Goal: Task Accomplishment & Management: Complete application form

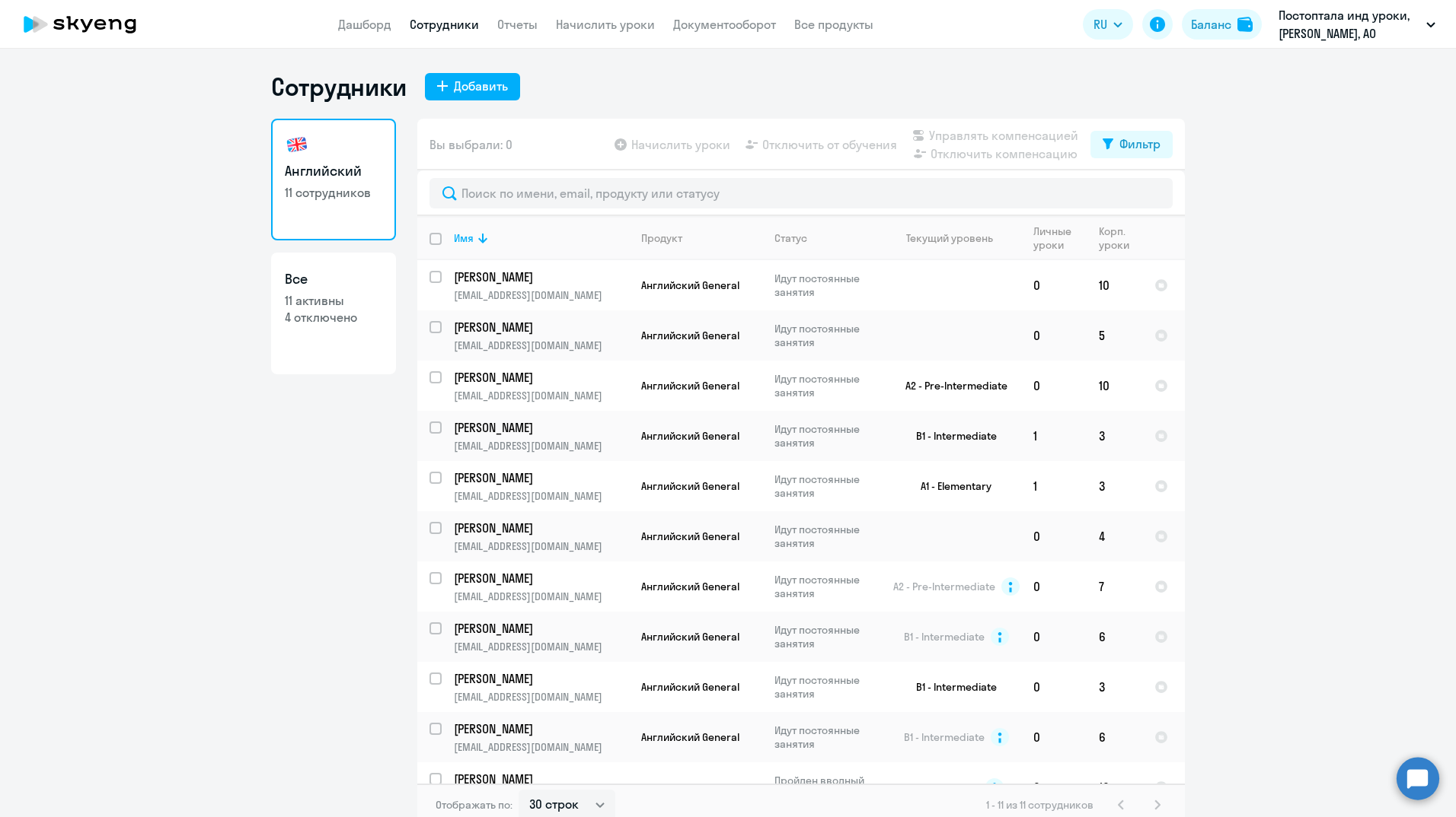
select select "30"
click at [1357, 353] on ng-component "Сотрудники Добавить Английский 11 сотрудников Все 11 активны 4 отключено Вы выб…" at bounding box center [728, 449] width 1456 height 755
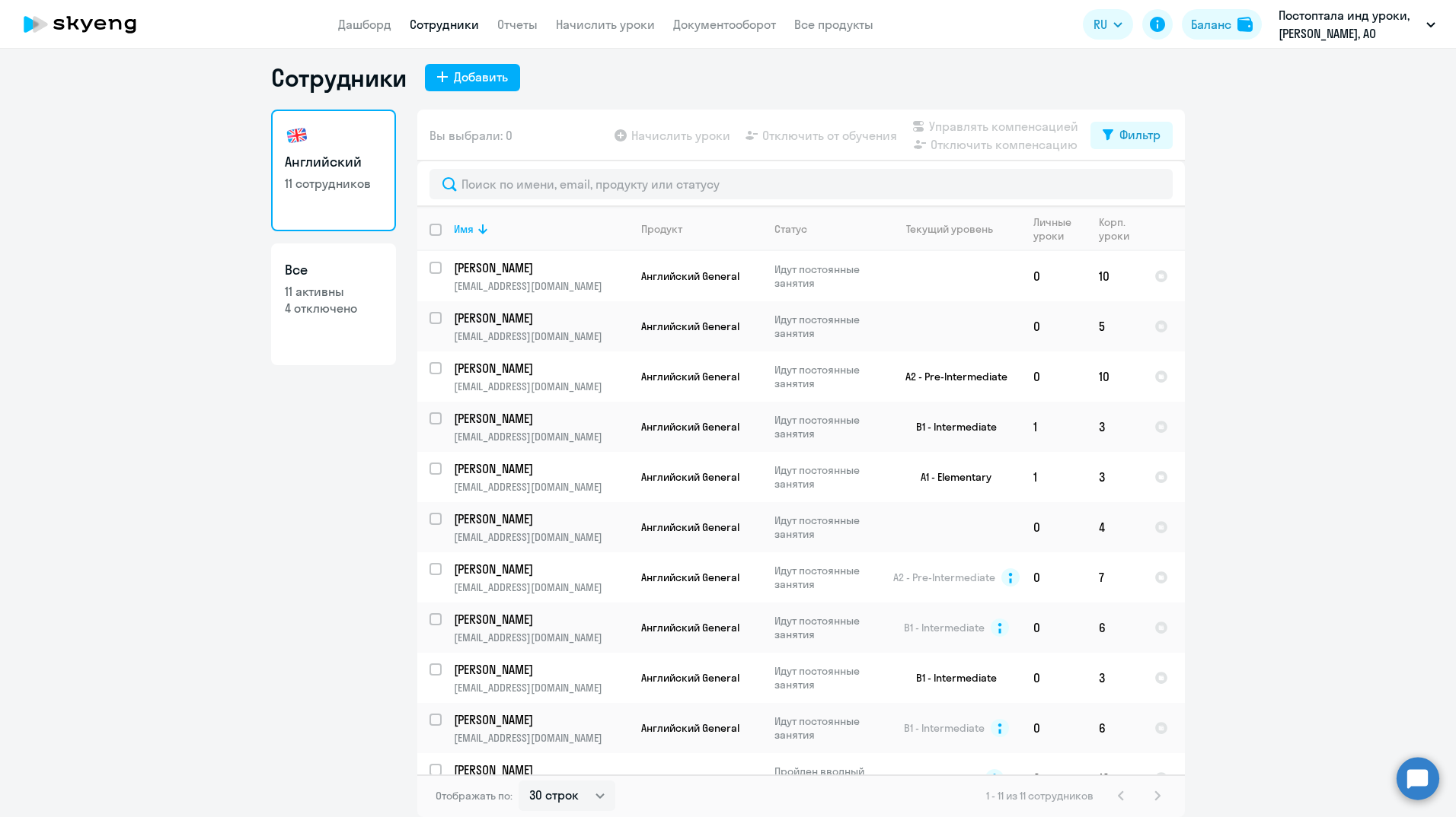
click at [1305, 258] on ng-component "Сотрудники Добавить Английский 11 сотрудников Все 11 активны 4 отключено Вы выб…" at bounding box center [728, 439] width 1456 height 755
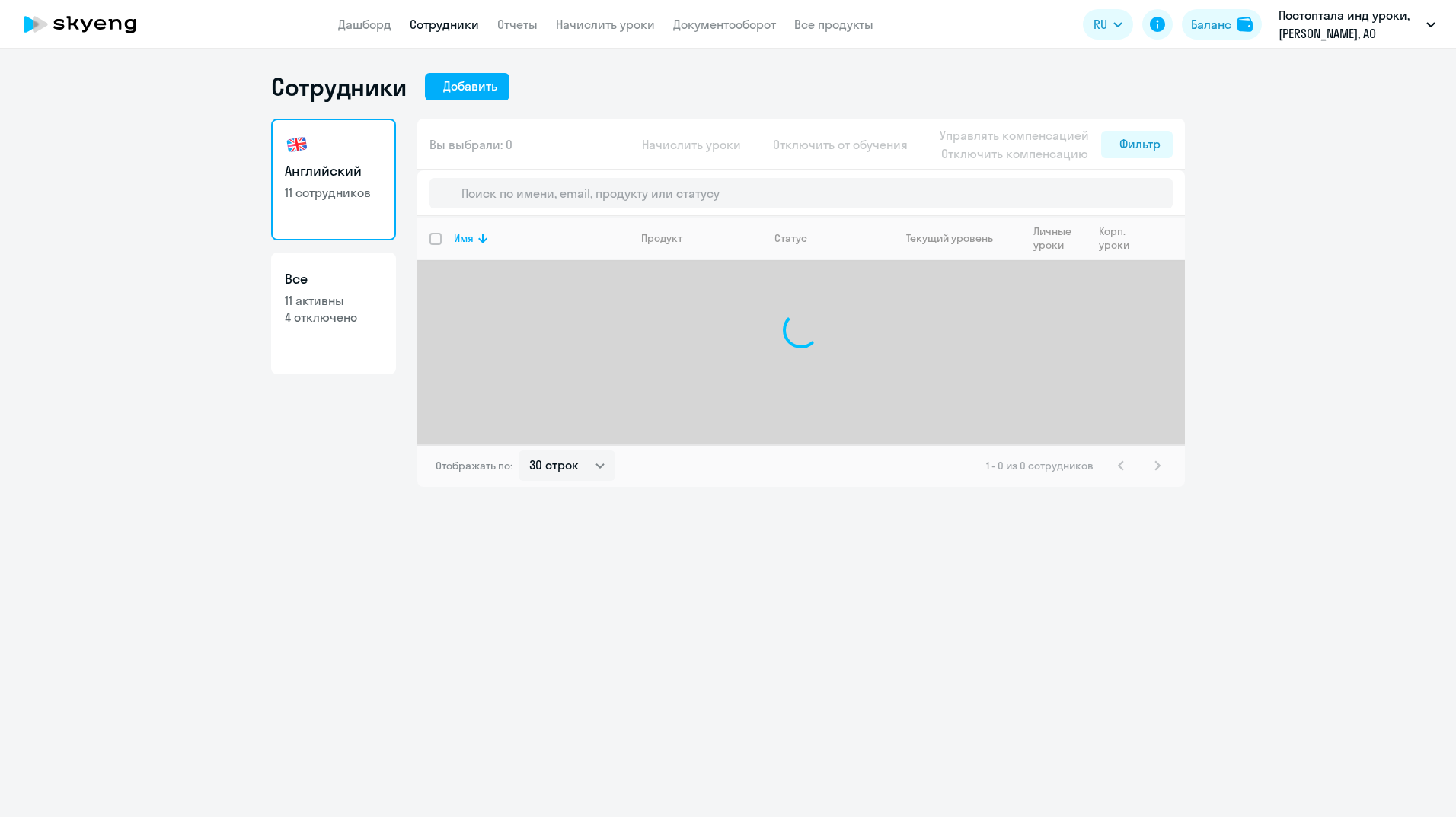
select select "30"
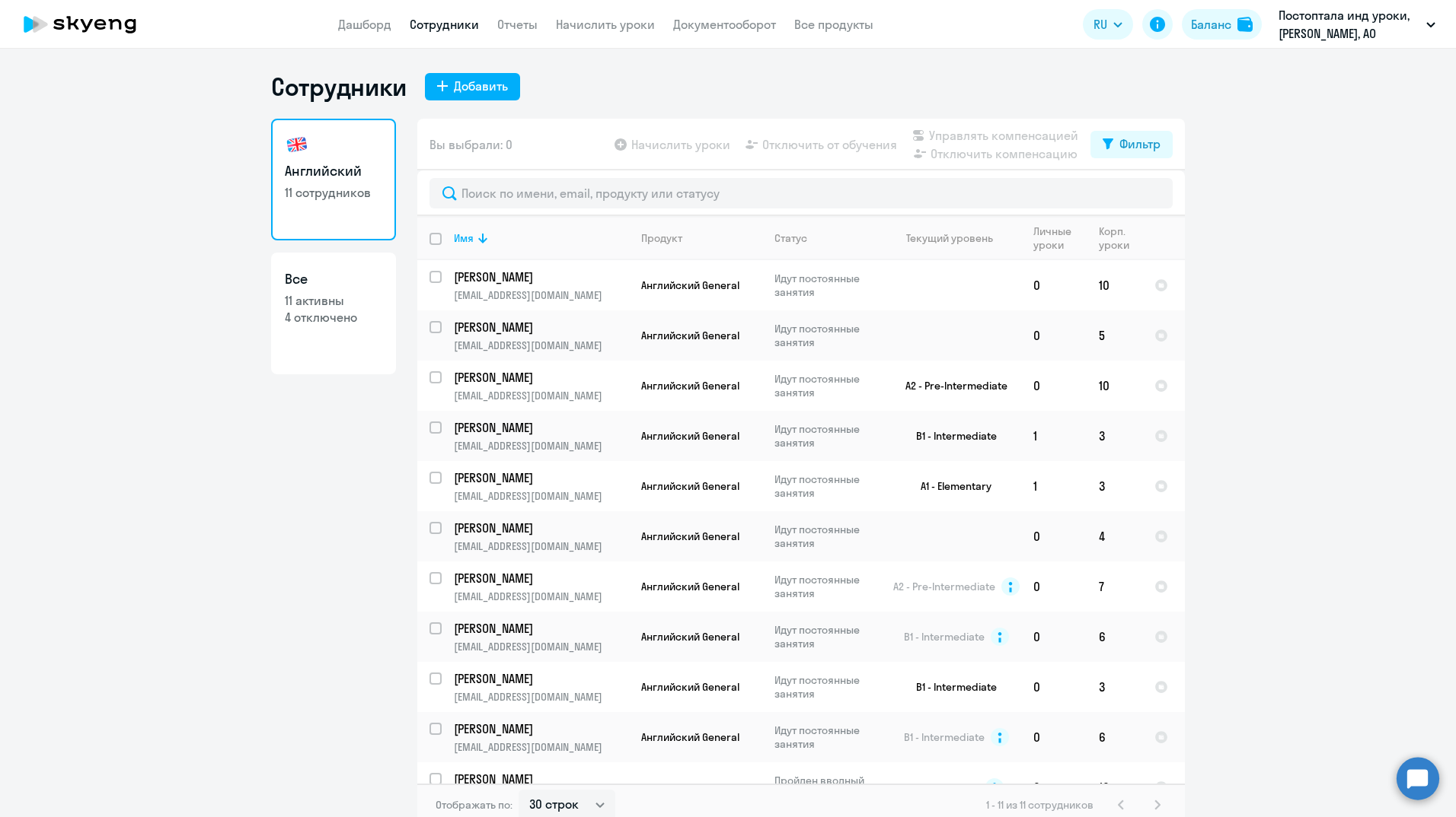
click at [1320, 275] on ng-component "Сотрудники Добавить Английский 11 сотрудников Все 11 активны 4 отключено Вы выб…" at bounding box center [728, 449] width 1456 height 755
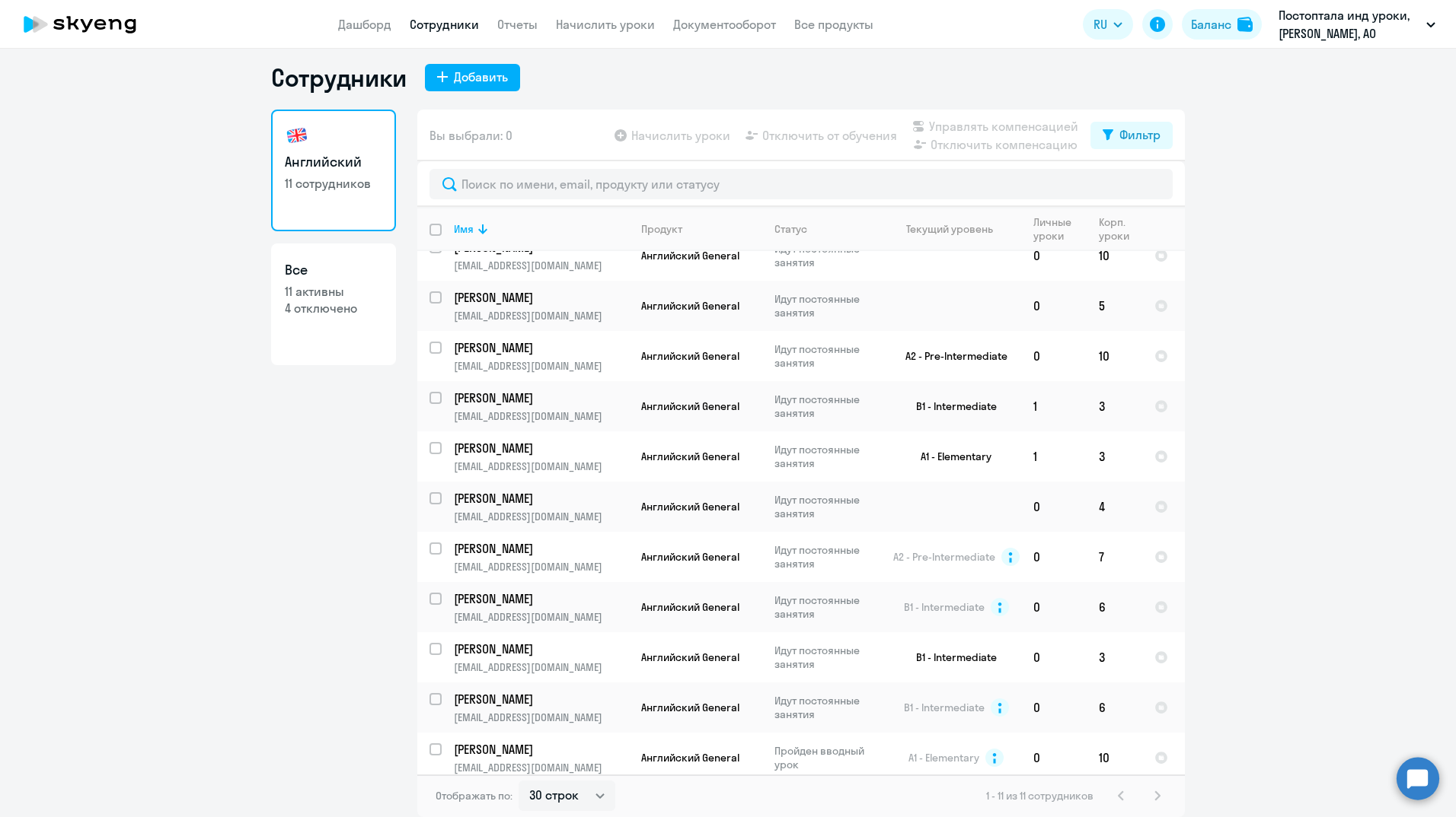
scroll to position [29, 0]
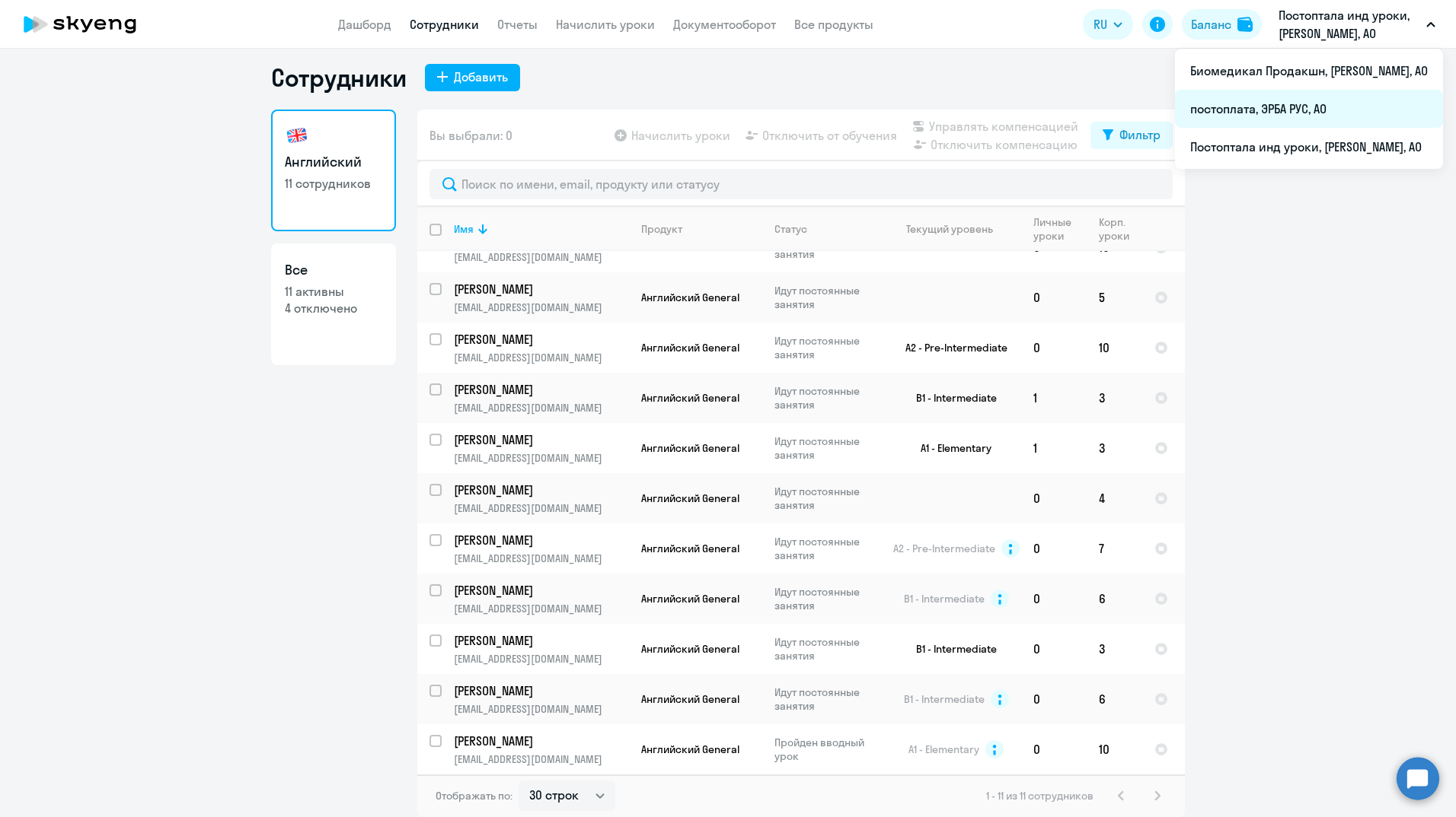
click at [1322, 117] on li "постоплата, ЭРБА РУС, АО" at bounding box center [1309, 108] width 268 height 38
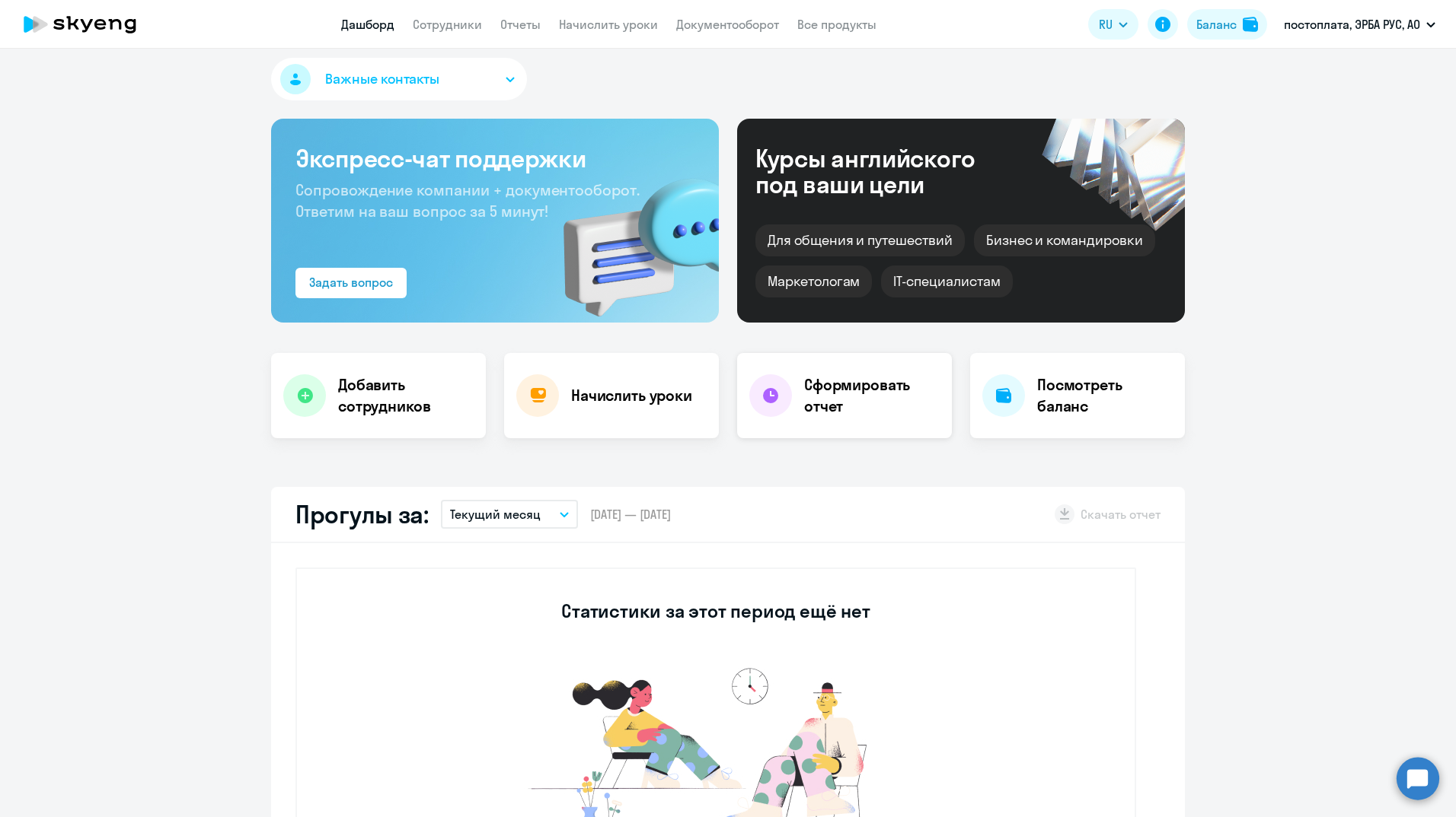
select select "30"
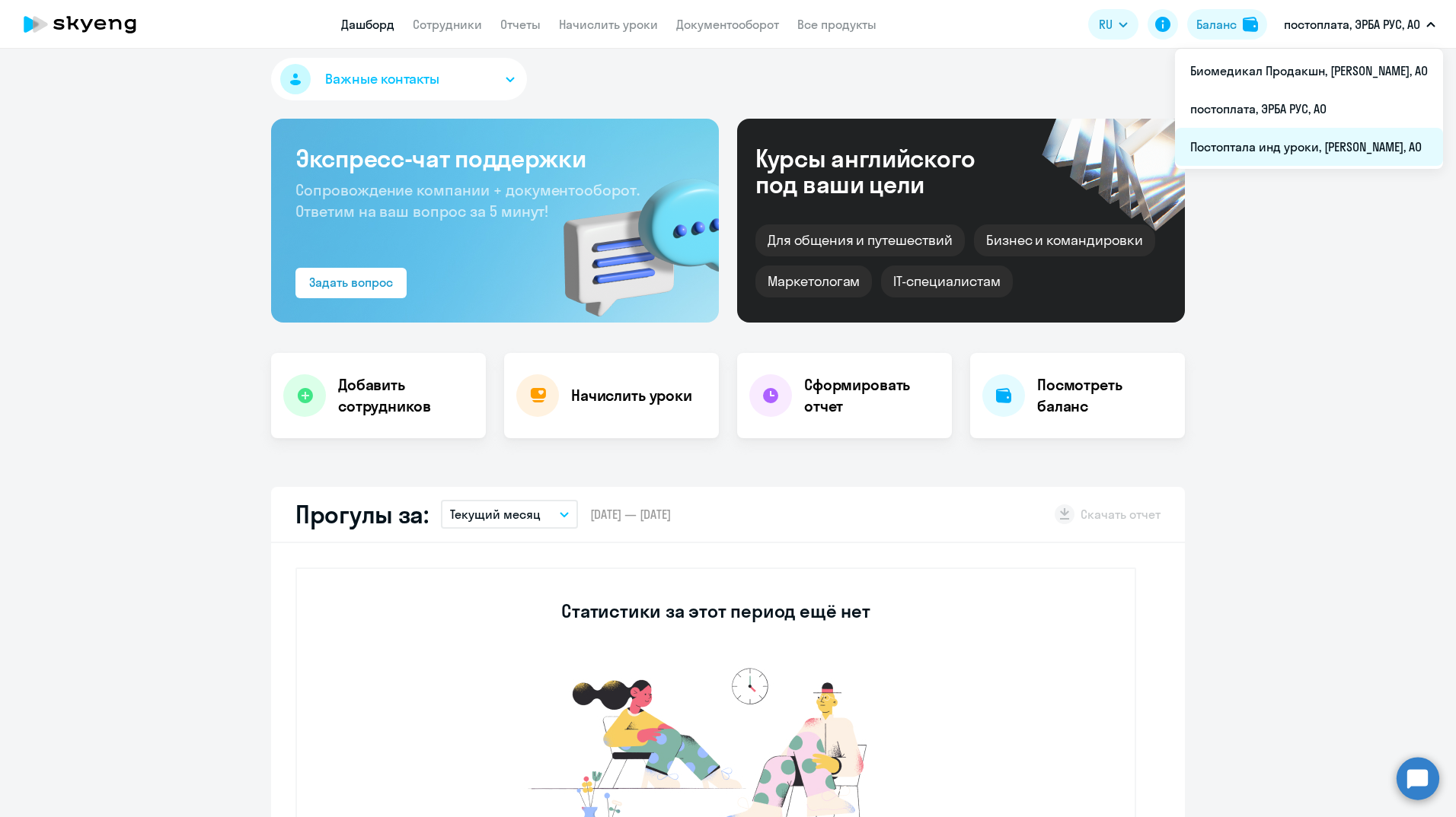
click at [1283, 145] on li "Постоптала инд уроки, [PERSON_NAME], АО" at bounding box center [1309, 146] width 268 height 38
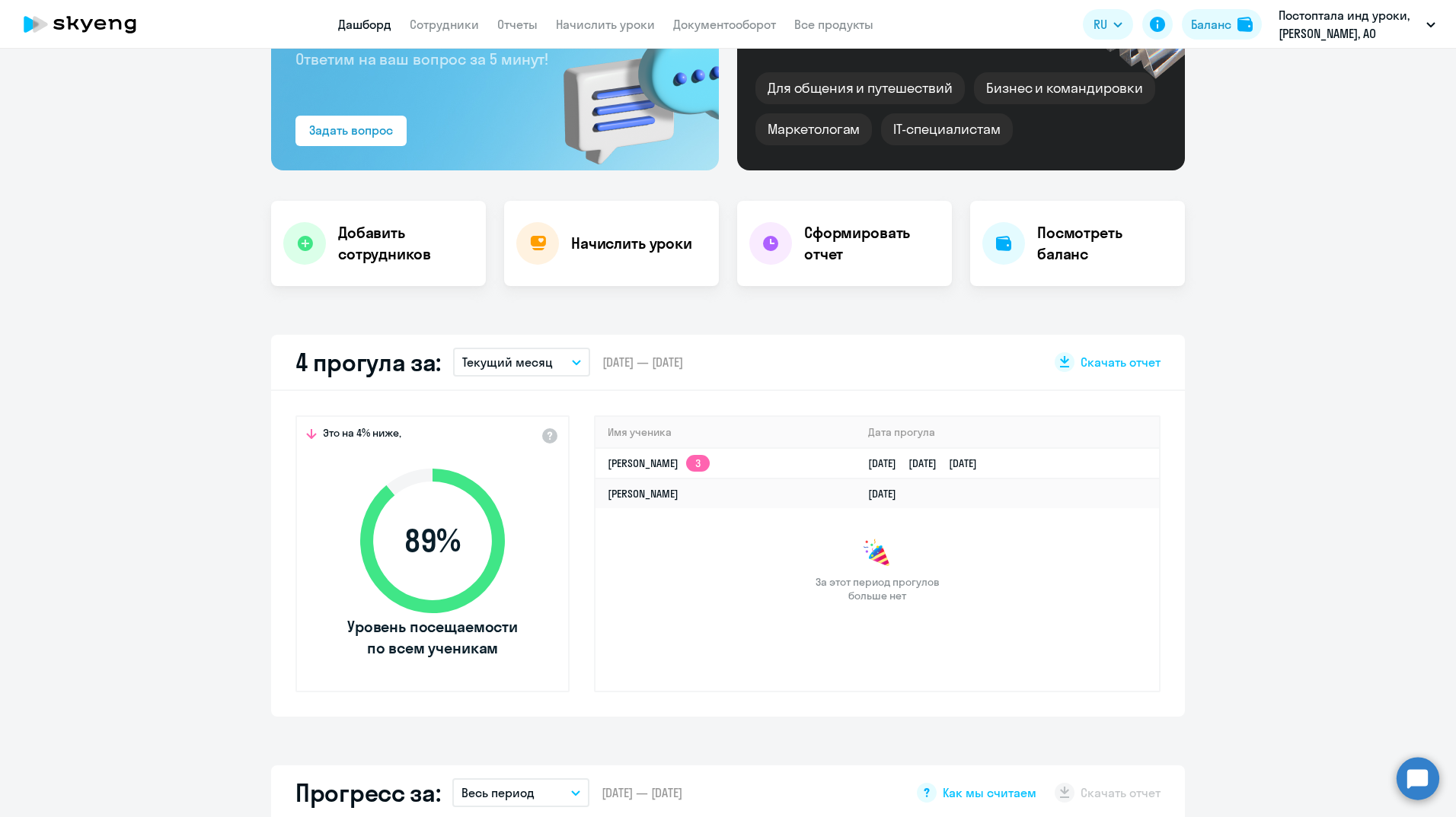
select select "30"
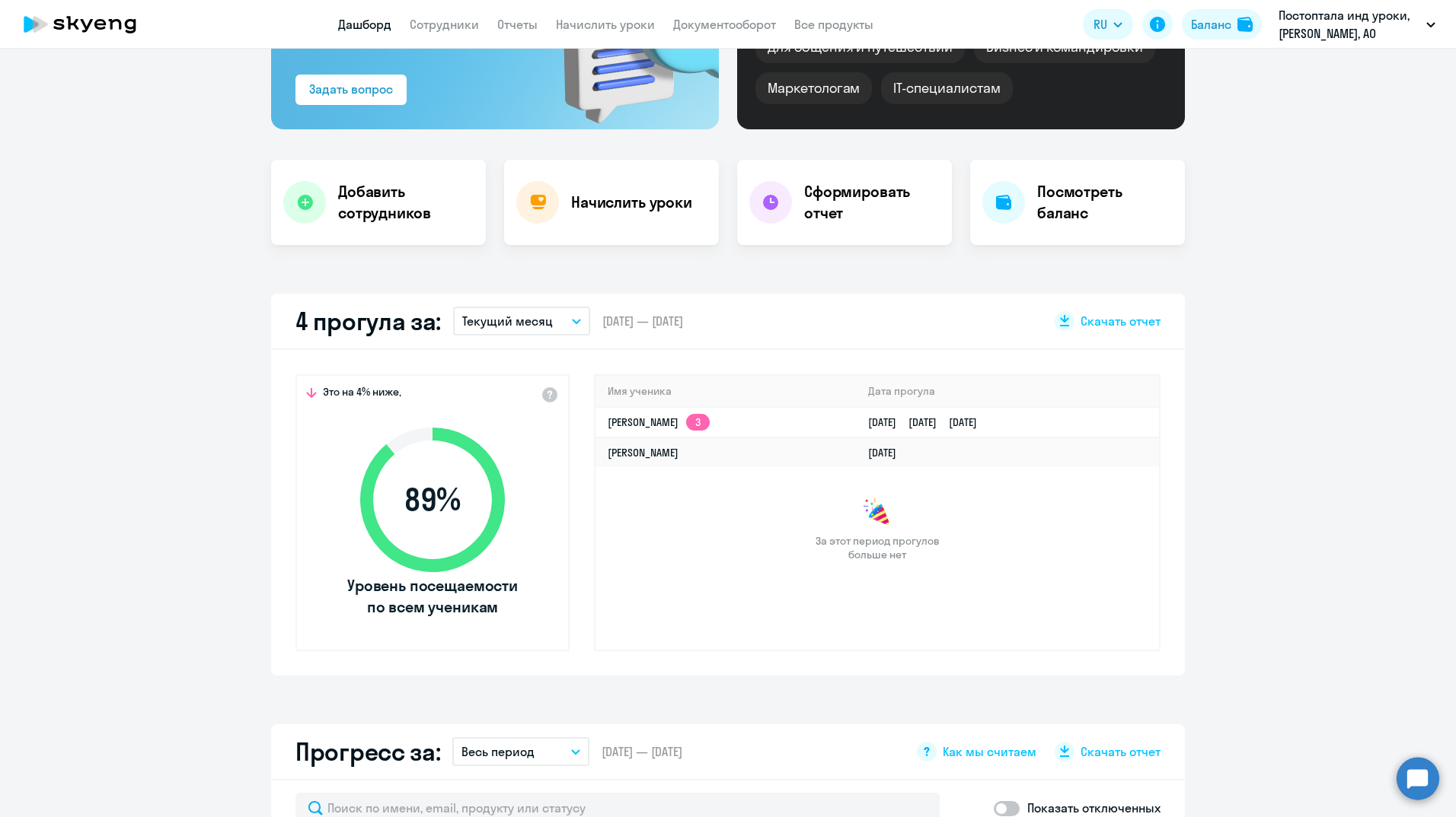
scroll to position [161, 0]
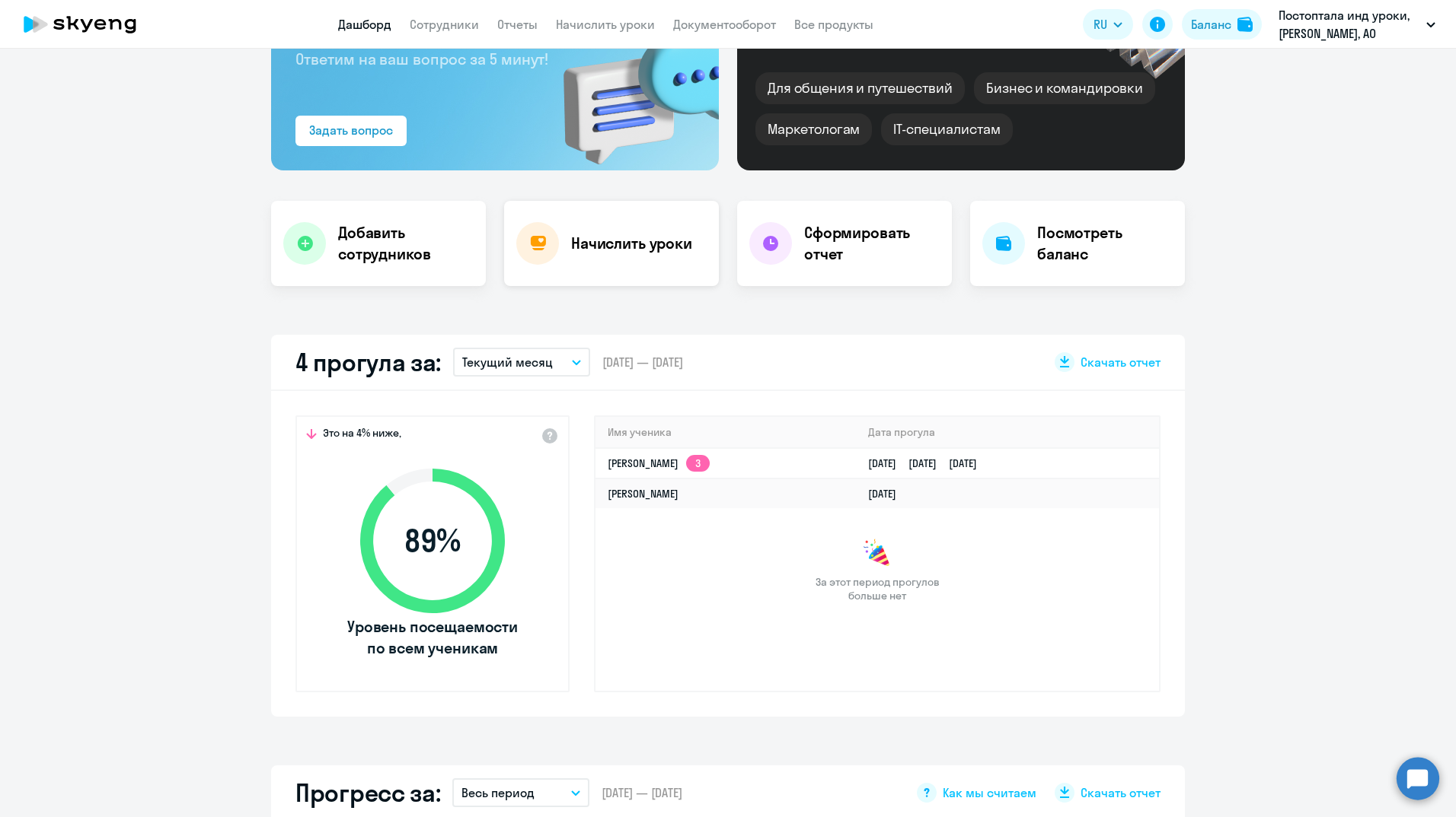
click at [660, 243] on h4 "Начислить уроки" at bounding box center [631, 243] width 121 height 21
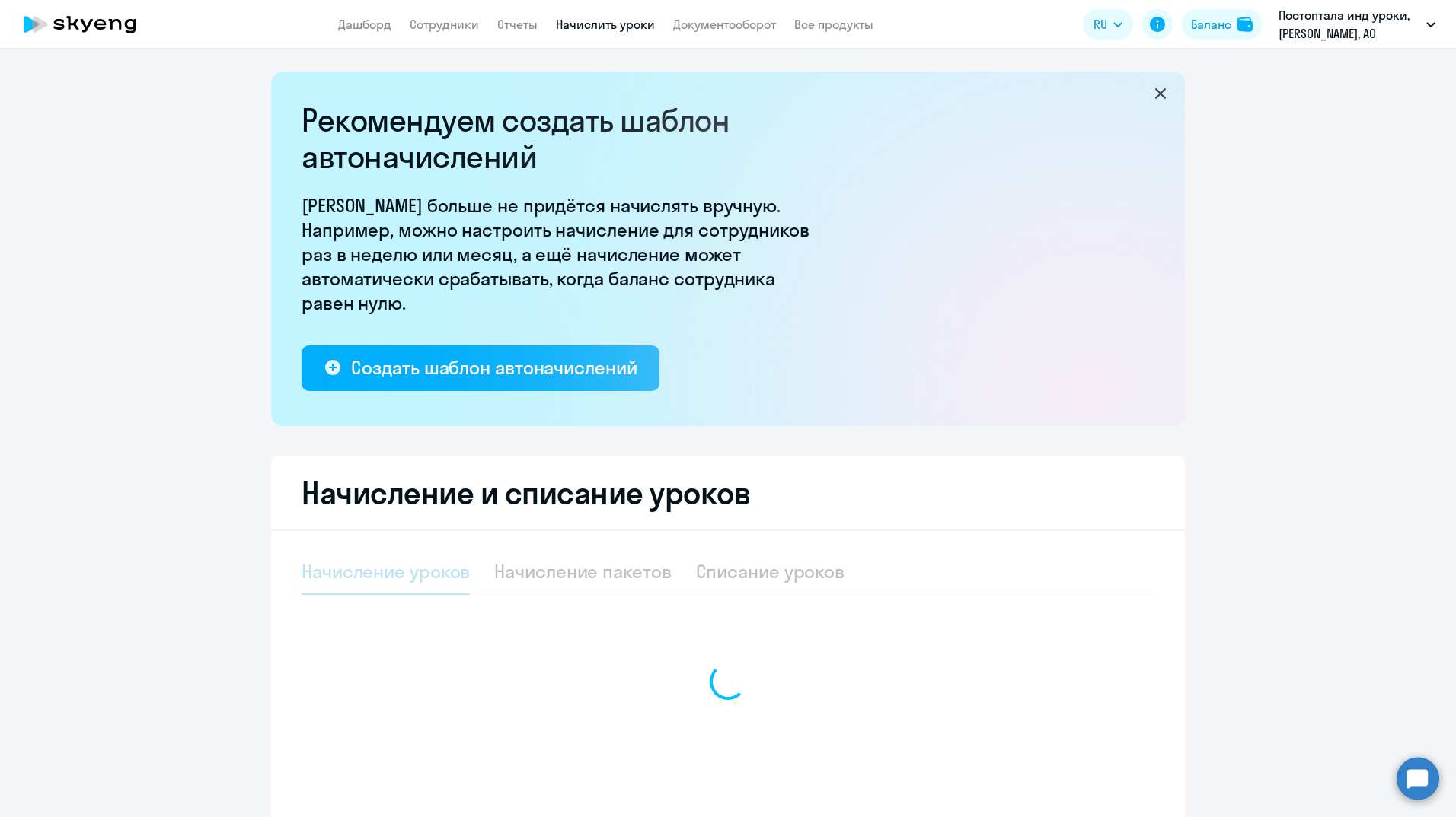
select select "10"
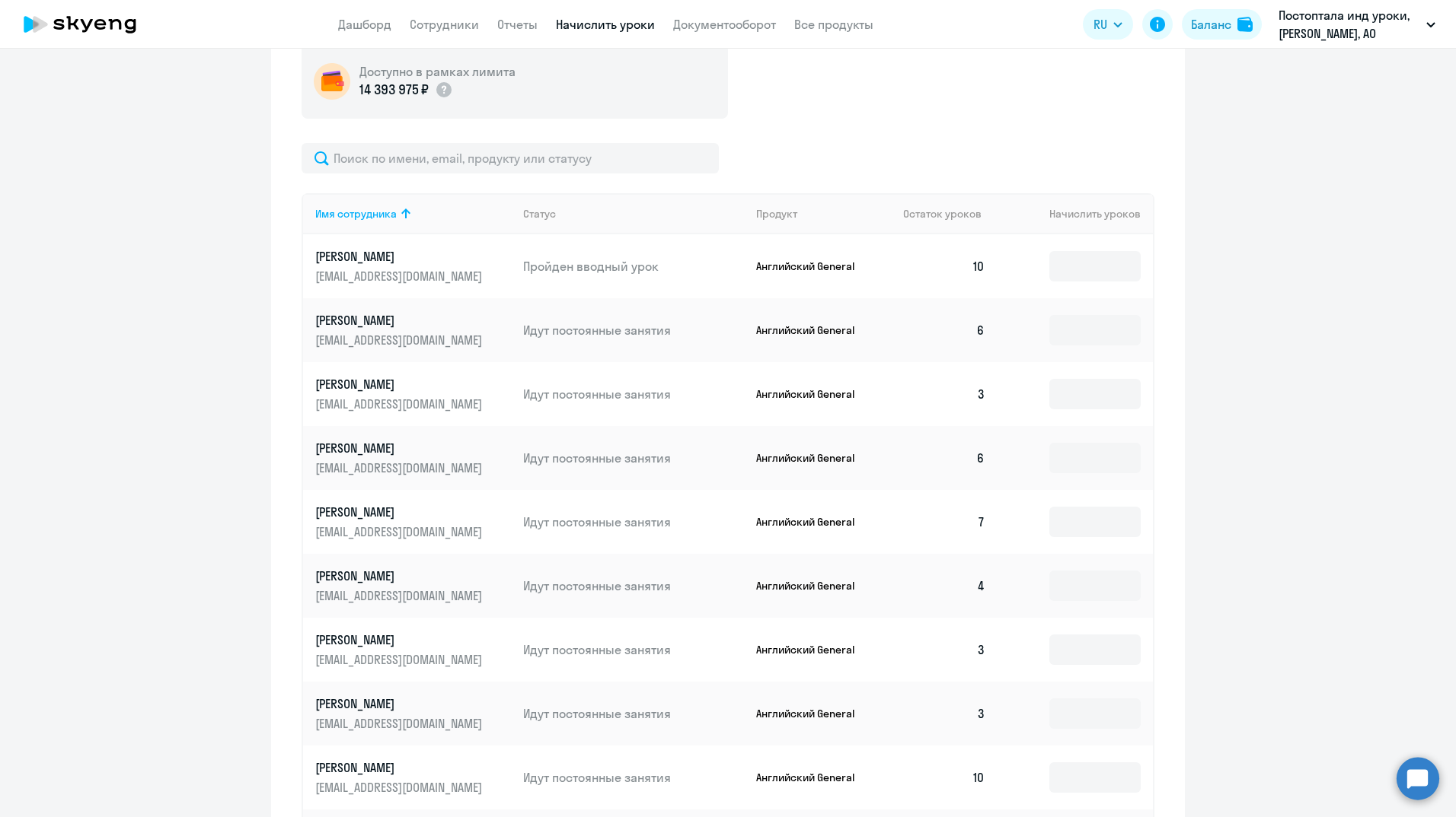
scroll to position [609, 0]
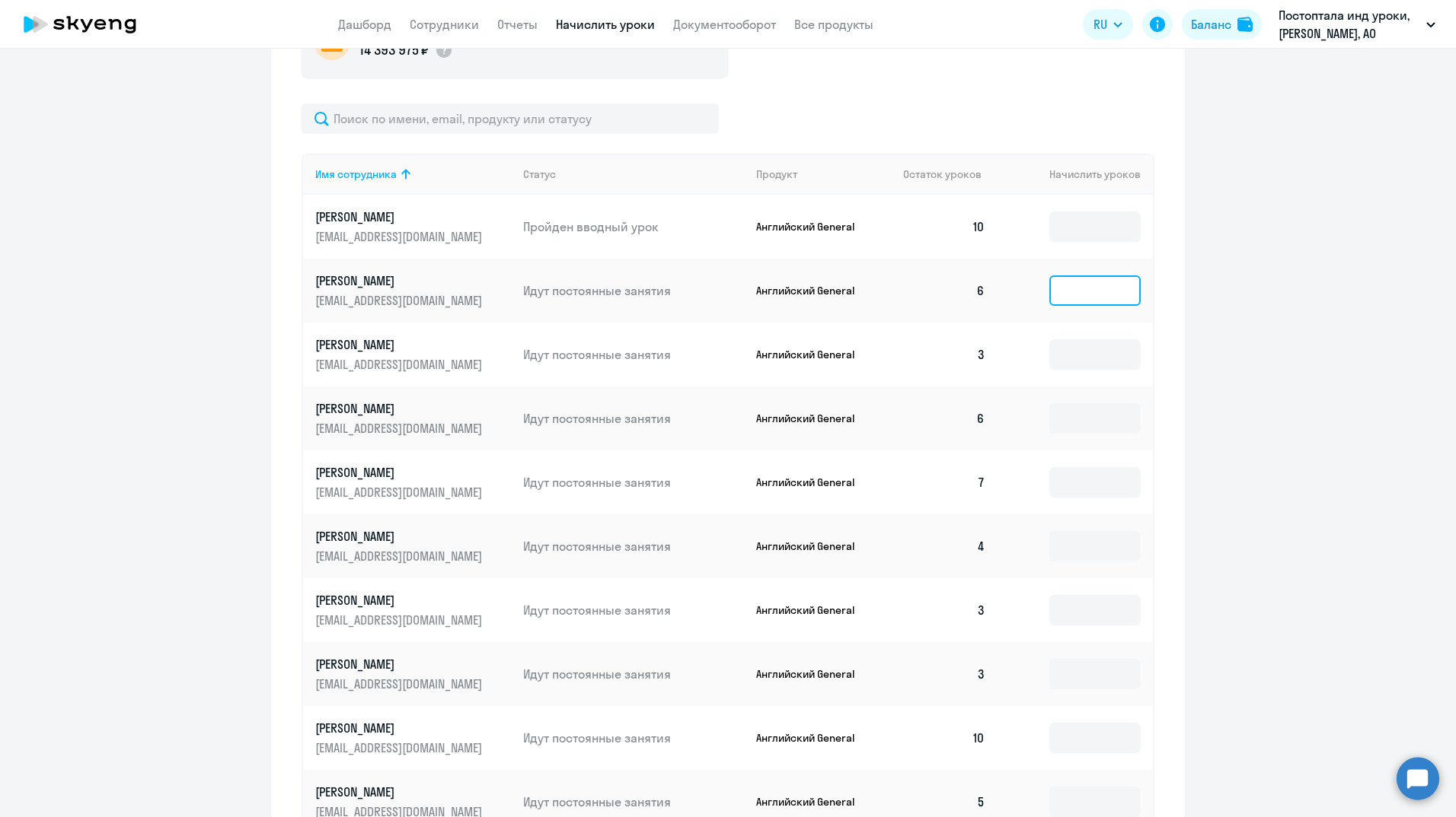
click at [1078, 296] on input at bounding box center [1095, 290] width 91 height 30
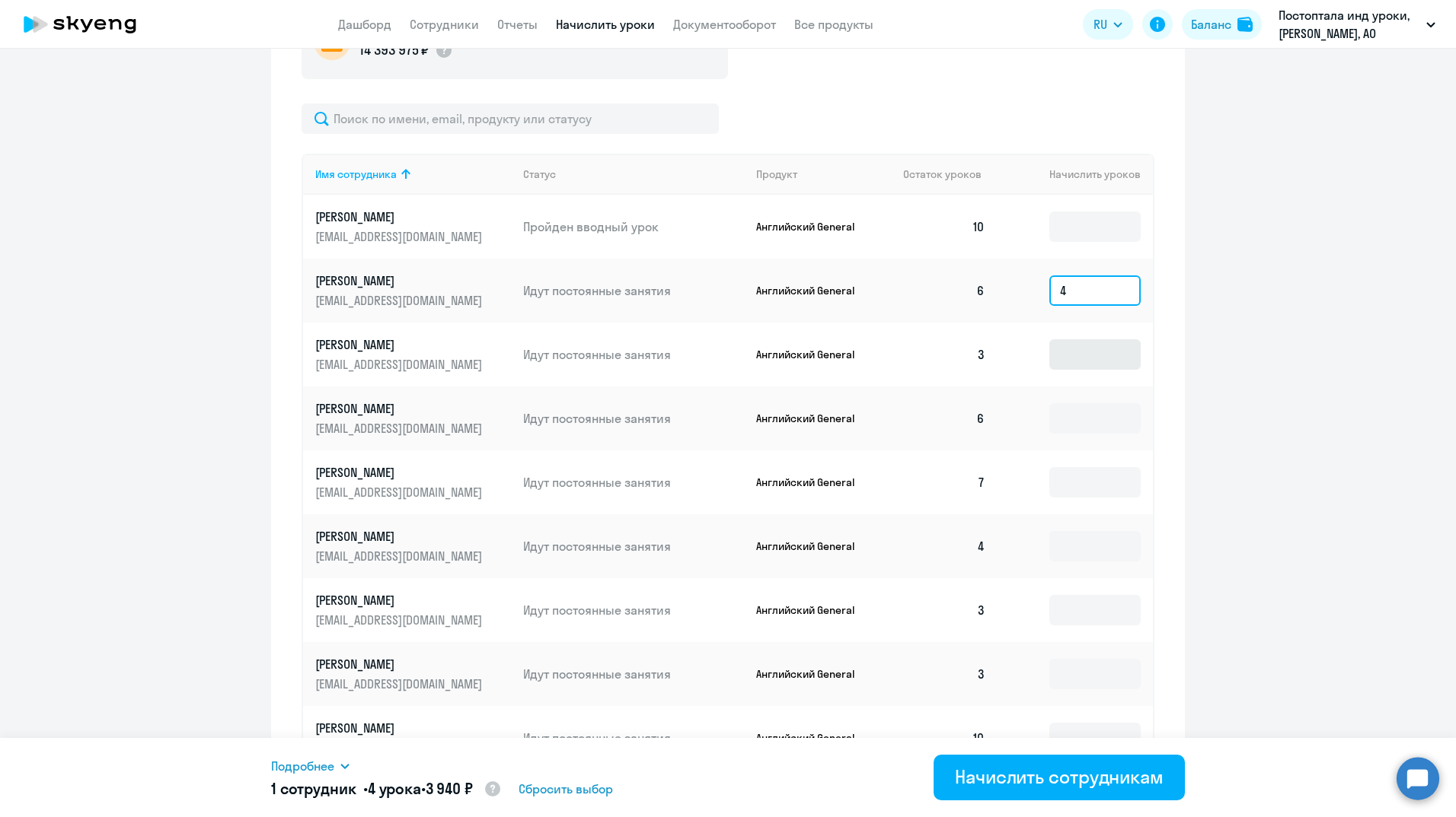
type input "4"
click at [1088, 359] on input at bounding box center [1095, 354] width 91 height 30
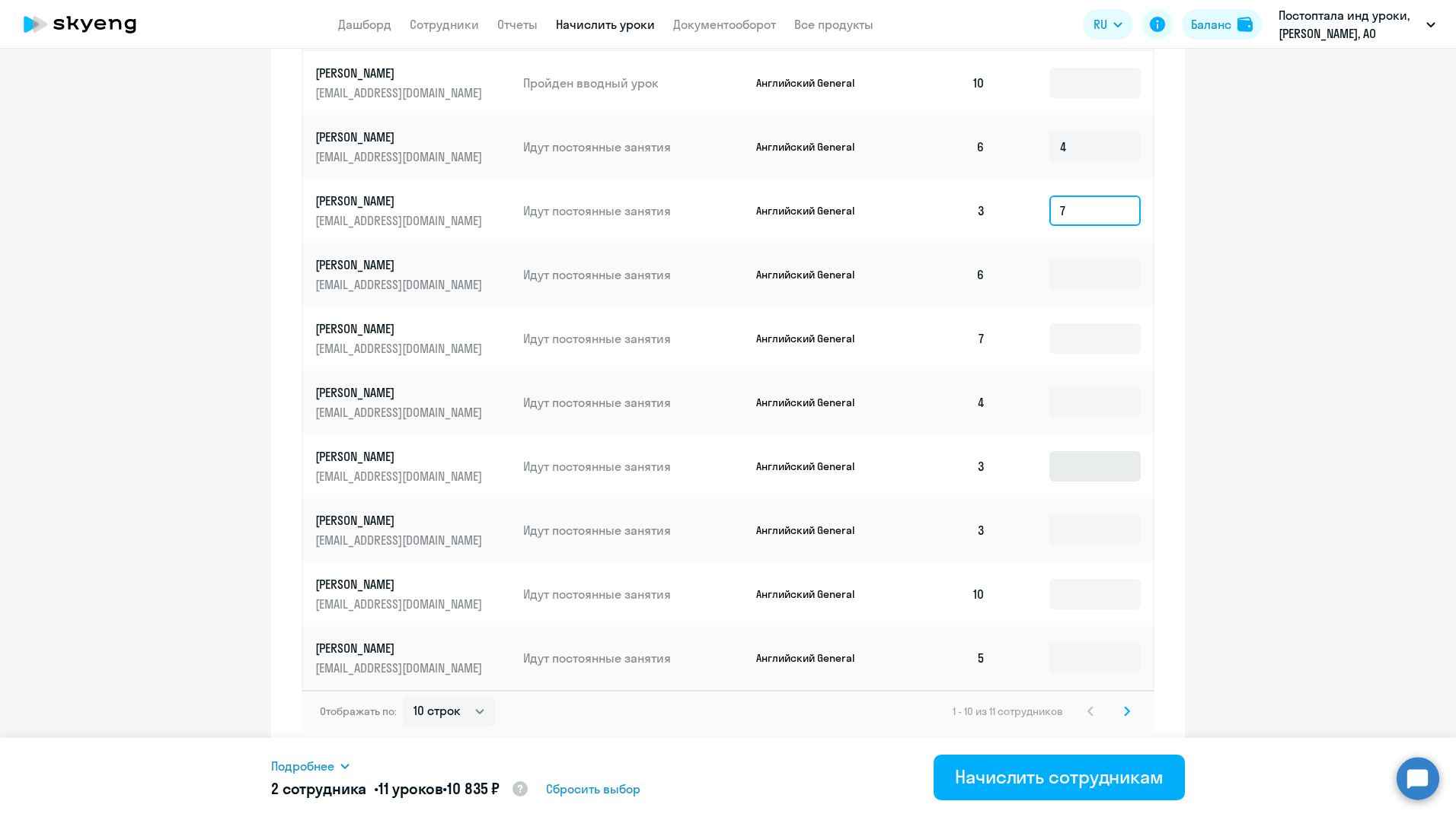
scroll to position [753, 0]
type input "7"
click at [1088, 281] on input at bounding box center [1095, 274] width 91 height 30
type input "4"
click at [1072, 340] on input at bounding box center [1095, 338] width 91 height 30
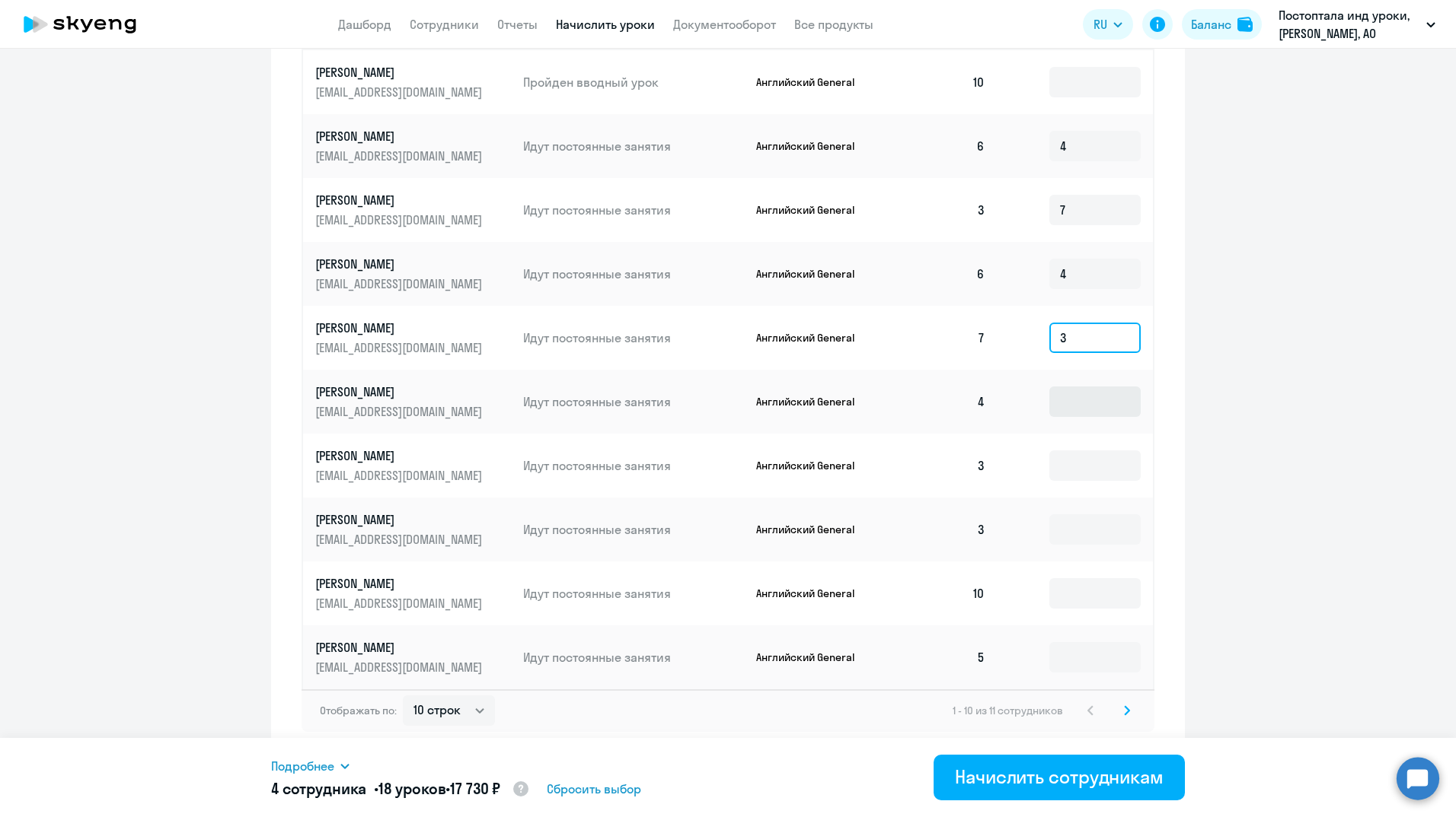
type input "3"
click at [1073, 400] on input at bounding box center [1095, 402] width 91 height 30
type input "6"
click at [1057, 473] on input at bounding box center [1095, 466] width 91 height 30
type input "7"
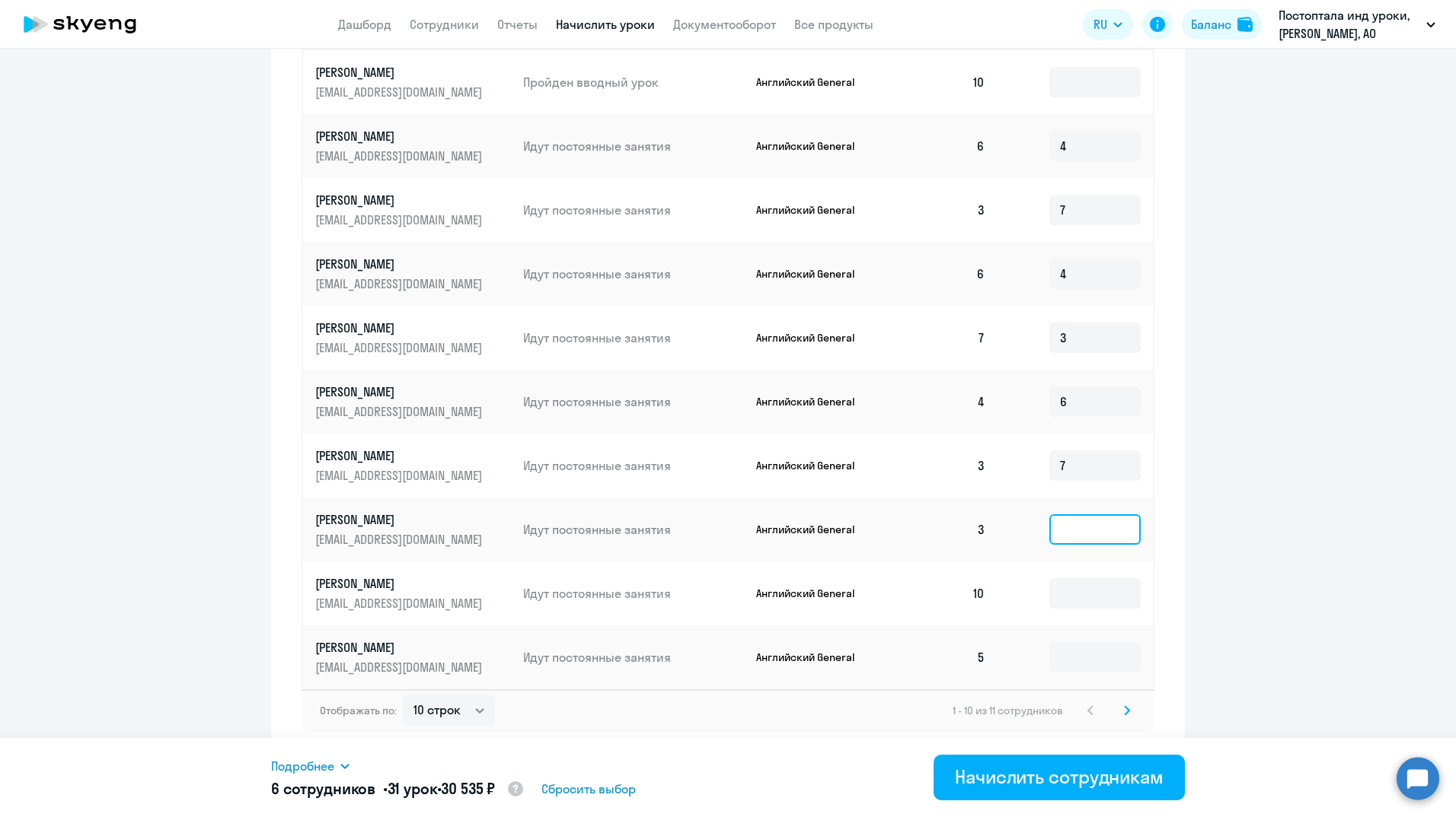
drag, startPoint x: 1058, startPoint y: 534, endPoint x: 1073, endPoint y: 488, distance: 48.4
click at [1058, 533] on input at bounding box center [1095, 529] width 91 height 30
type input "7"
click at [1081, 604] on input at bounding box center [1095, 593] width 91 height 30
click at [1088, 664] on input at bounding box center [1095, 658] width 91 height 30
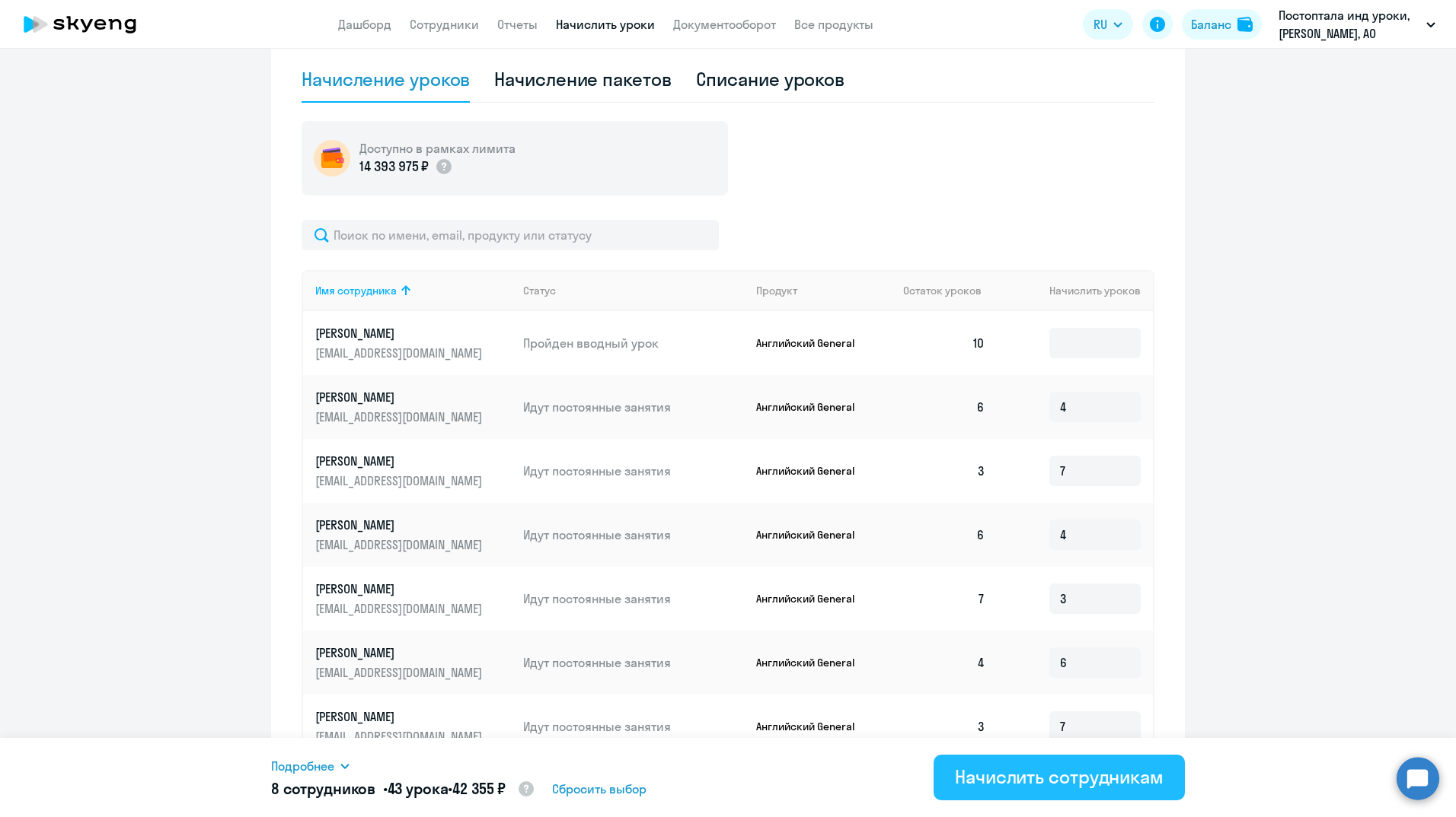
scroll to position [525, 0]
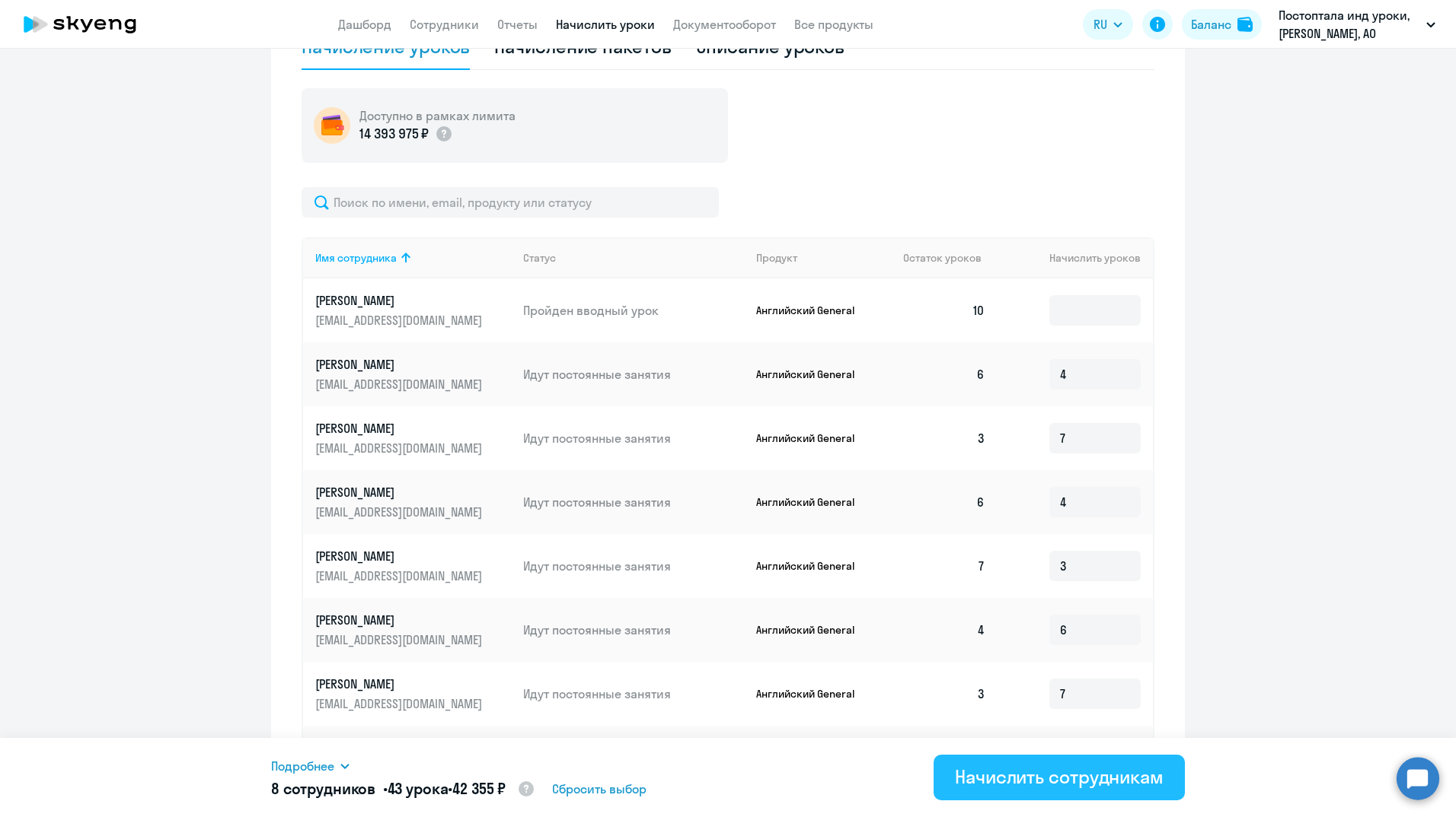
type input "5"
click at [1077, 786] on div "Начислить сотрудникам" at bounding box center [1059, 777] width 209 height 25
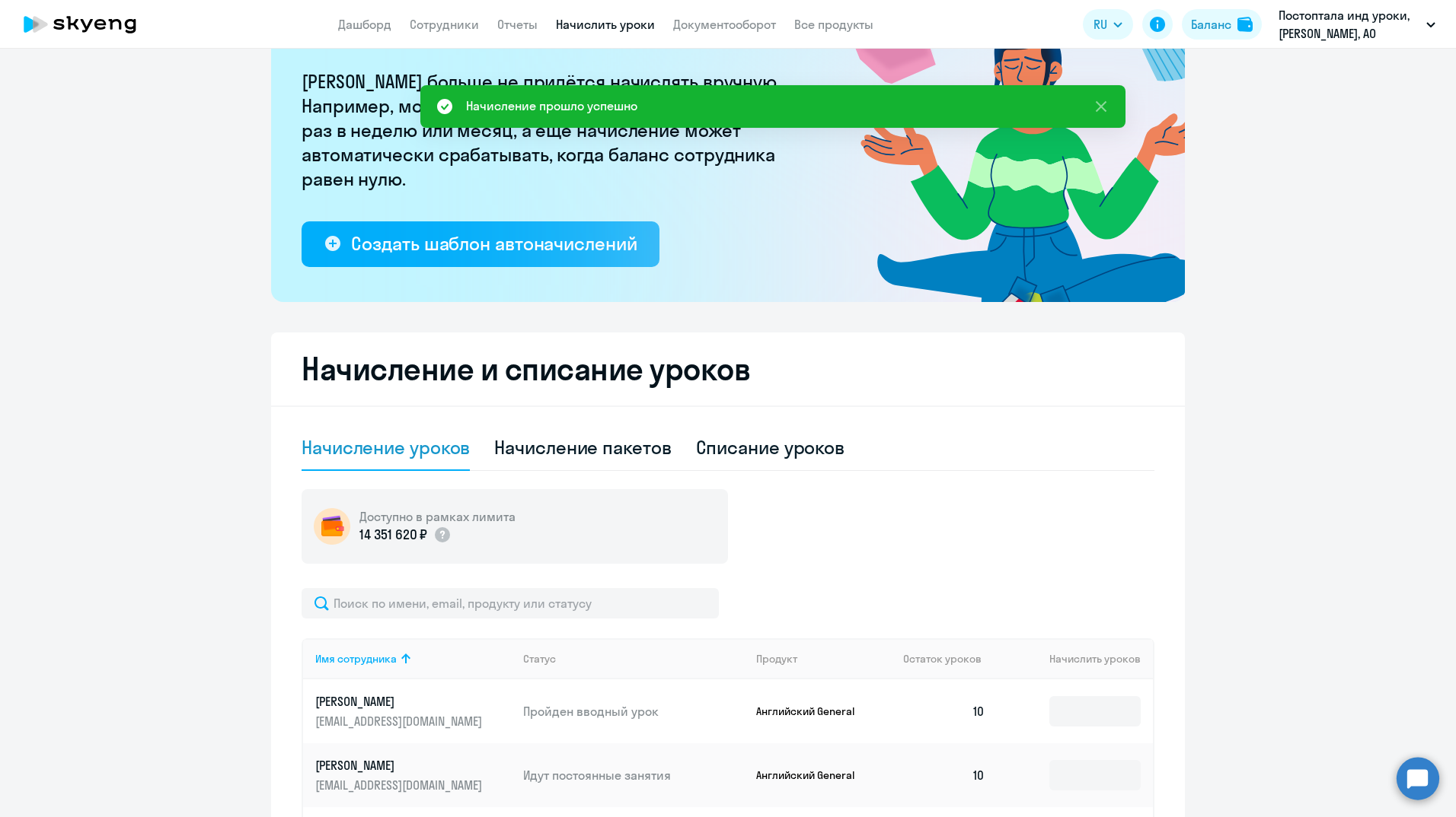
scroll to position [0, 0]
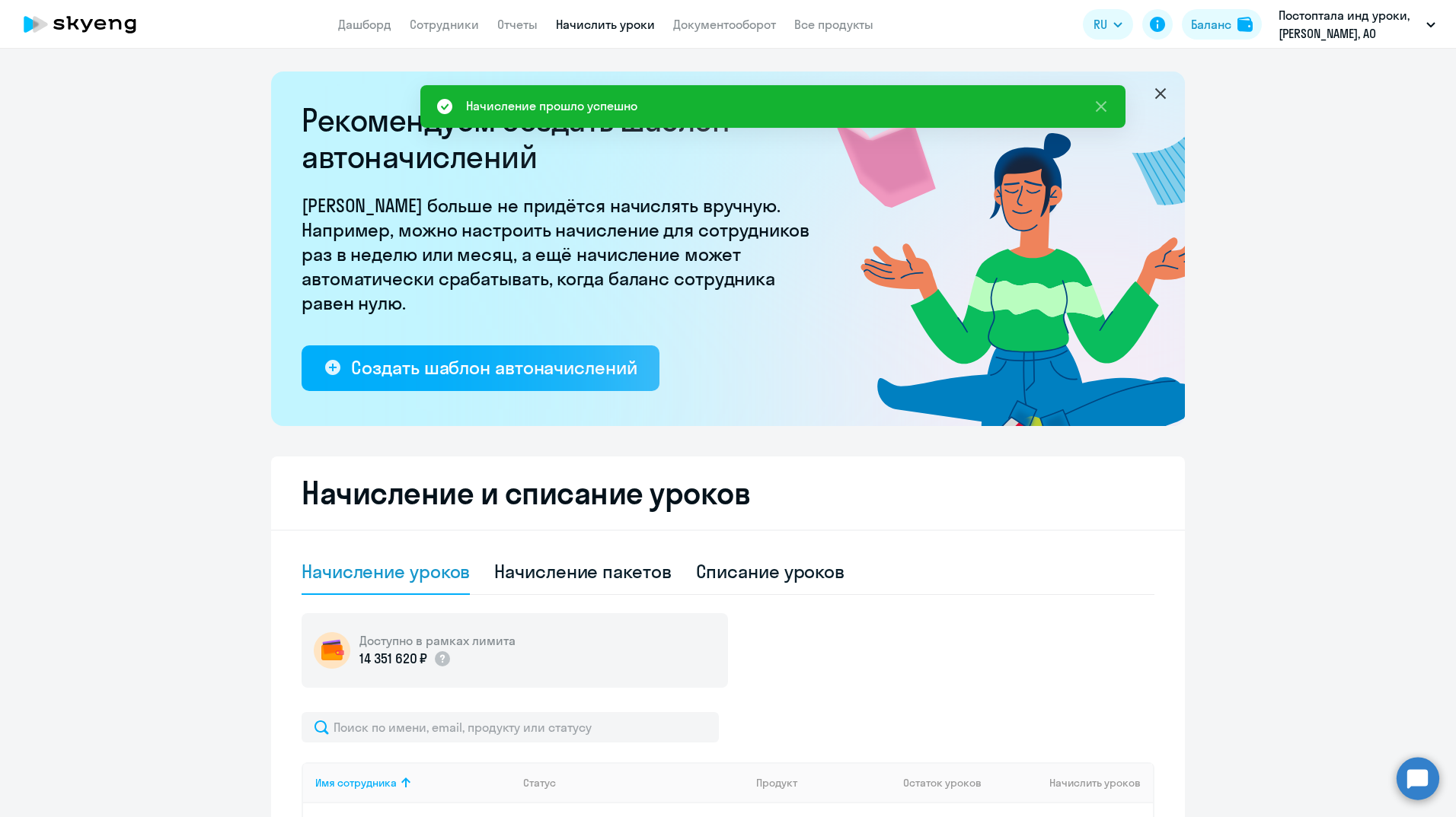
click at [1257, 567] on ng-component "Рекомендуем создать шаблон автоначислений Уроки больше не придётся начислять вр…" at bounding box center [728, 790] width 1456 height 1438
click at [1102, 102] on icon at bounding box center [1101, 106] width 19 height 19
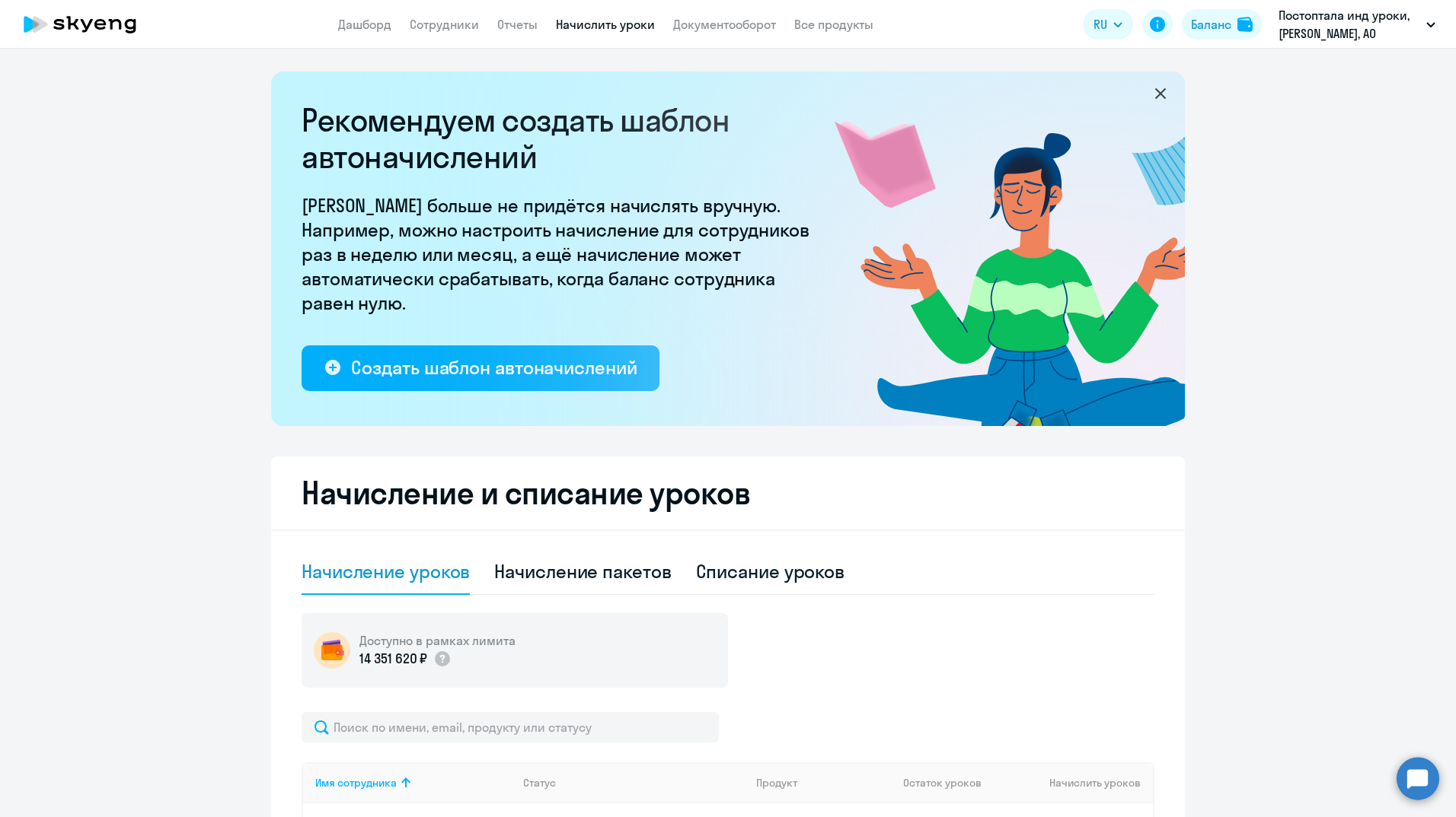
click at [1158, 94] on icon at bounding box center [1160, 93] width 19 height 19
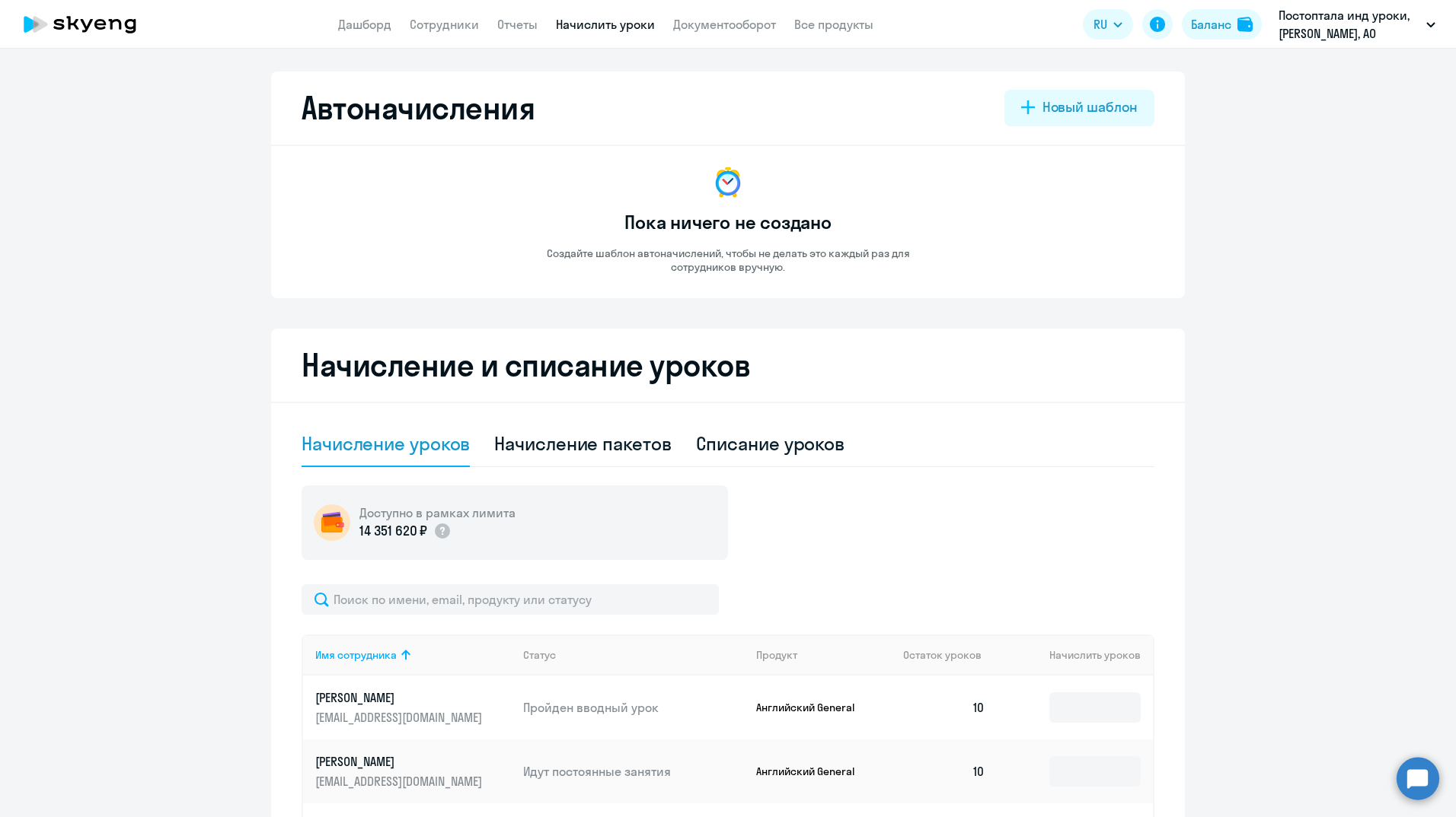
click at [462, 13] on app-header "Дашборд Сотрудники Отчеты Начислить уроки Документооборот Все продукты Дашборд …" at bounding box center [728, 24] width 1456 height 49
click at [450, 19] on link "Сотрудники" at bounding box center [445, 24] width 69 height 15
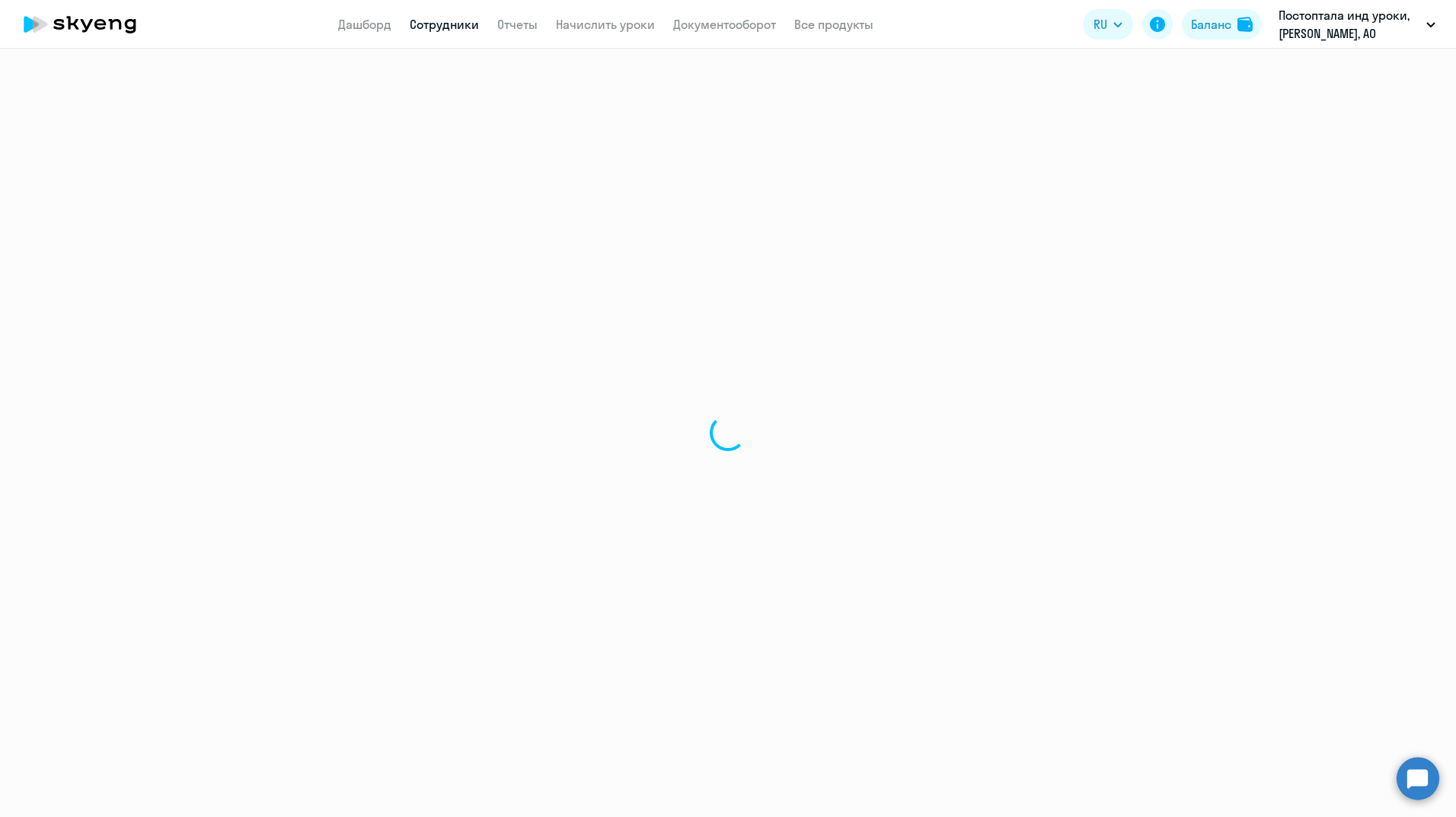
select select "30"
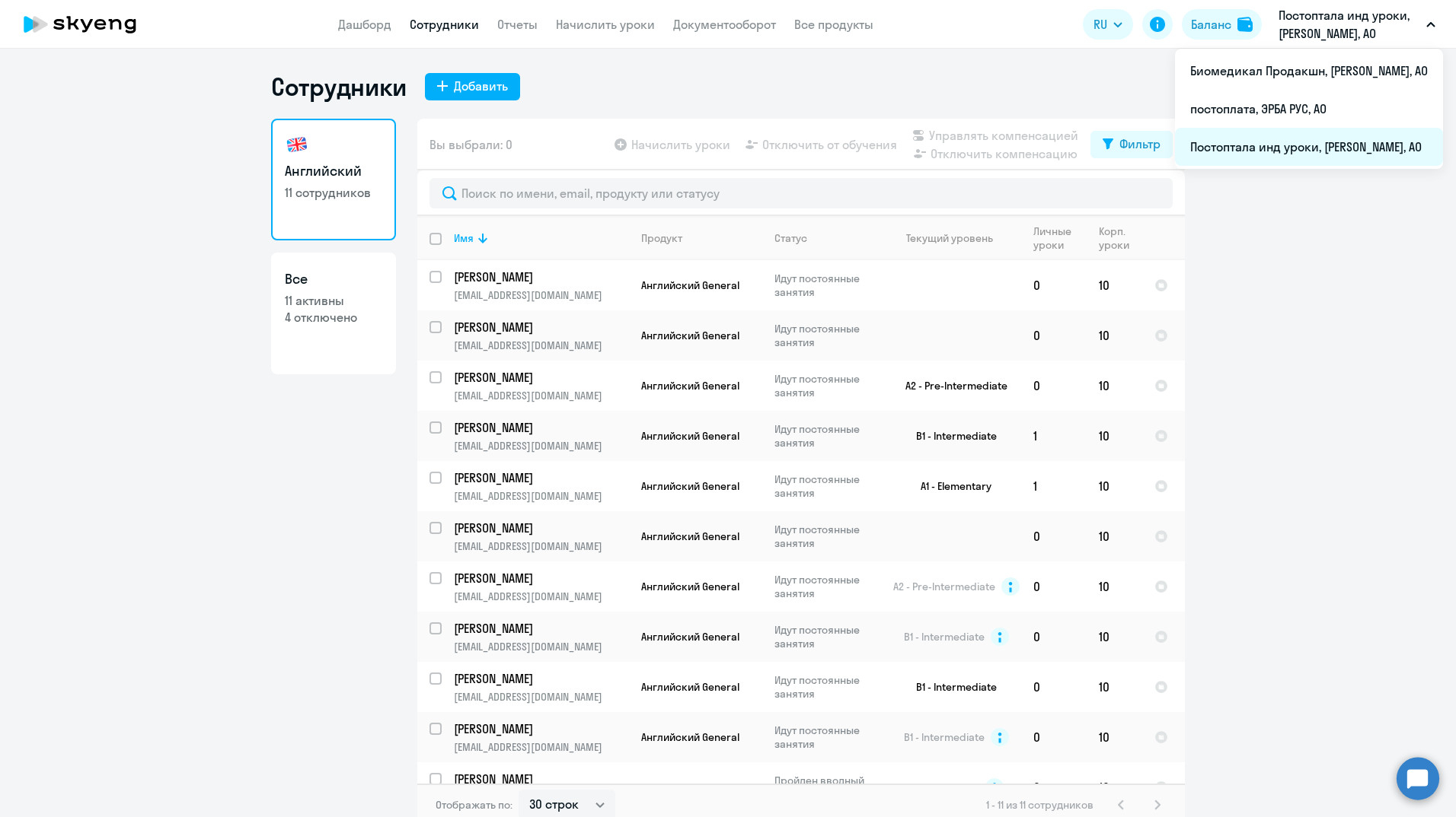
click at [1318, 145] on li "Постоптала инд уроки, [PERSON_NAME], АО" at bounding box center [1309, 146] width 268 height 38
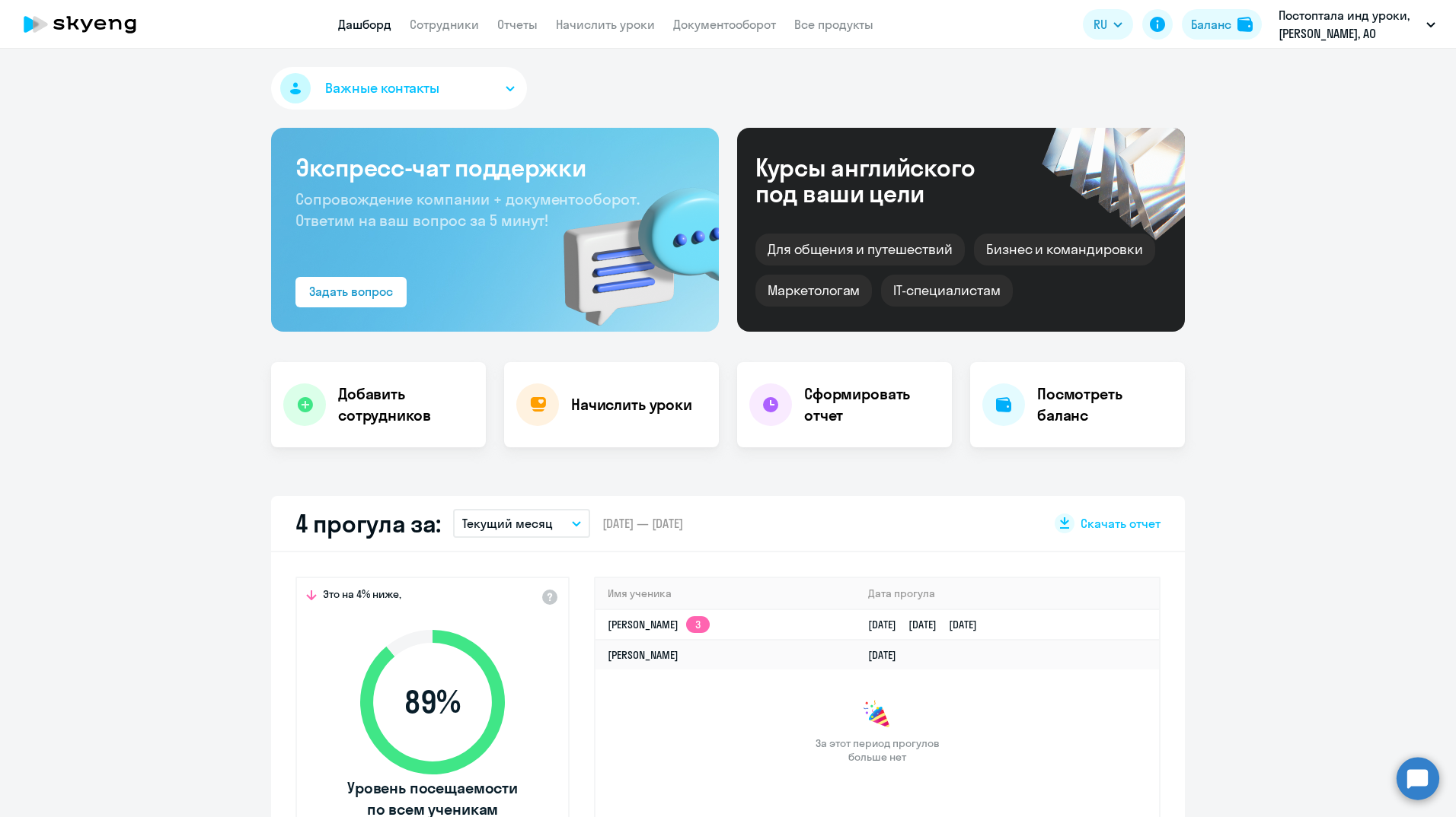
select select "30"
click at [437, 25] on link "Сотрудники" at bounding box center [445, 24] width 69 height 15
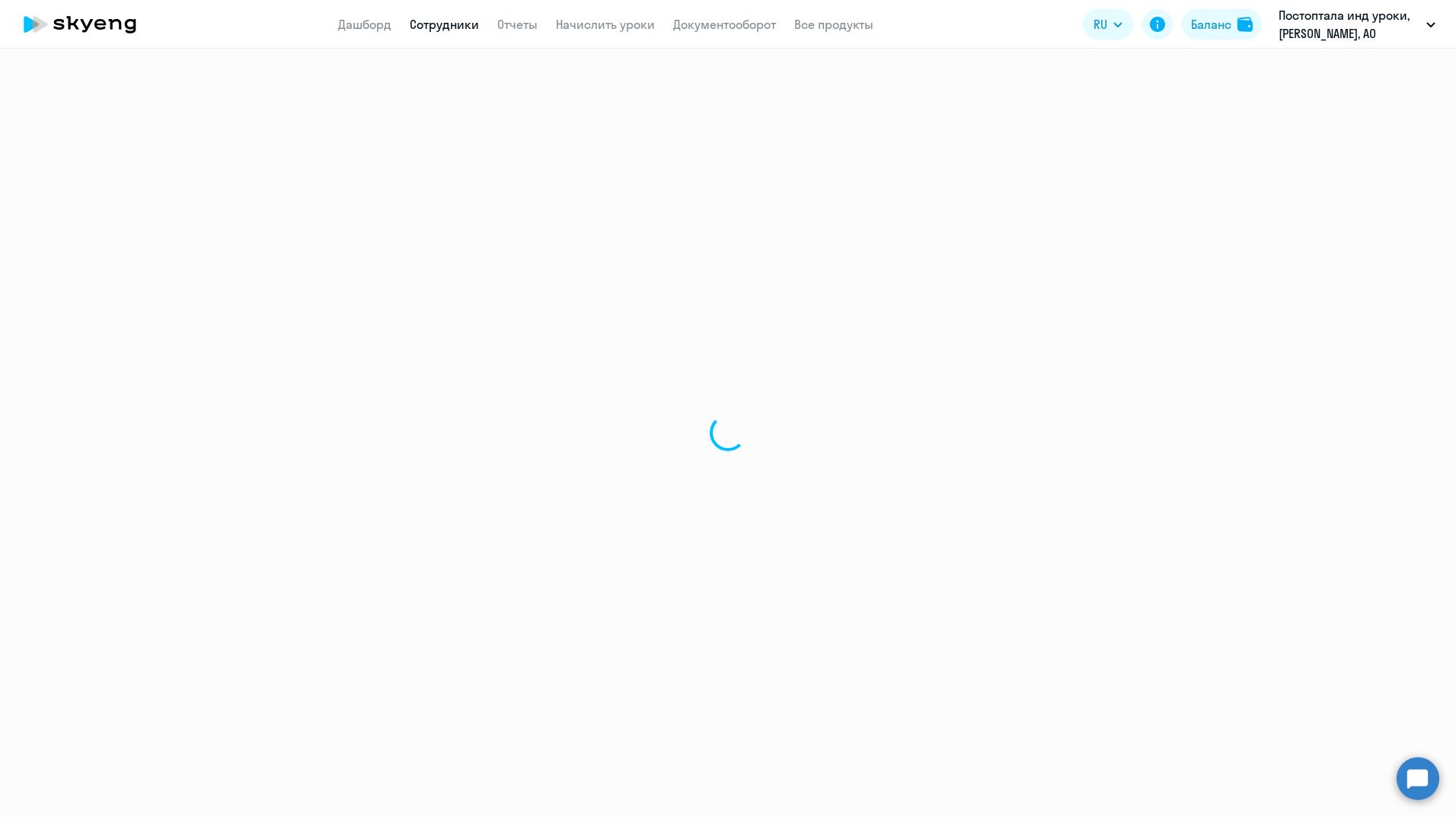
select select "30"
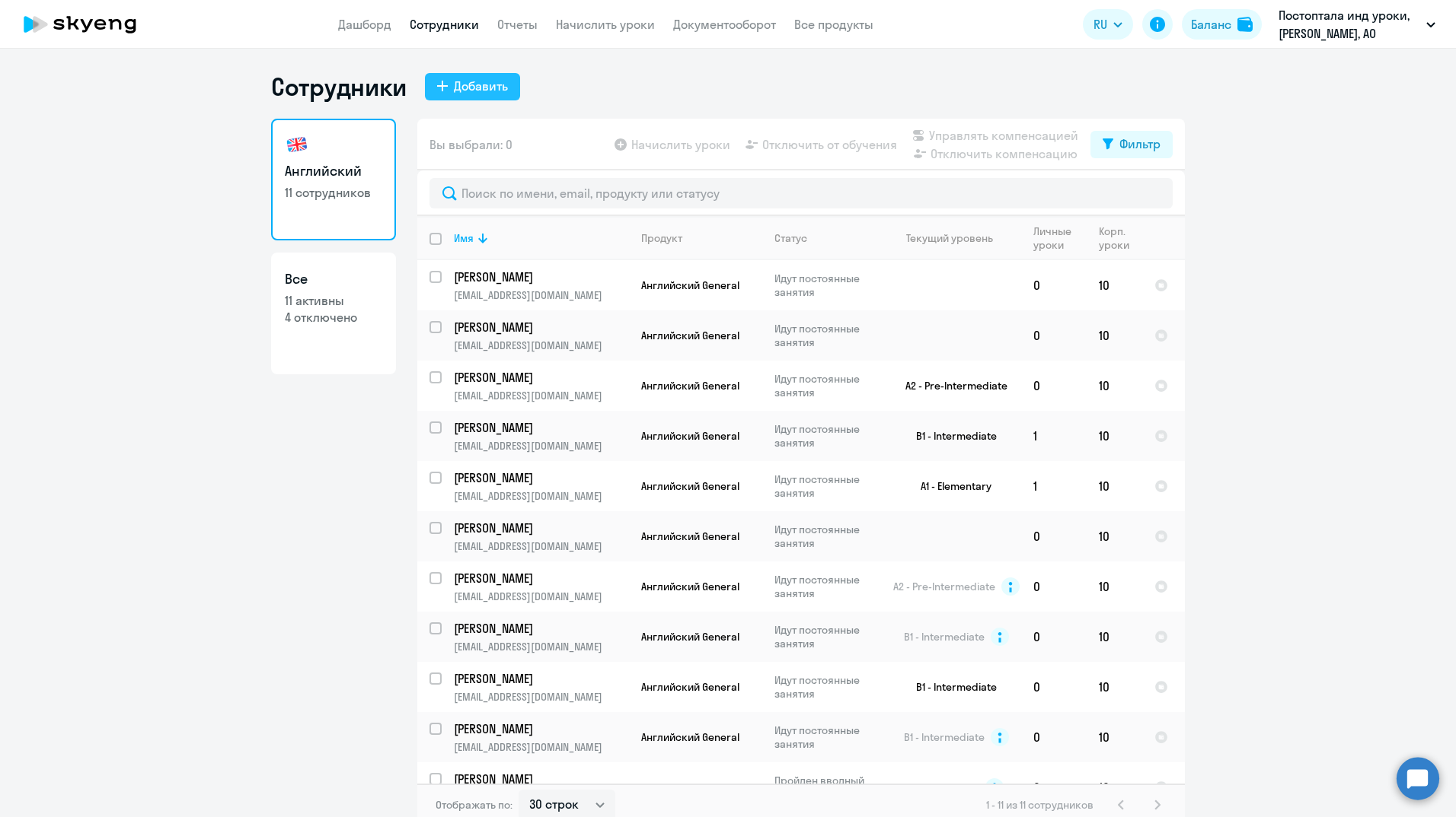
click at [485, 81] on div "Добавить" at bounding box center [480, 86] width 54 height 19
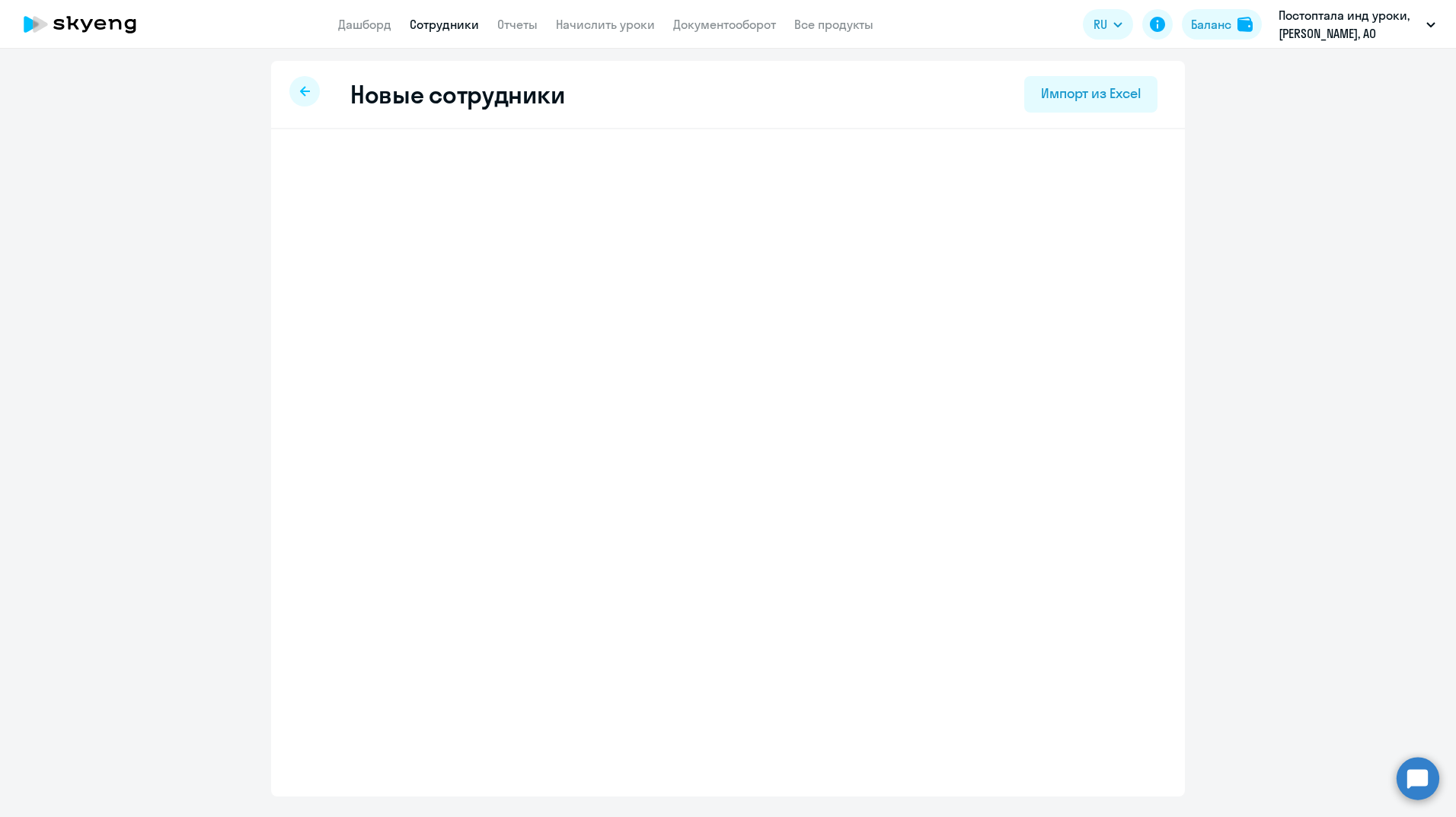
select select "english_adult_not_native_speaker"
select select "3"
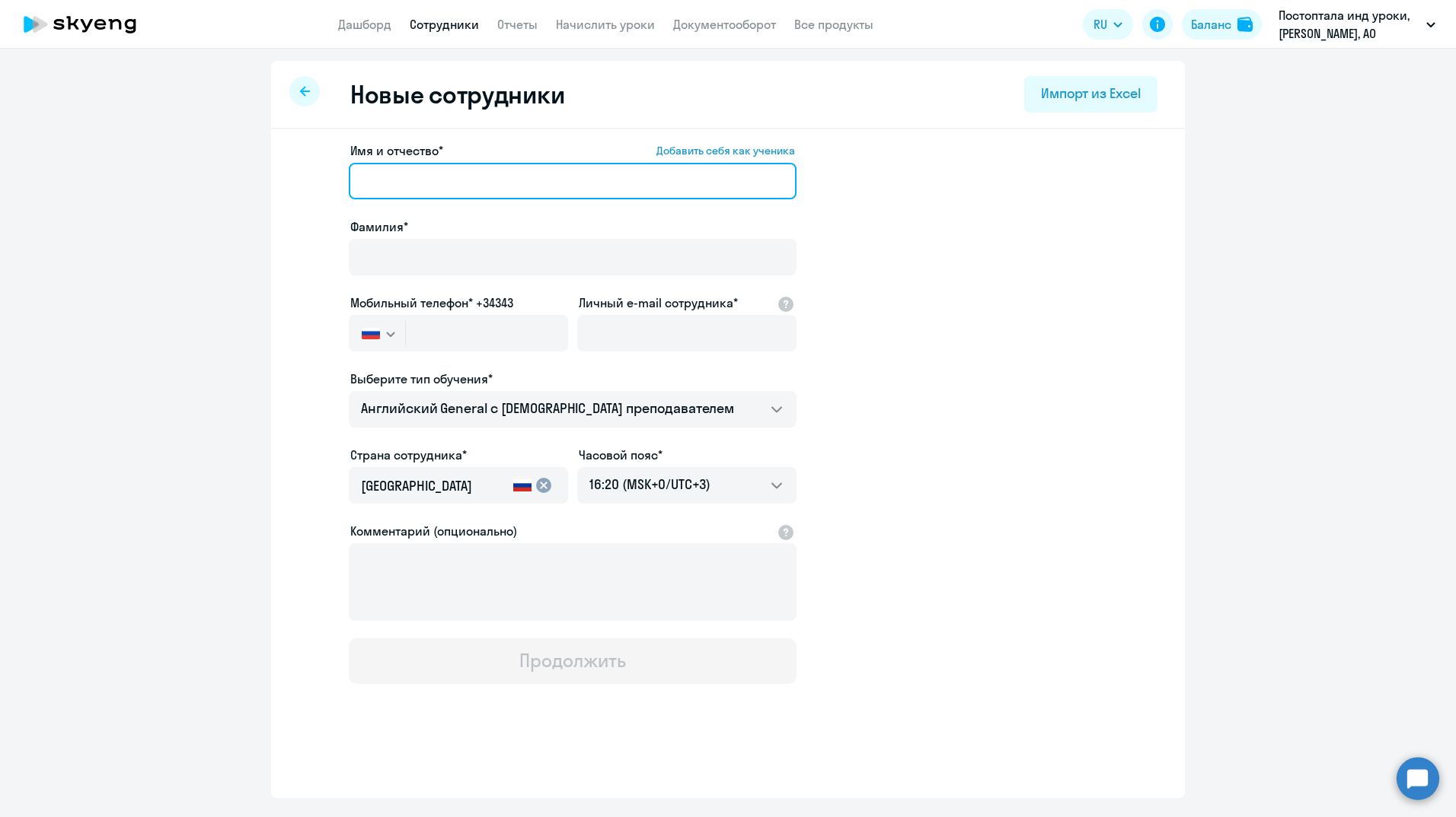
click at [463, 185] on input "Имя и отчество* Добавить себя как ученика" at bounding box center [573, 181] width 448 height 36
type input "B"
type input "[PERSON_NAME]"
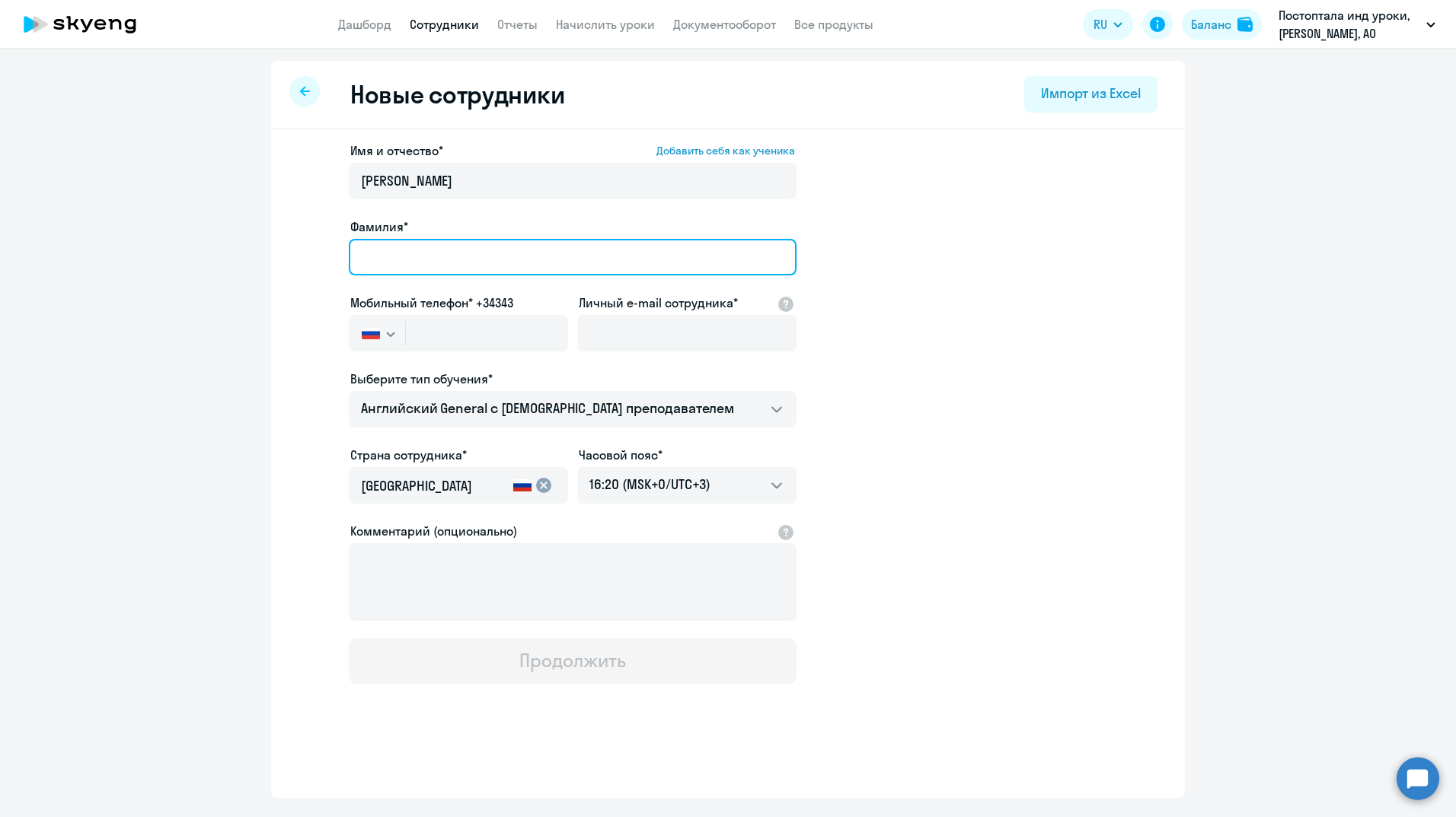
click at [384, 258] on input "Фамилия*" at bounding box center [573, 257] width 448 height 36
type input "[PERSON_NAME]"
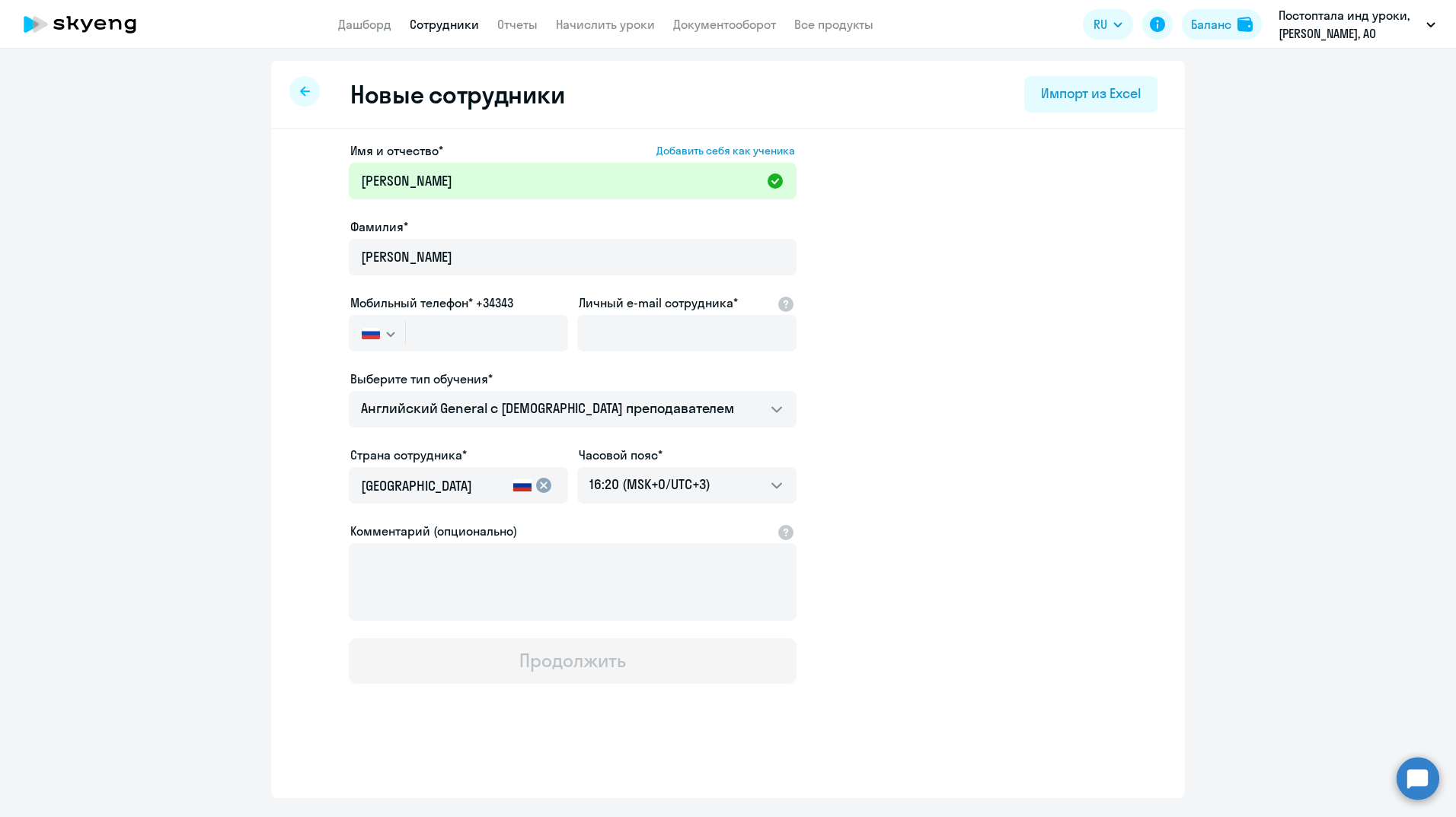
click at [875, 373] on app-new-student-form "Имя и отчество* Добавить себя как ученика [PERSON_NAME]* [PERSON_NAME] Мобильны…" at bounding box center [728, 412] width 865 height 543
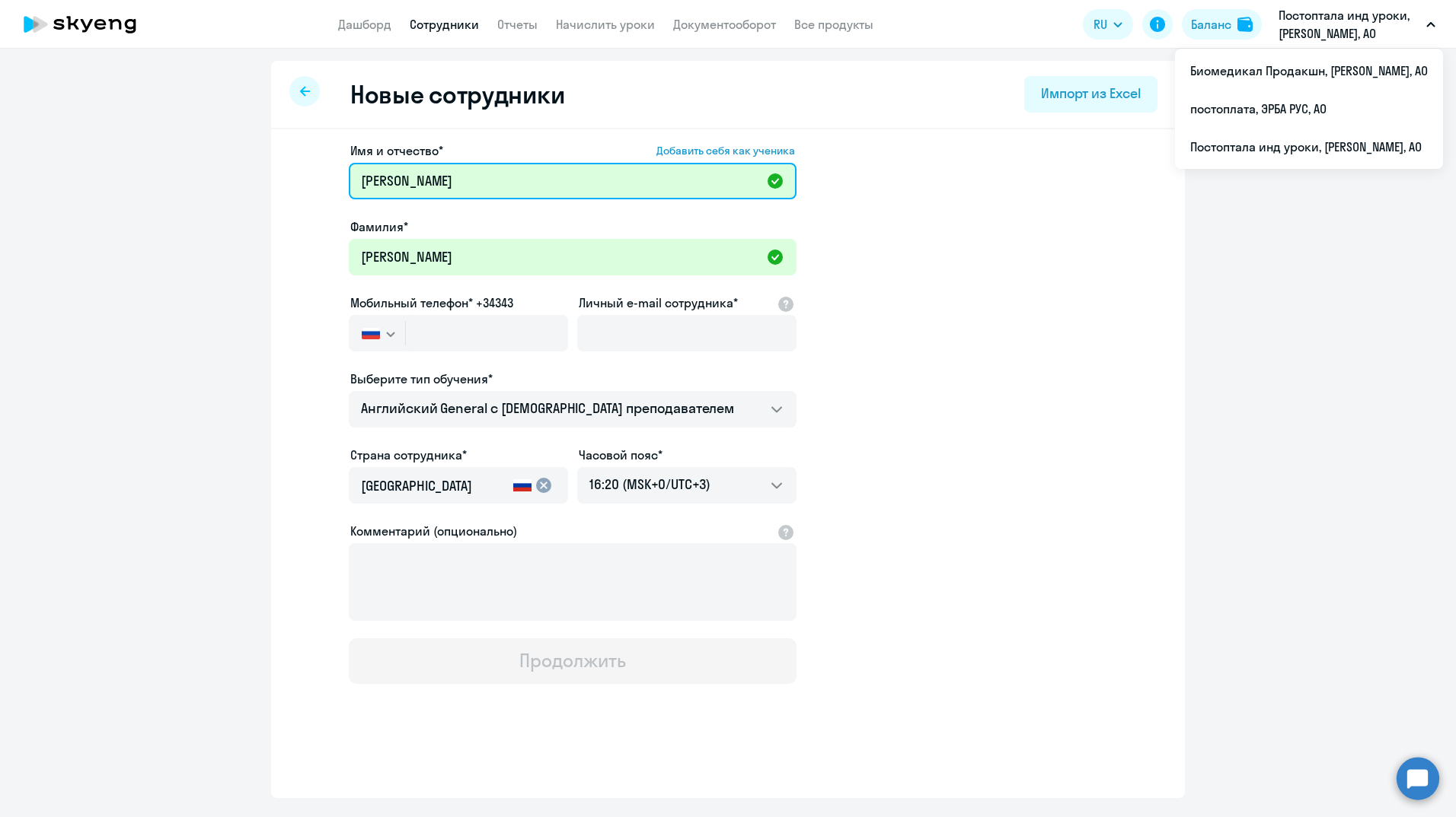
click at [433, 180] on input "[PERSON_NAME]" at bounding box center [573, 181] width 448 height 36
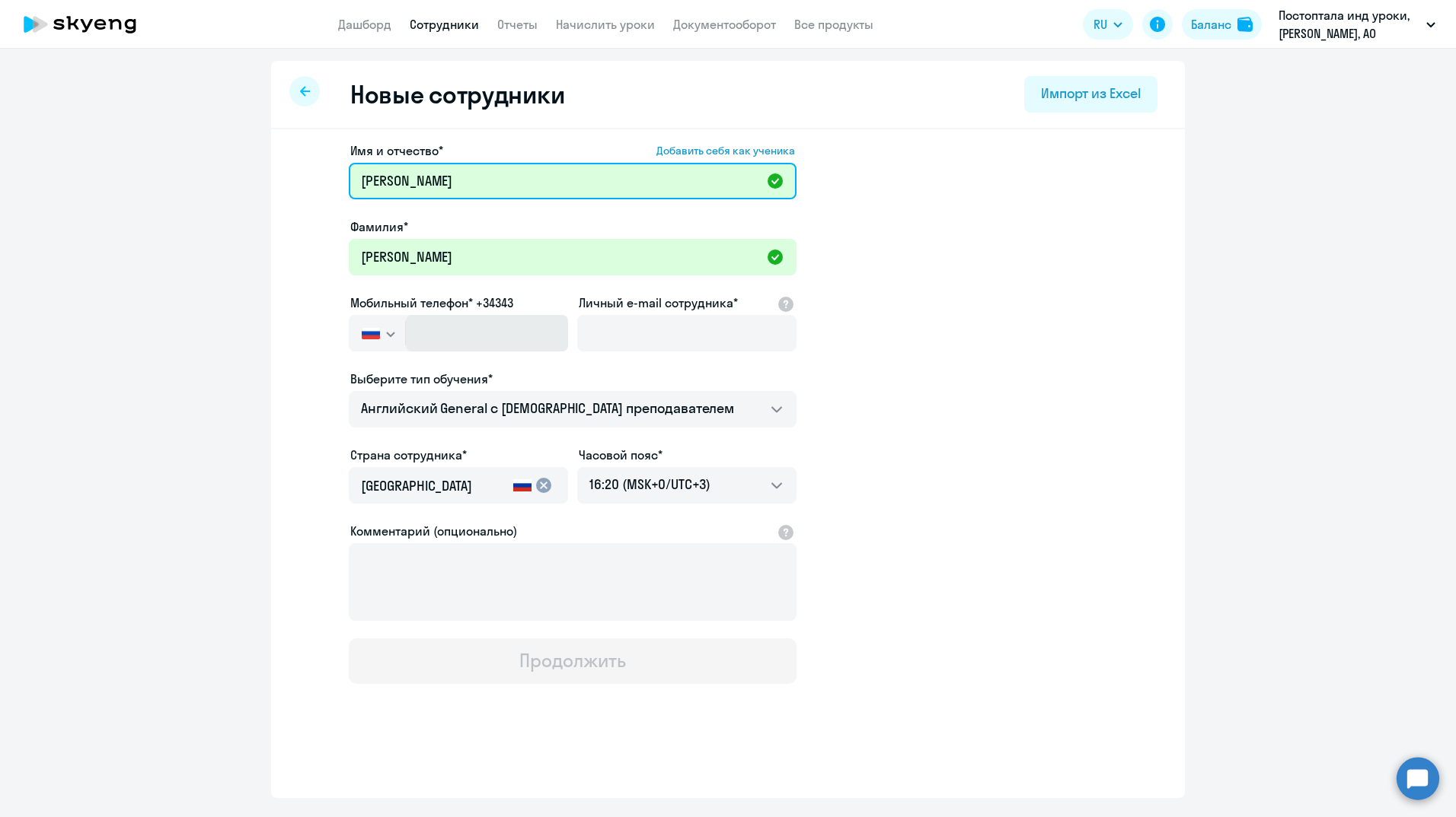
type input "[PERSON_NAME]"
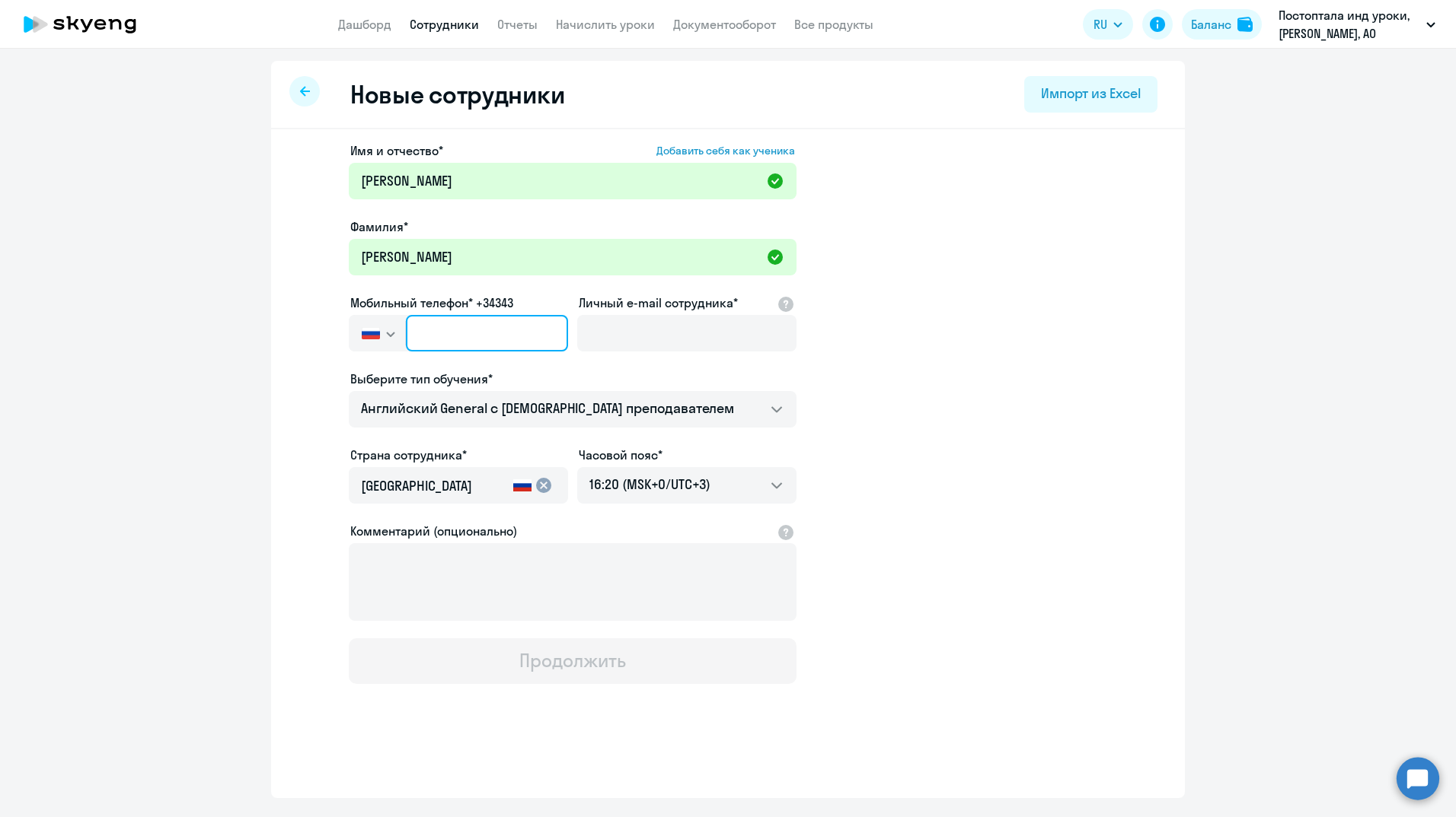
click at [438, 333] on input "text" at bounding box center [486, 333] width 162 height 36
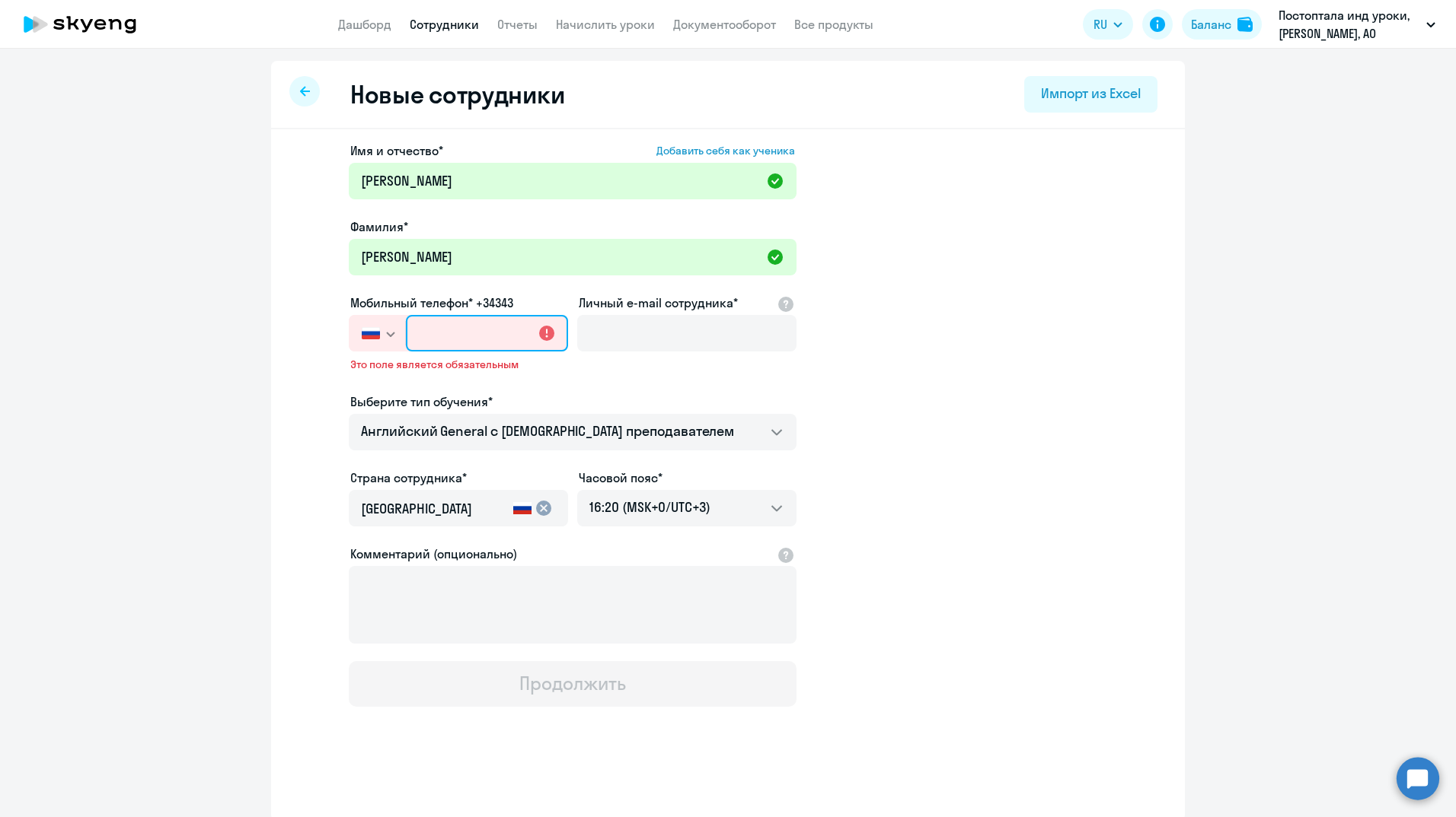
paste input "[PHONE_NUMBER]"
type input "[PHONE_NUMBER]"
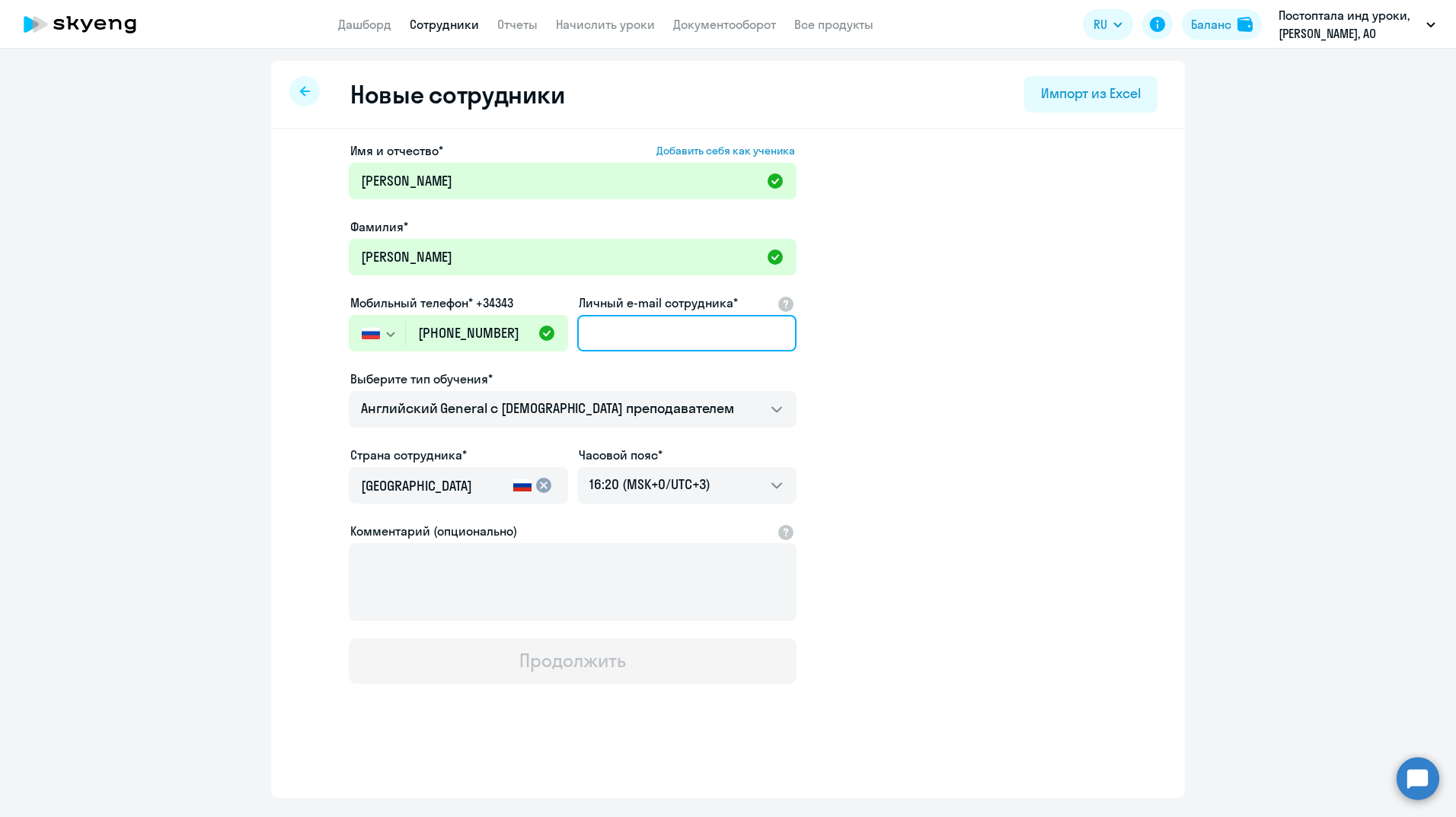
click at [638, 328] on input "Личный e-mail сотрудника*" at bounding box center [687, 333] width 220 height 36
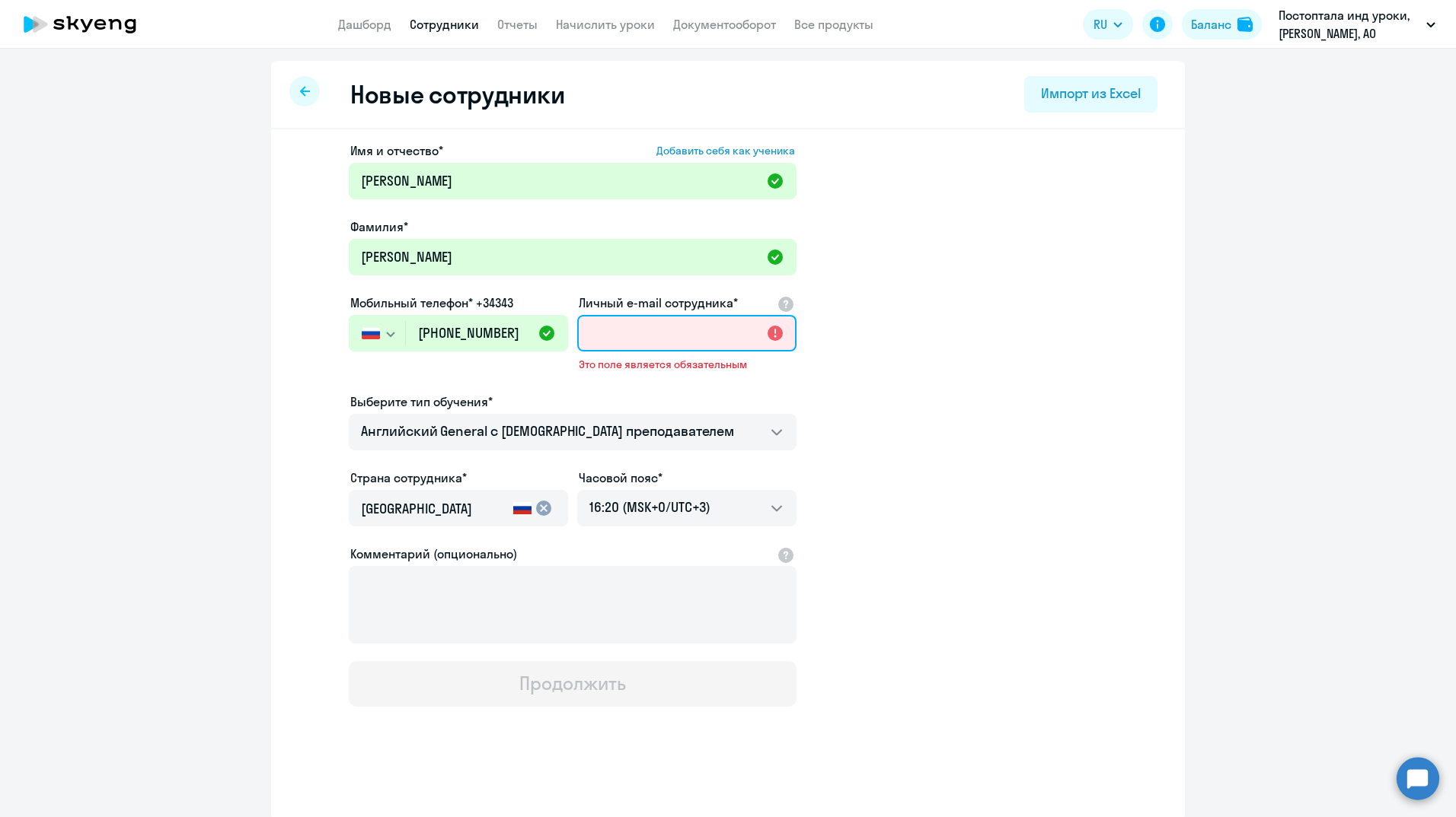
paste input "[EMAIL_ADDRESS][DOMAIN_NAME]"
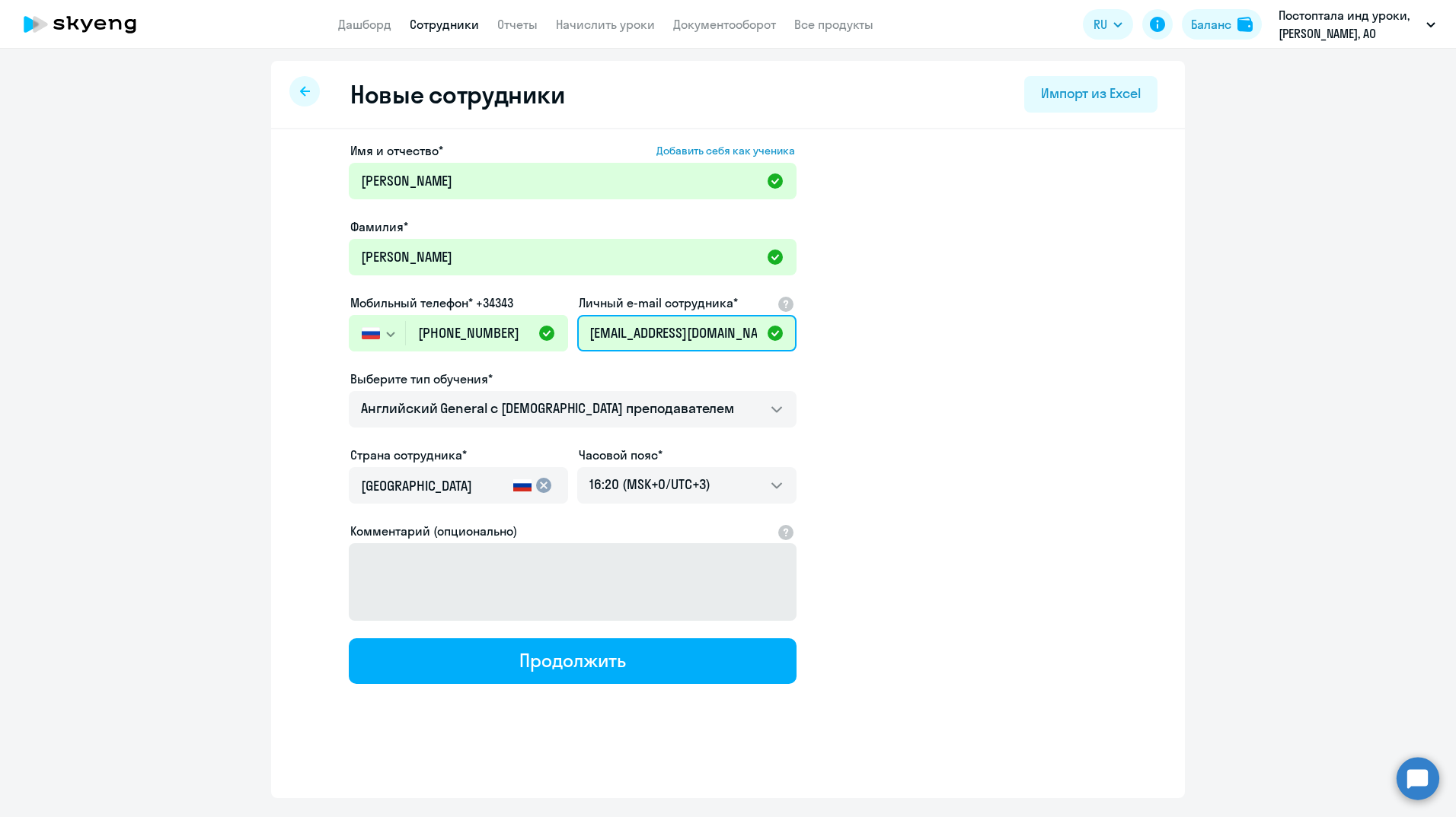
type input "[EMAIL_ADDRESS][DOMAIN_NAME]"
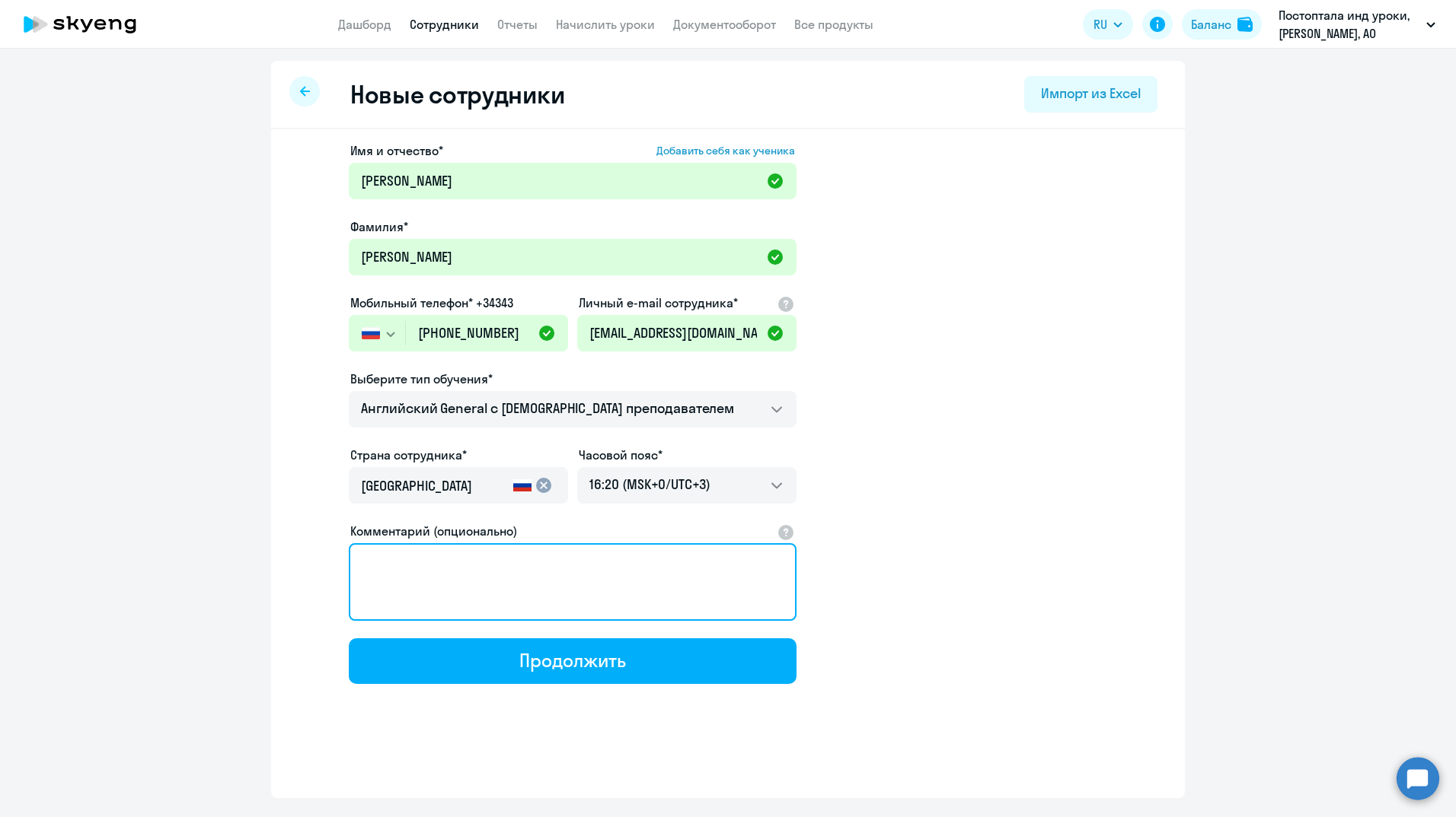
click at [500, 575] on textarea "Комментарий (опционально)" at bounding box center [573, 582] width 448 height 78
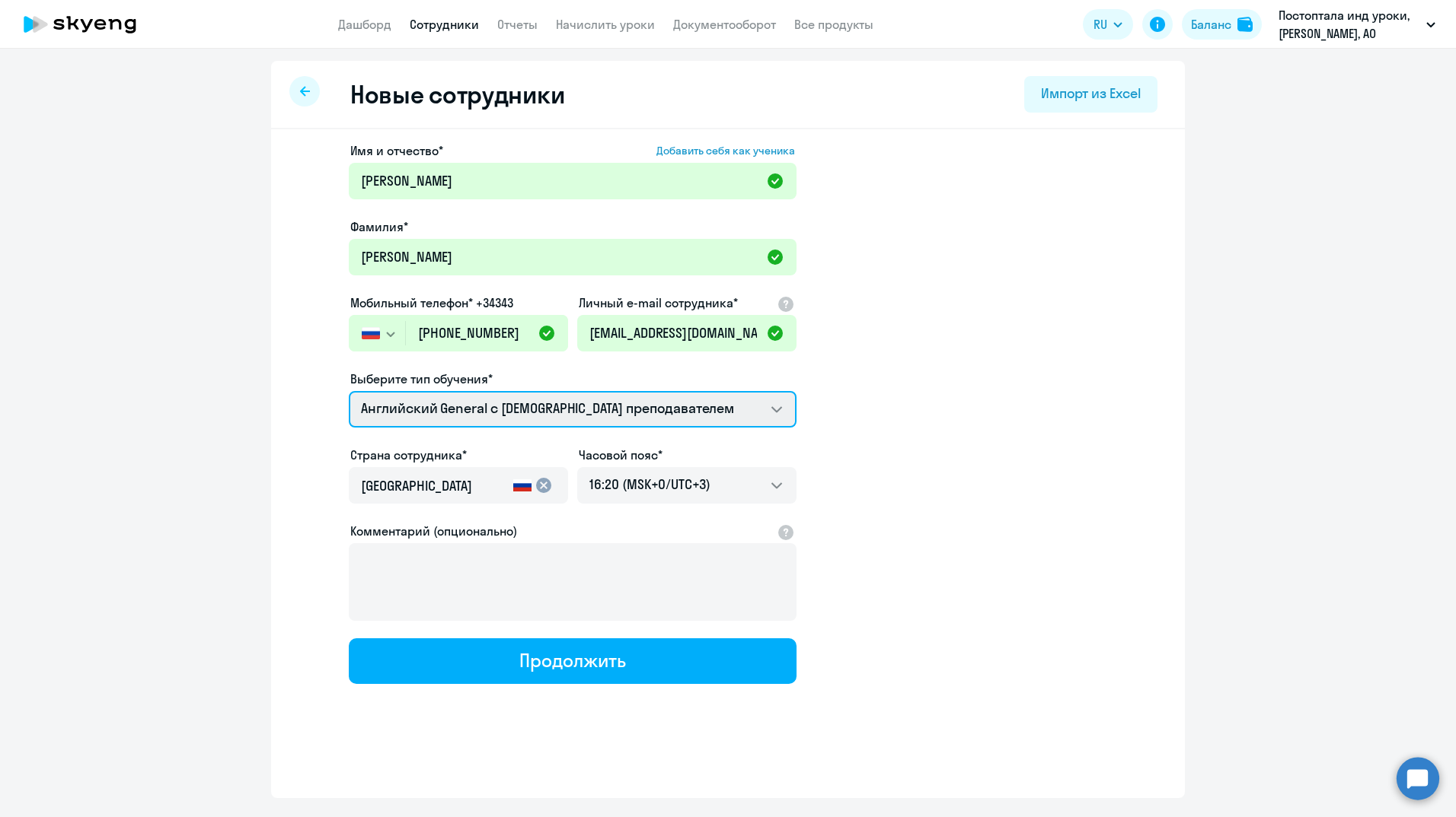
click at [785, 406] on select "Премиум английский с русскоговорящим преподавателем Английский General с [DEMOG…" at bounding box center [573, 409] width 448 height 36
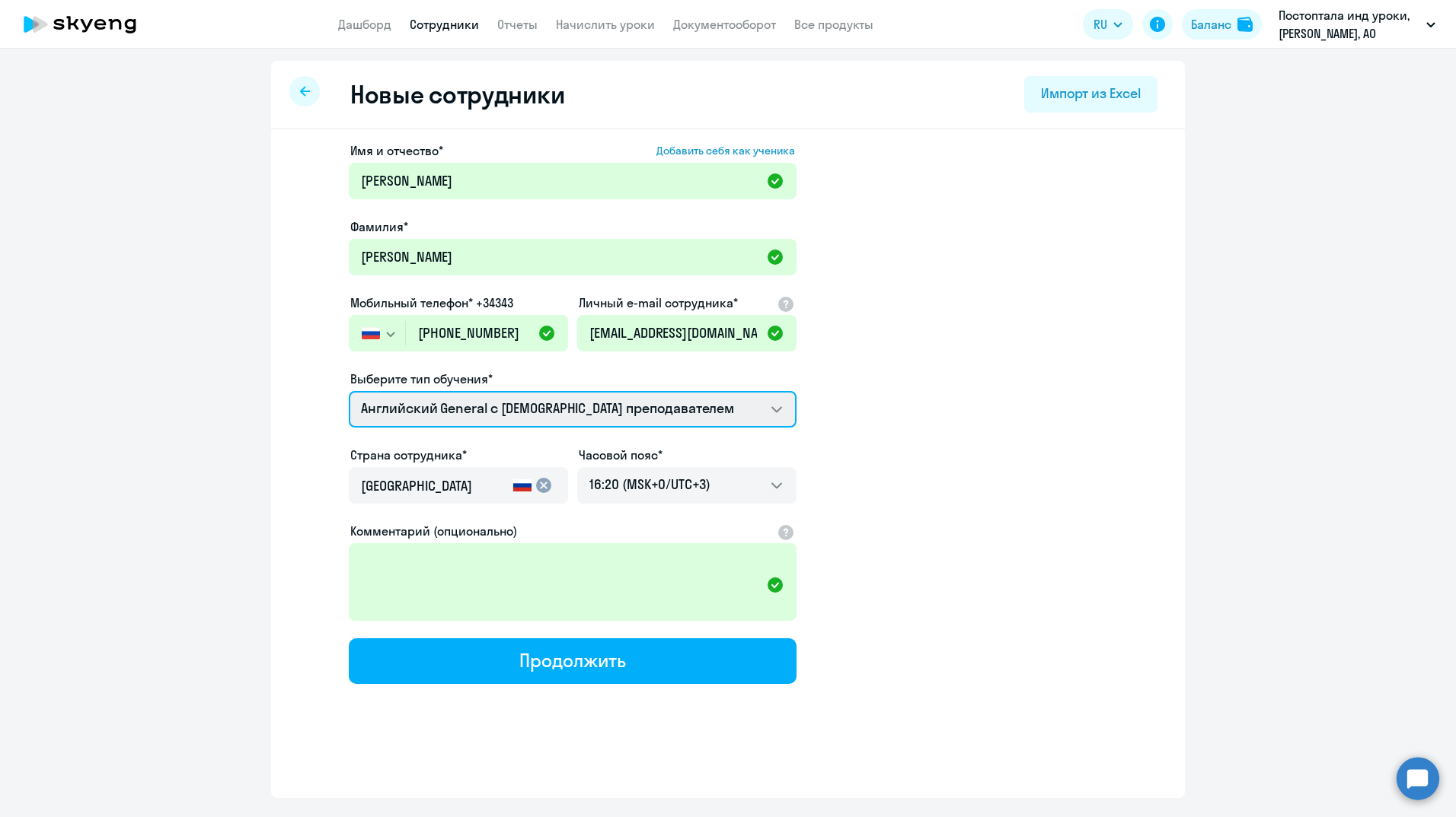
click at [785, 406] on select "Премиум английский с русскоговорящим преподавателем Английский General с [DEMOG…" at bounding box center [573, 409] width 448 height 36
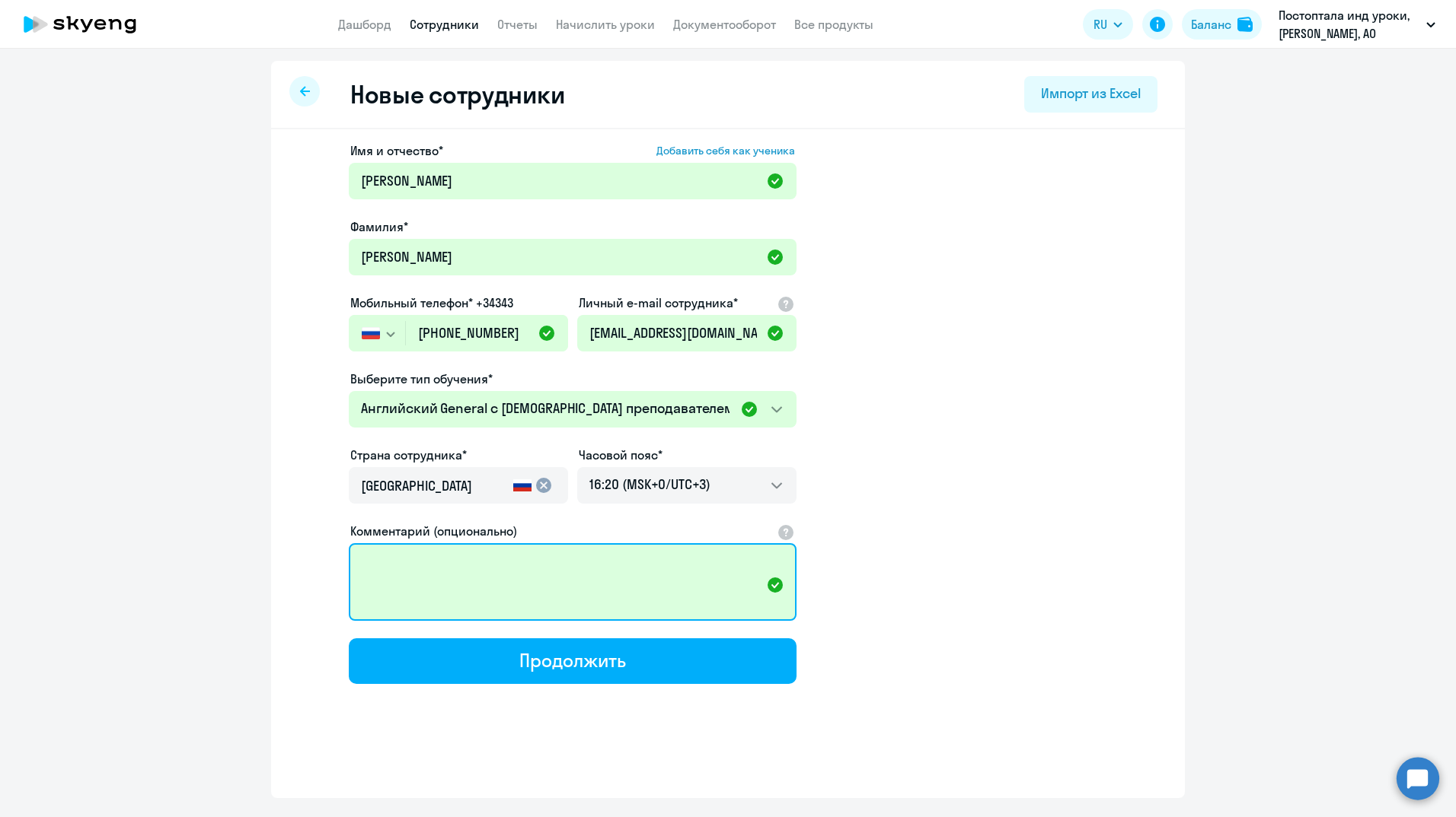
click at [556, 609] on textarea "Комментарий (опционально)" at bounding box center [573, 582] width 448 height 78
click at [609, 574] on textarea "Комментарий (опционально)" at bounding box center [573, 582] width 448 height 78
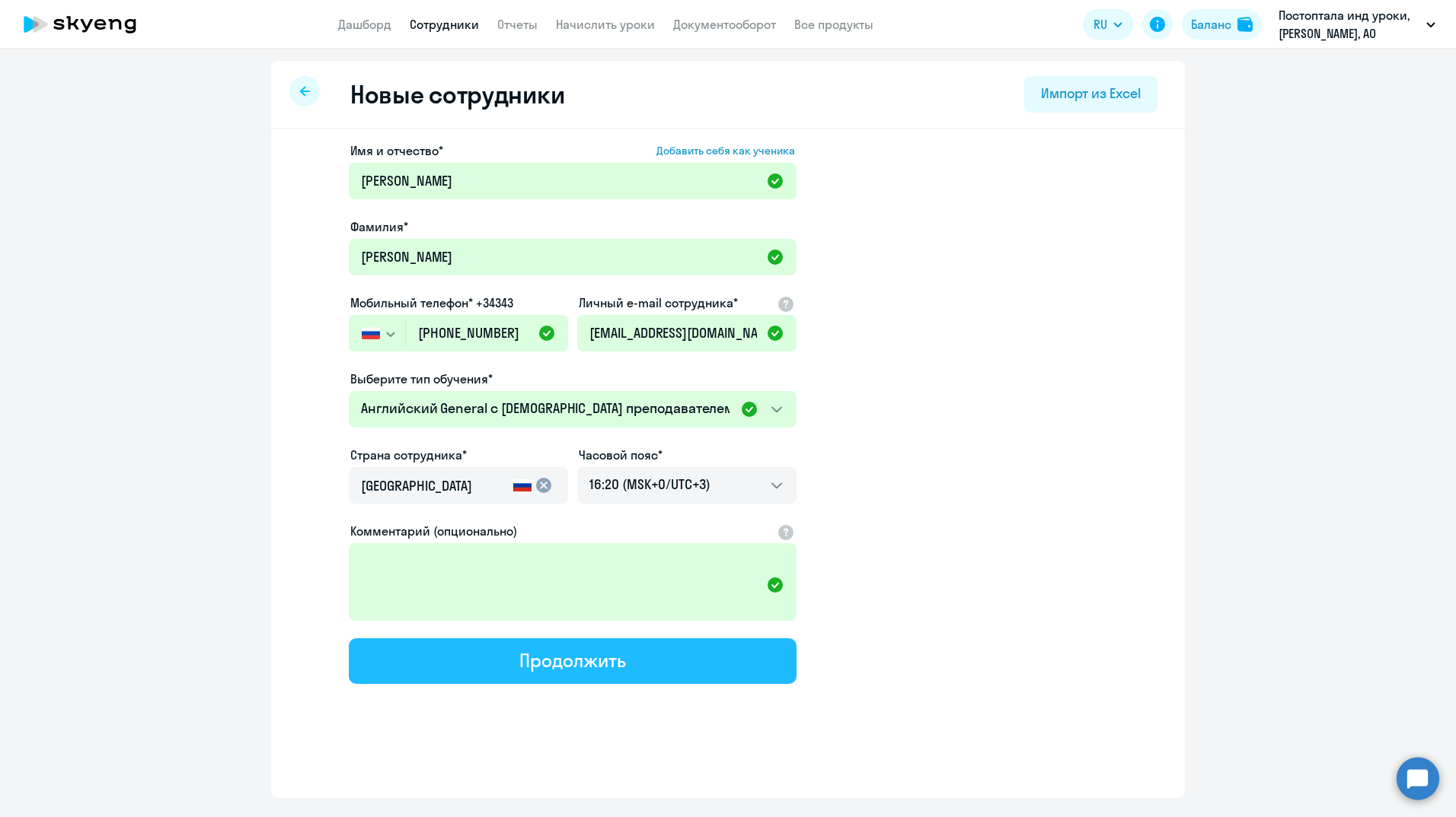
click at [559, 658] on div "Продолжить" at bounding box center [571, 660] width 105 height 25
select select "english_adult_not_native_speaker"
select select "3"
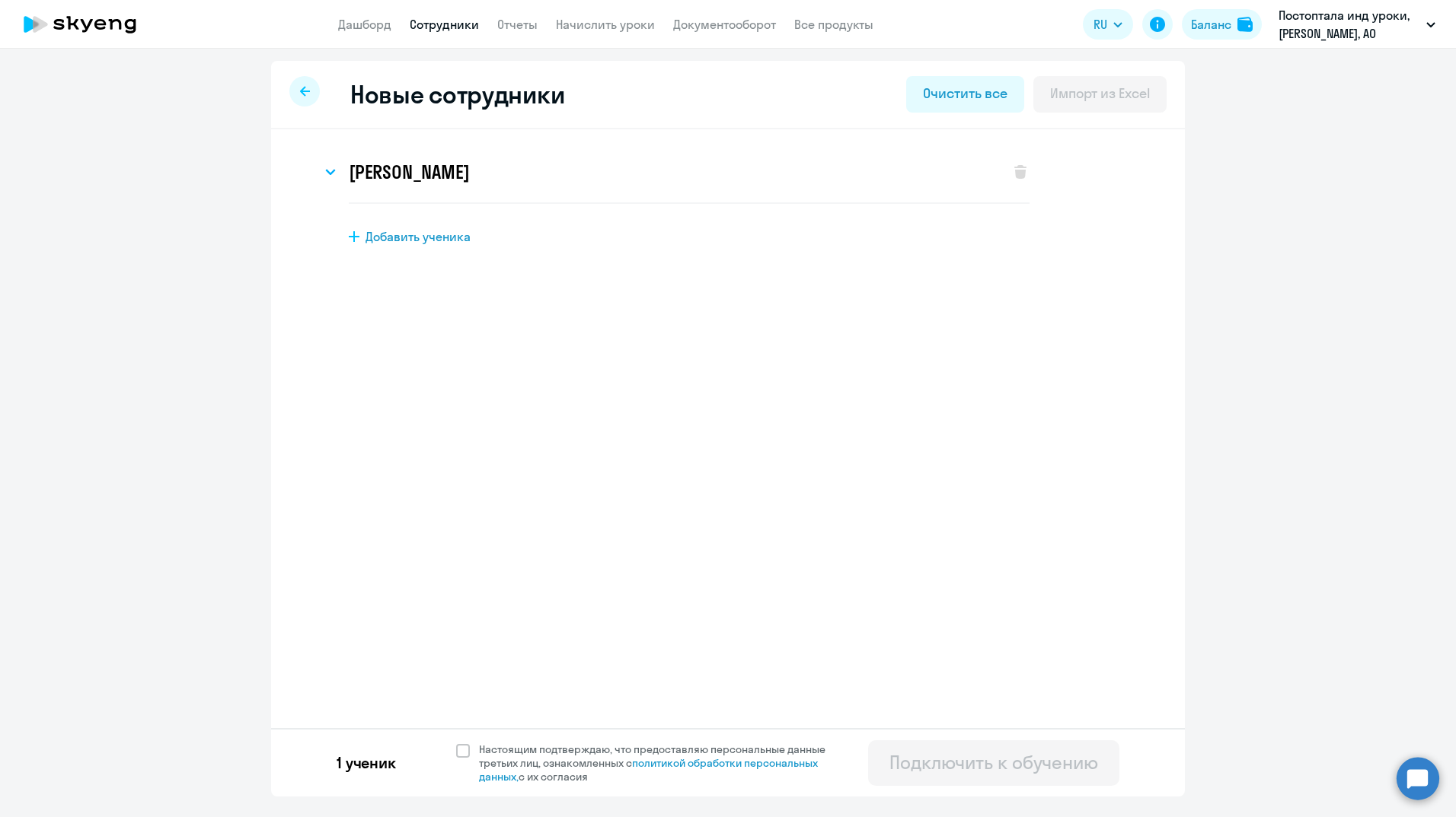
click at [302, 85] on div at bounding box center [305, 91] width 30 height 30
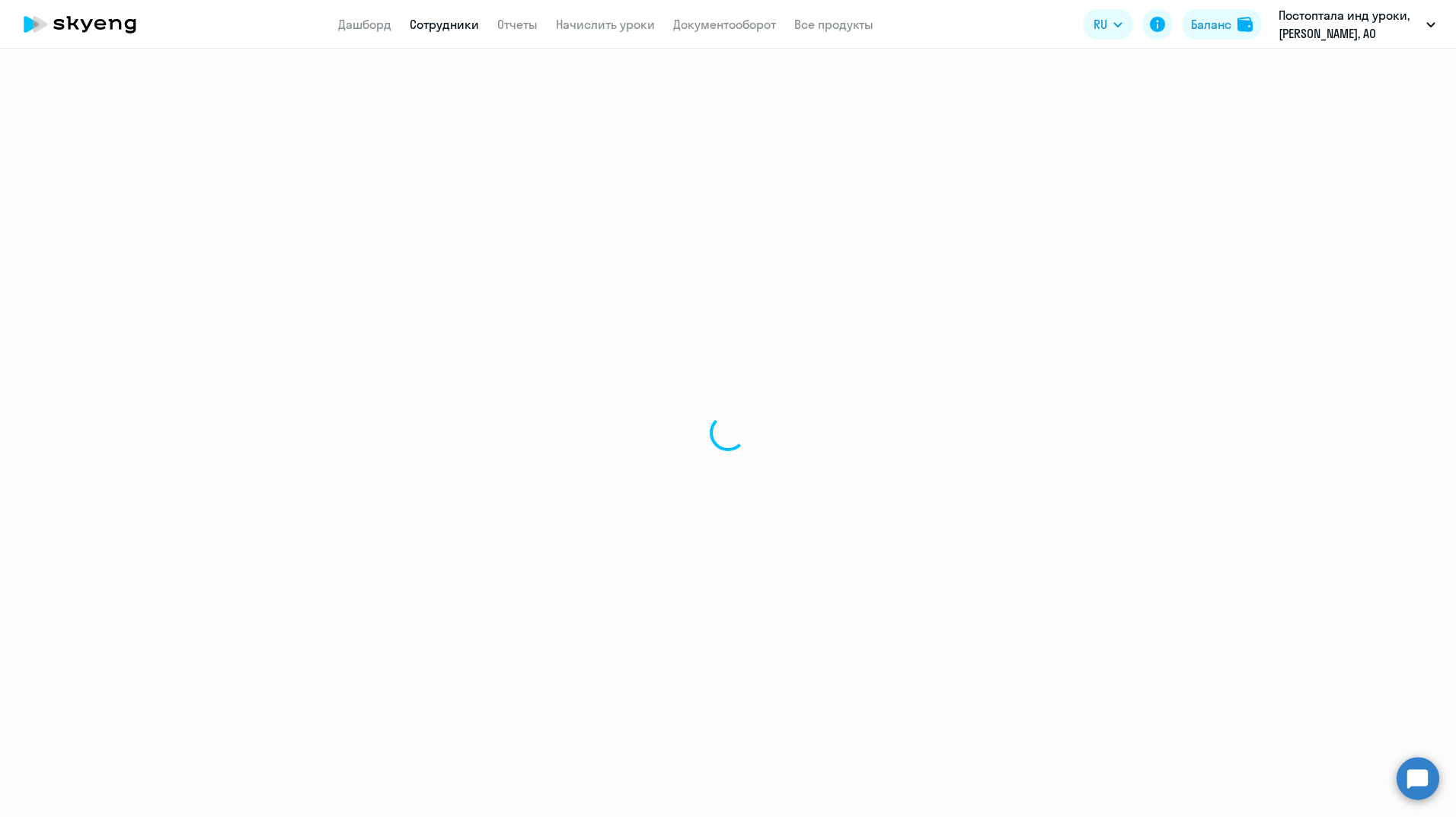
select select "30"
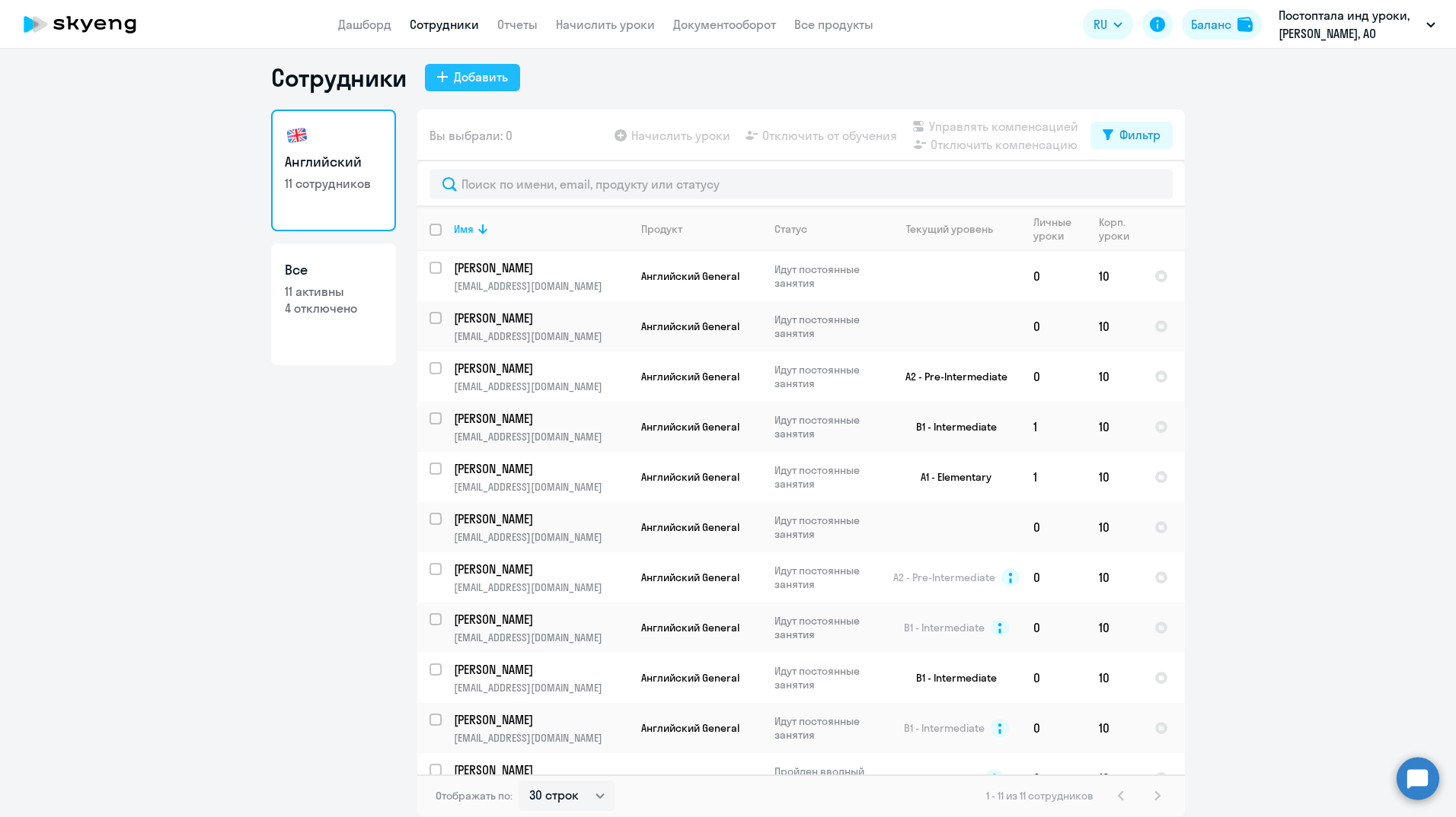
click at [464, 75] on div "Добавить" at bounding box center [480, 77] width 54 height 19
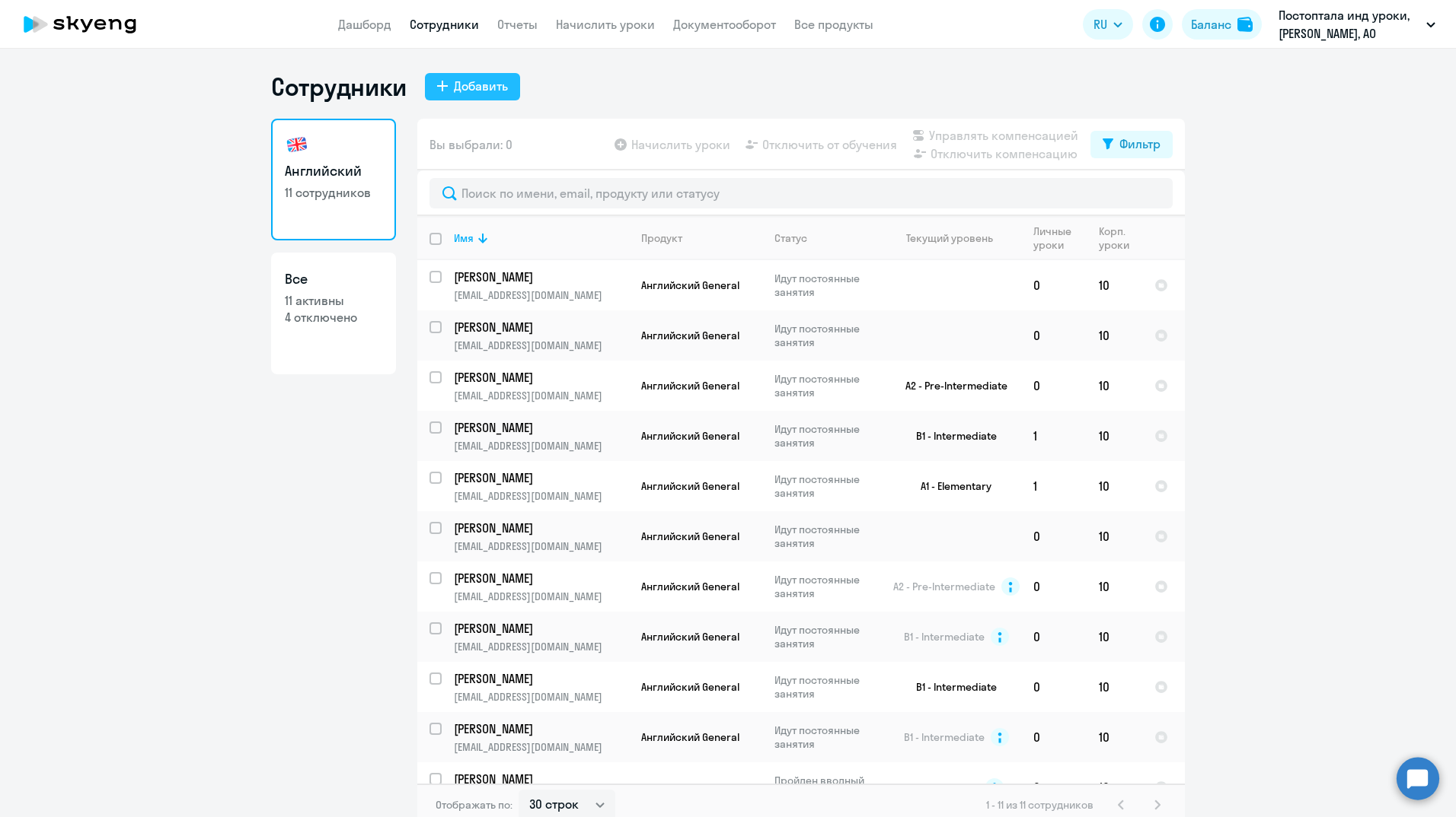
select select "english_adult_not_native_speaker"
select select "3"
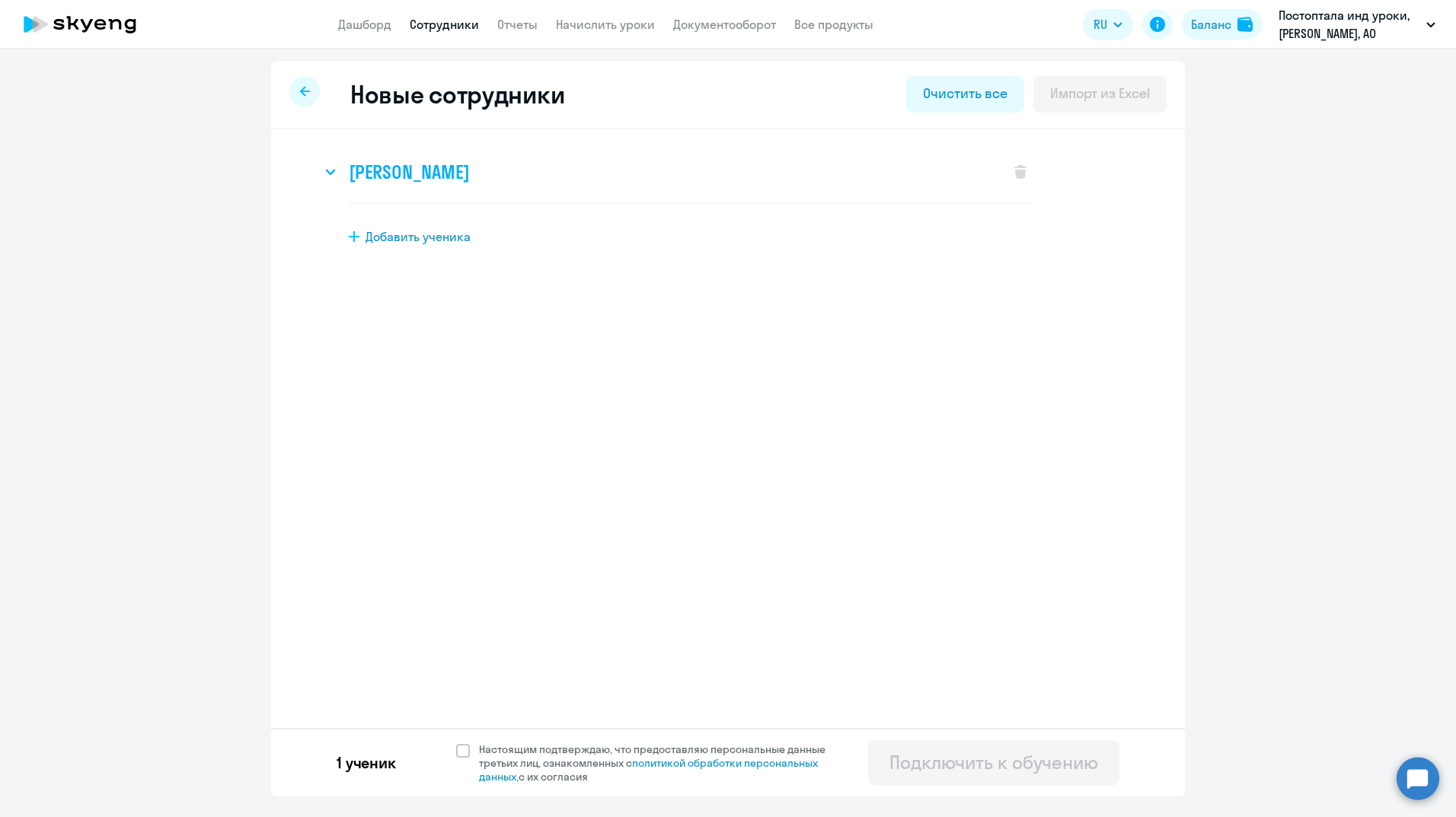
click at [430, 166] on h3 "[PERSON_NAME]" at bounding box center [409, 173] width 120 height 25
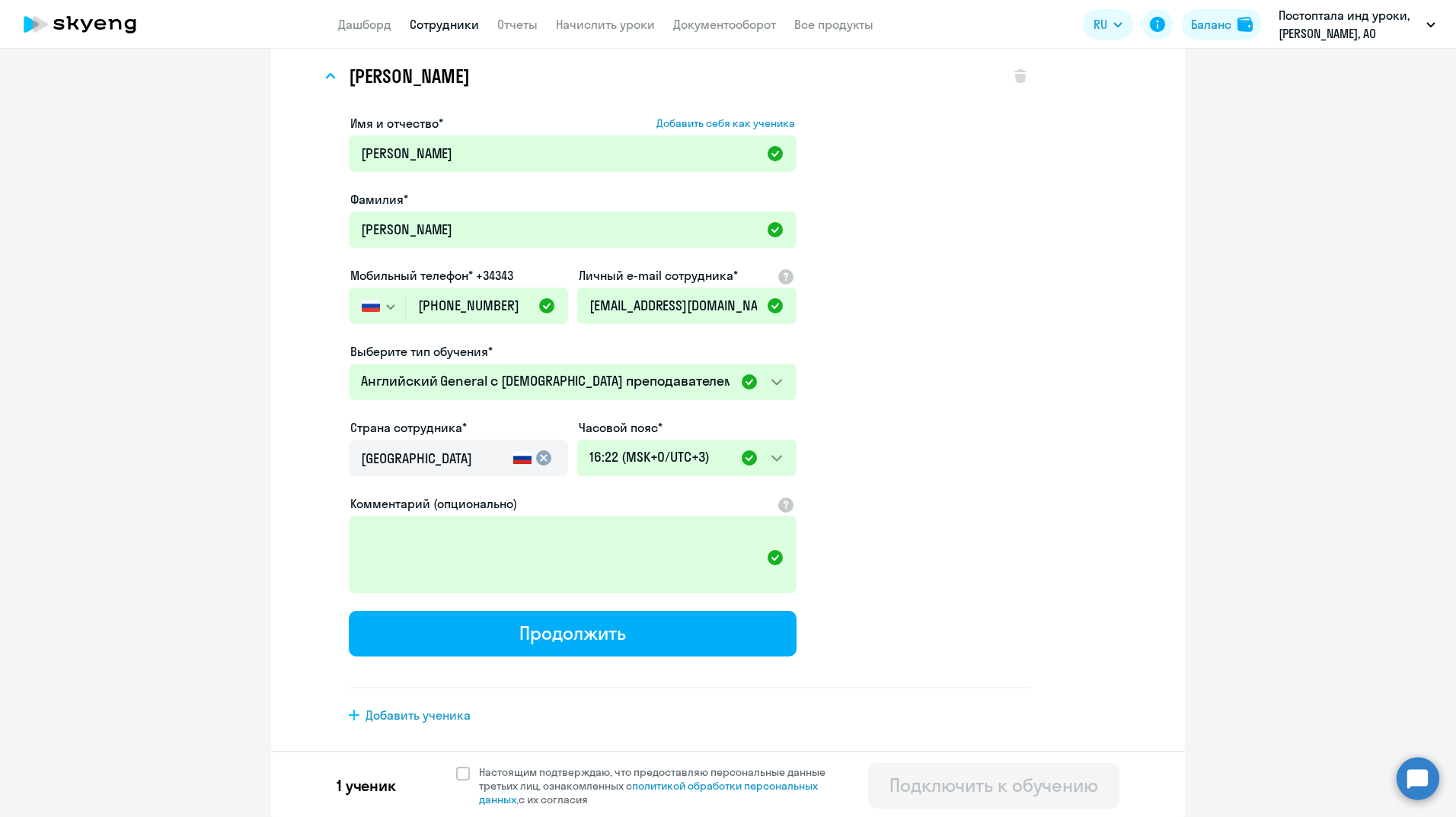
scroll to position [97, 0]
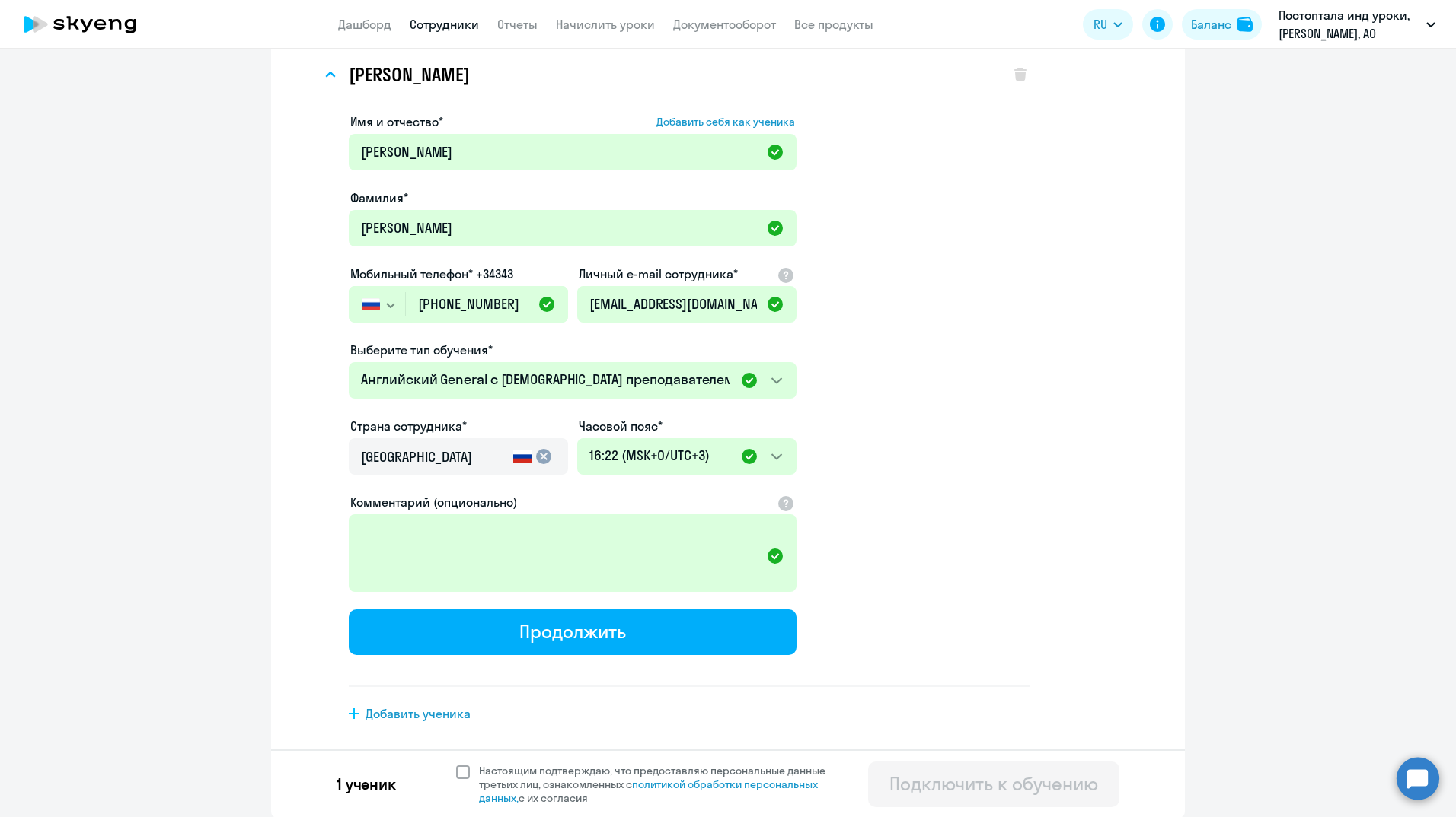
click at [458, 775] on span at bounding box center [462, 772] width 13 height 13
click at [456, 764] on input "Настоящим подтверждаю, что предоставляю персональные данные третьих лиц, ознако…" at bounding box center [455, 763] width 1 height 1
checkbox input "true"
click at [936, 773] on div "Подключить к обучению" at bounding box center [994, 784] width 209 height 25
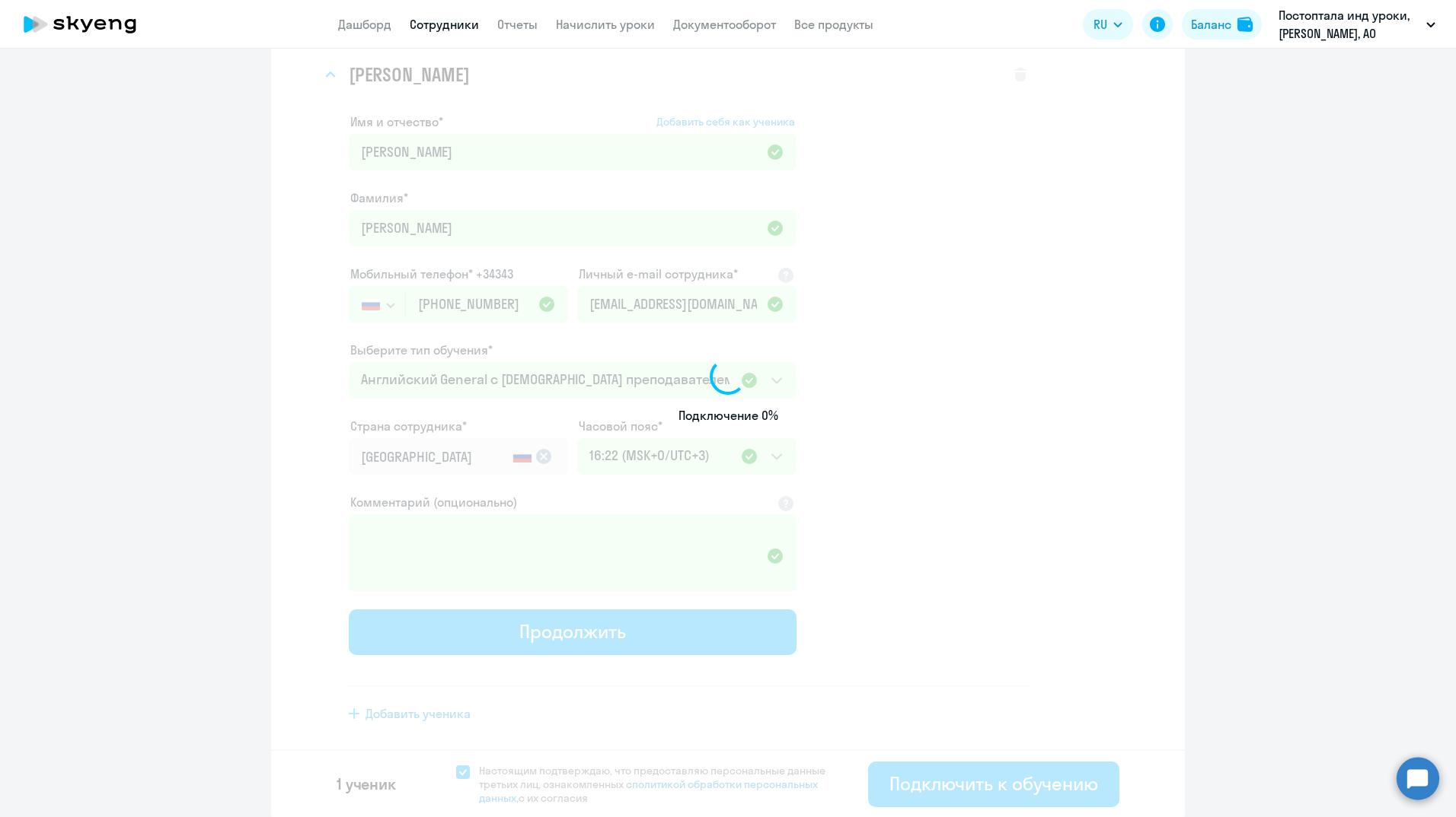
select select "english_adult_not_native_speaker"
select select "3"
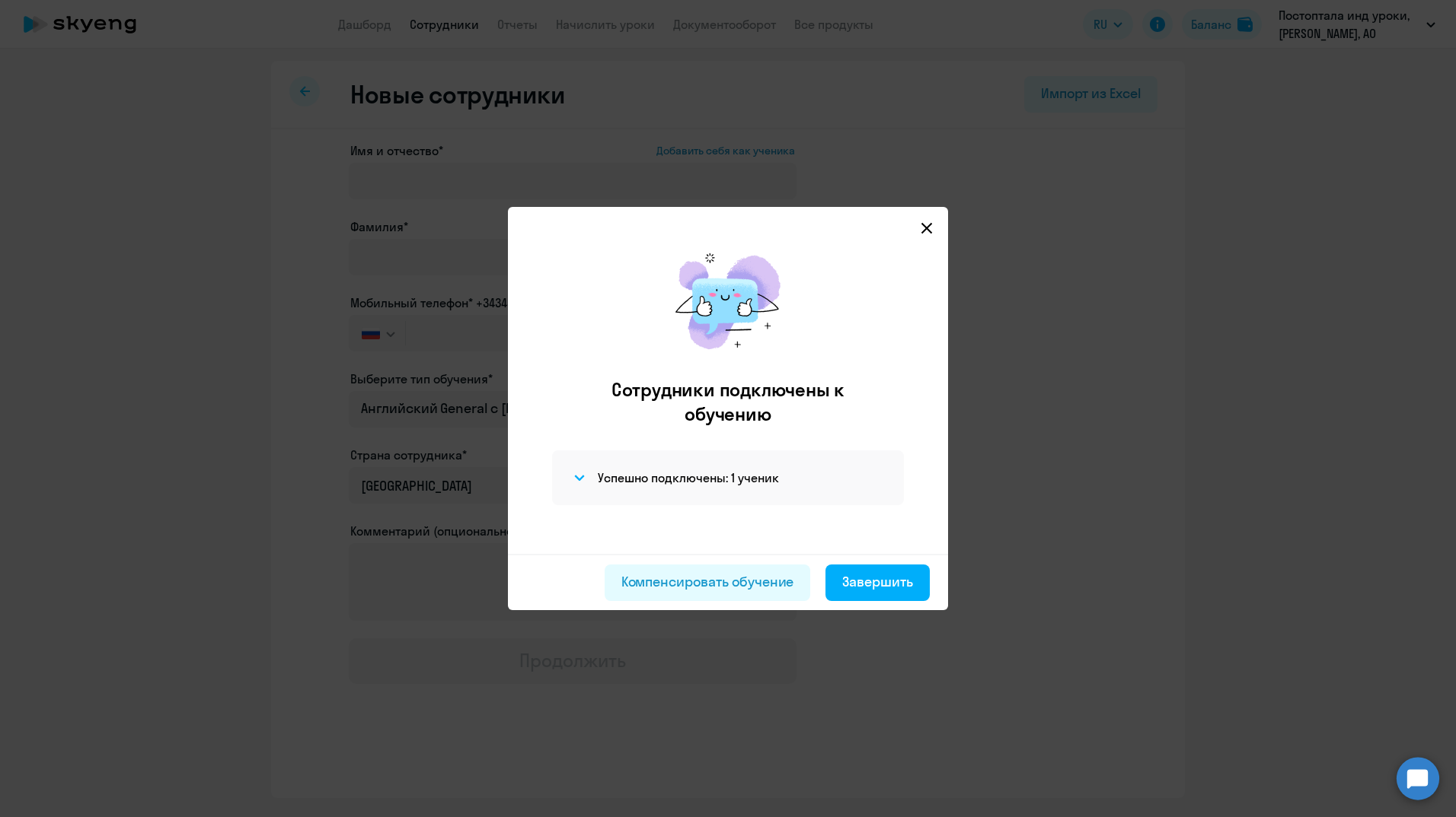
scroll to position [0, 0]
click at [886, 590] on div "Завершить" at bounding box center [878, 582] width 71 height 19
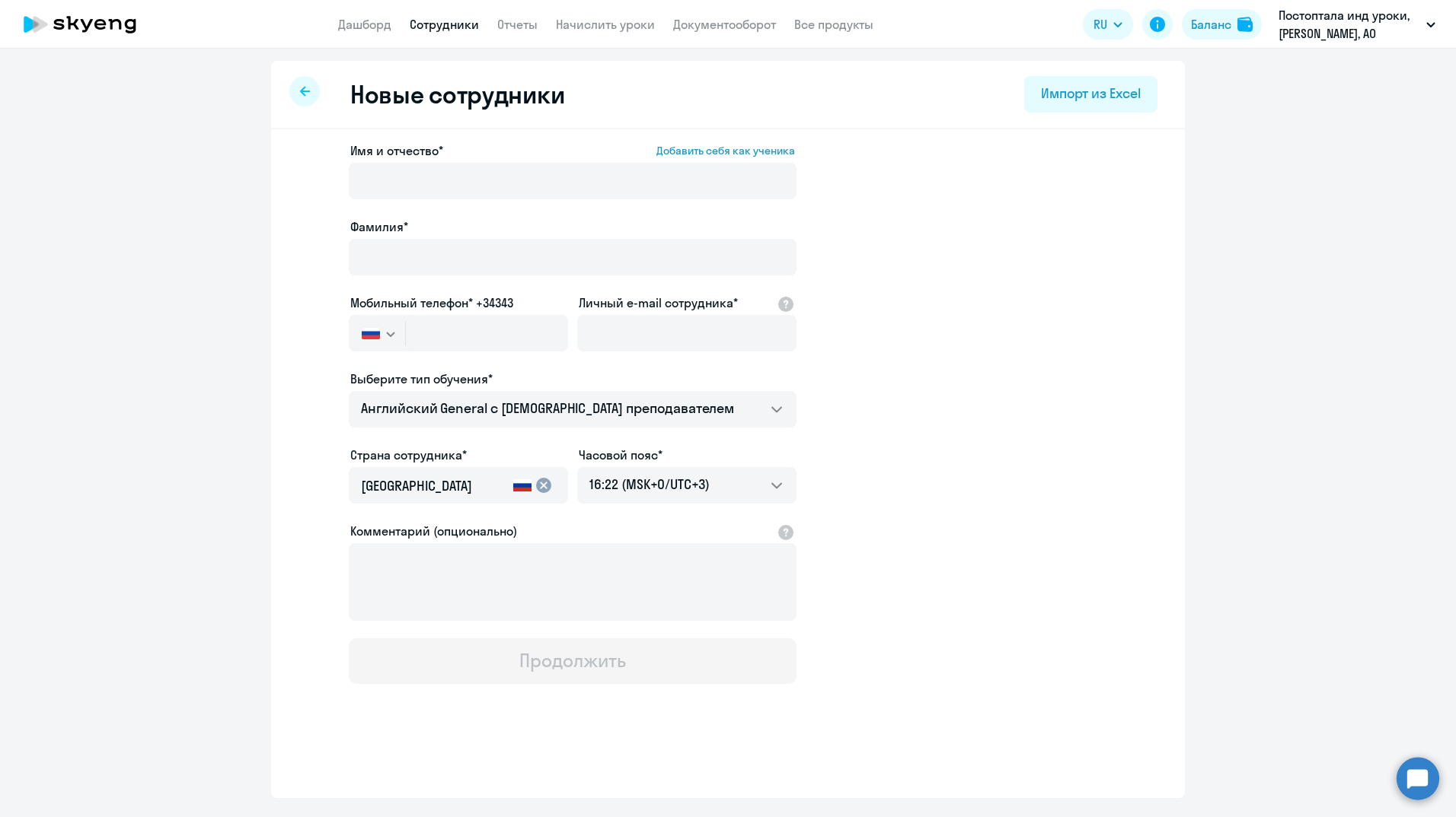
select select "30"
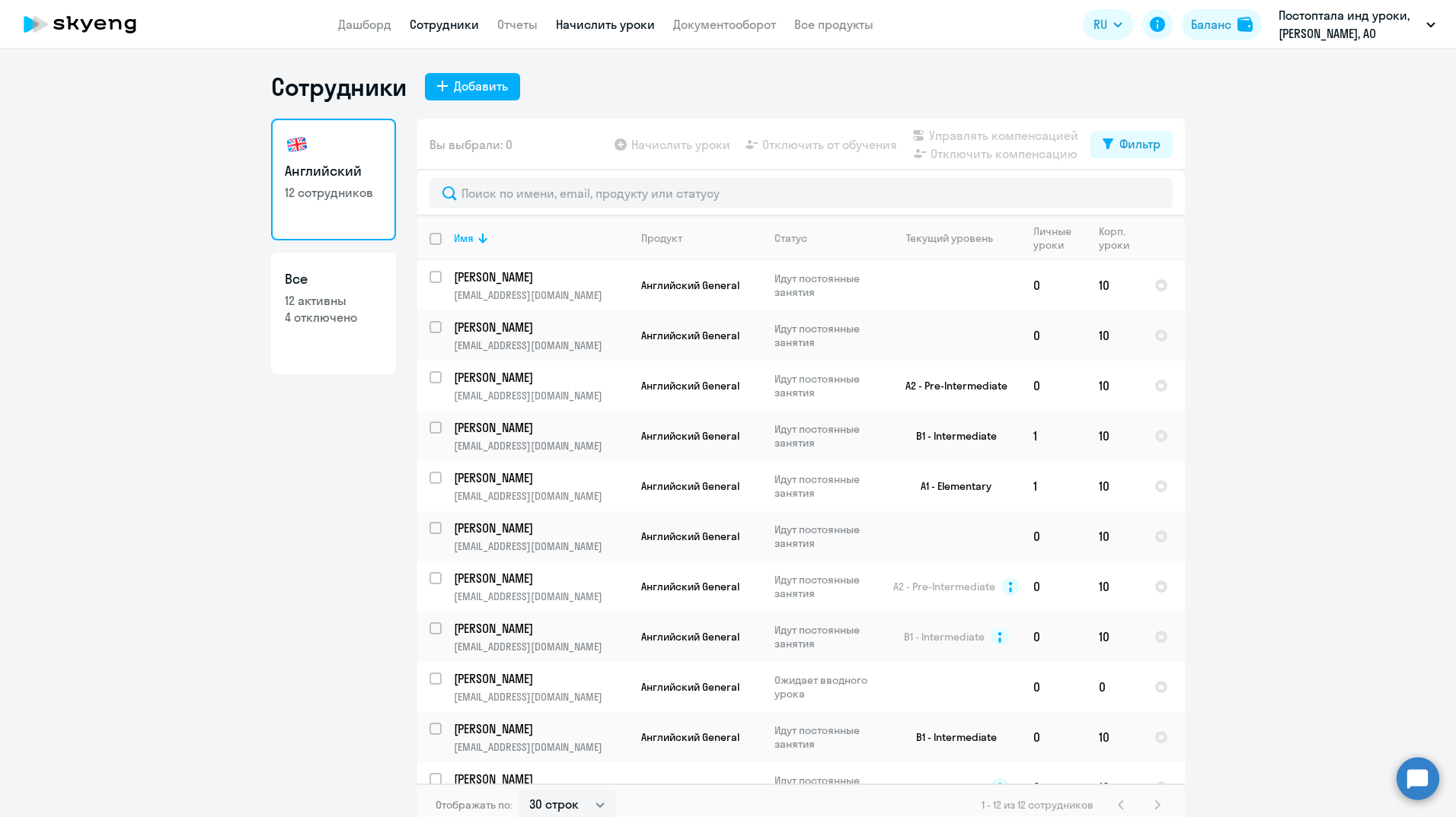
click at [592, 24] on link "Начислить уроки" at bounding box center [606, 24] width 99 height 15
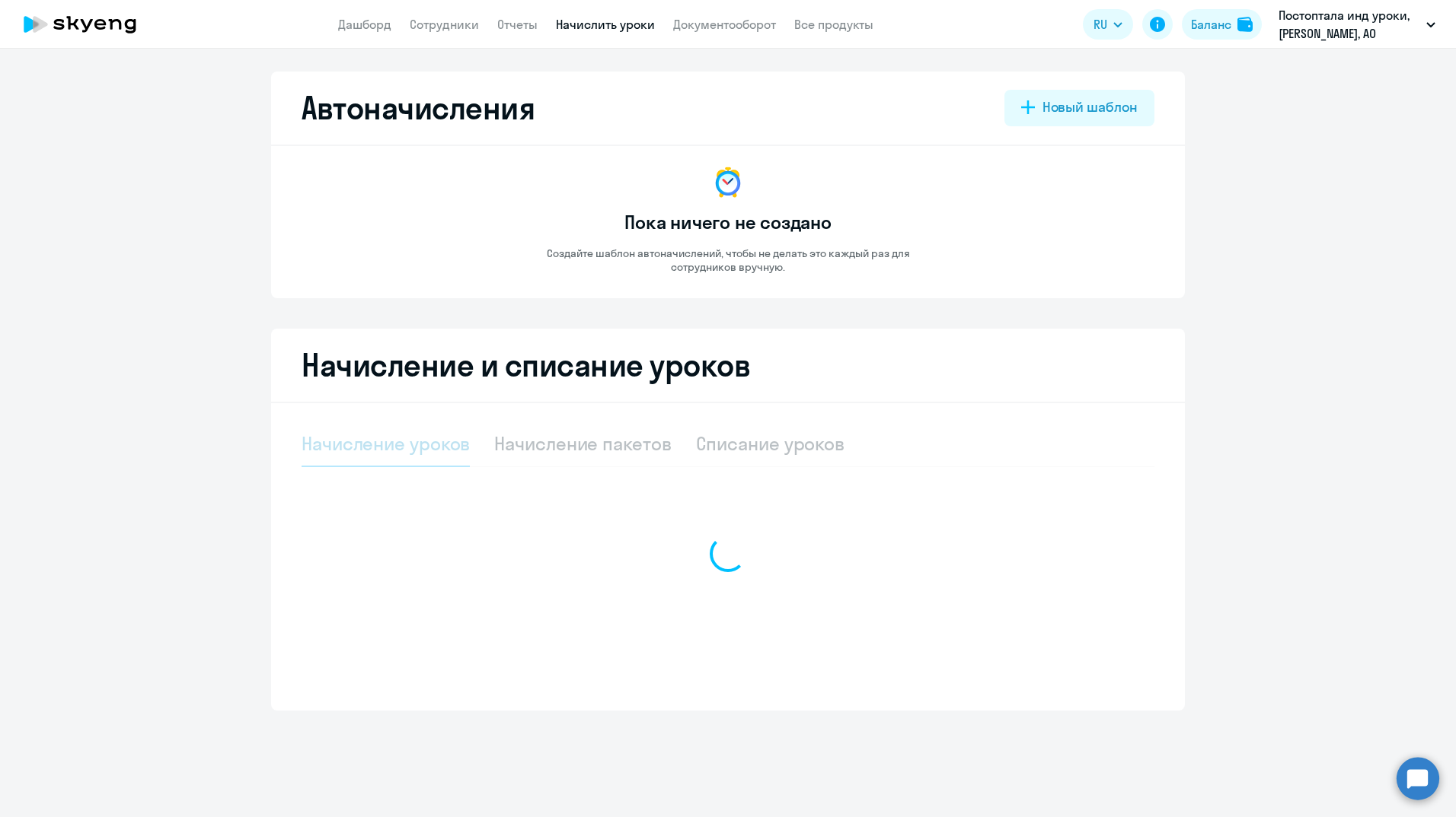
select select "10"
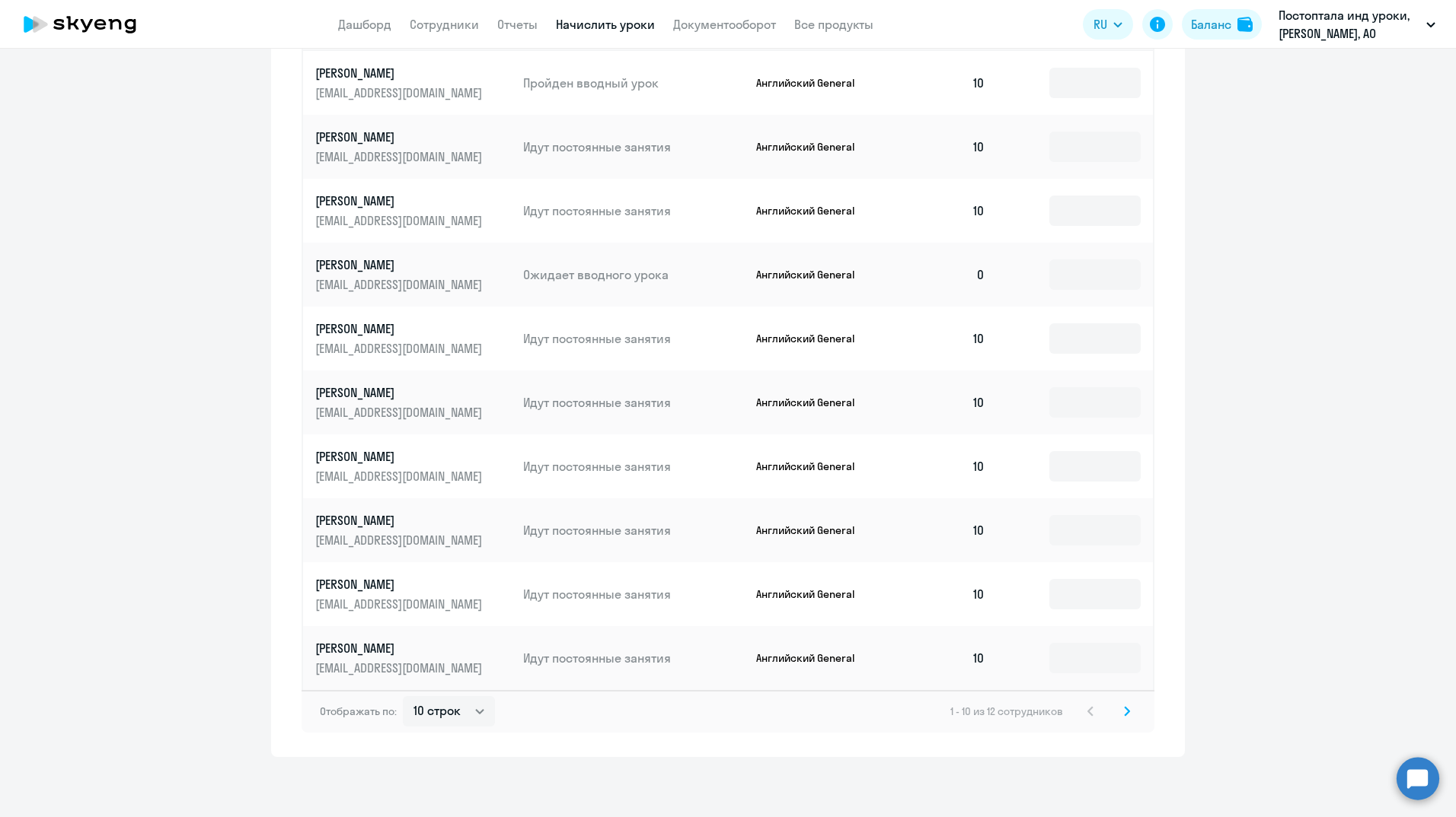
scroll to position [626, 0]
click at [1077, 285] on input at bounding box center [1095, 274] width 91 height 30
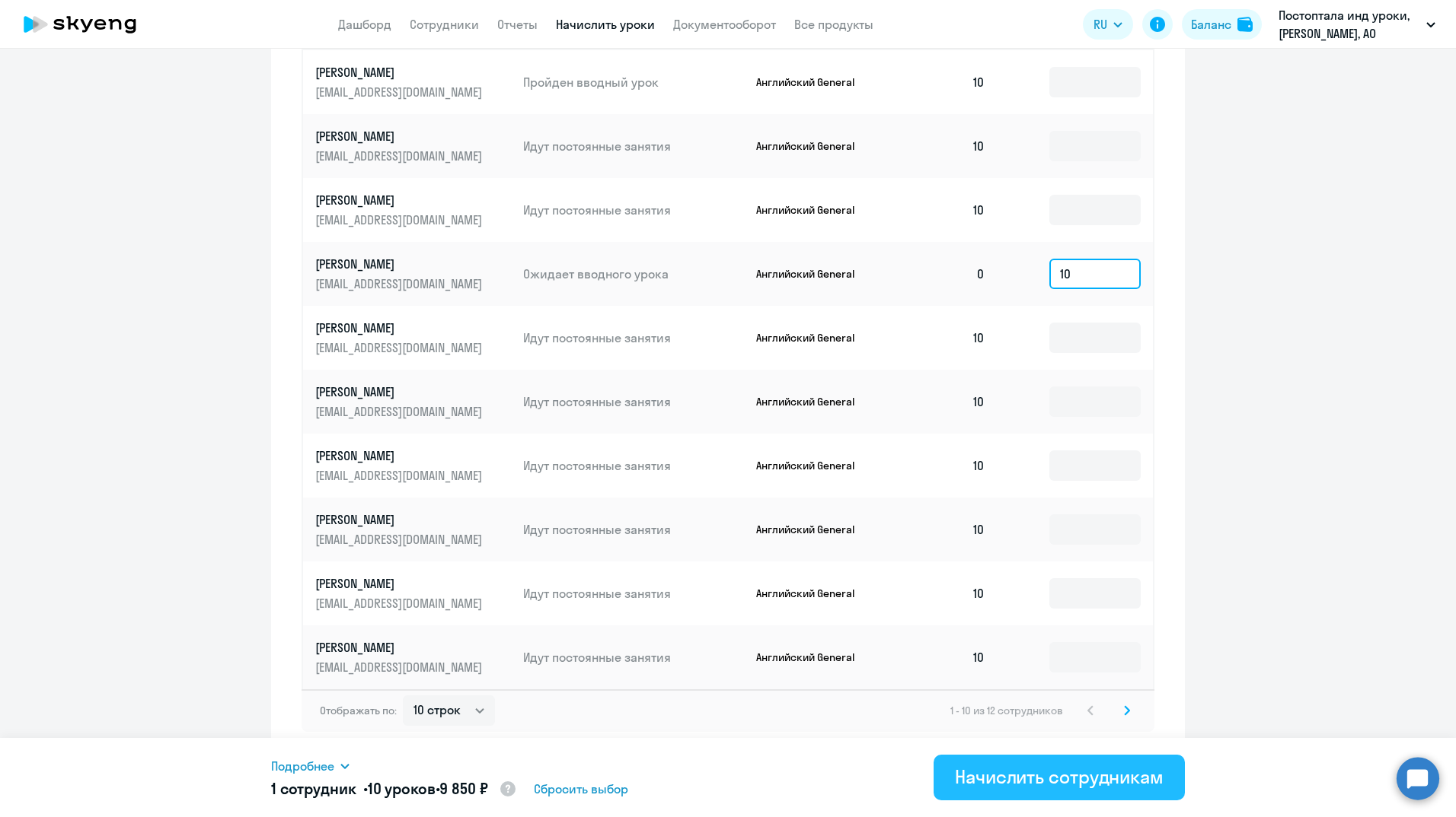
type input "10"
click at [1012, 786] on div "Начислить сотрудникам" at bounding box center [1059, 777] width 209 height 25
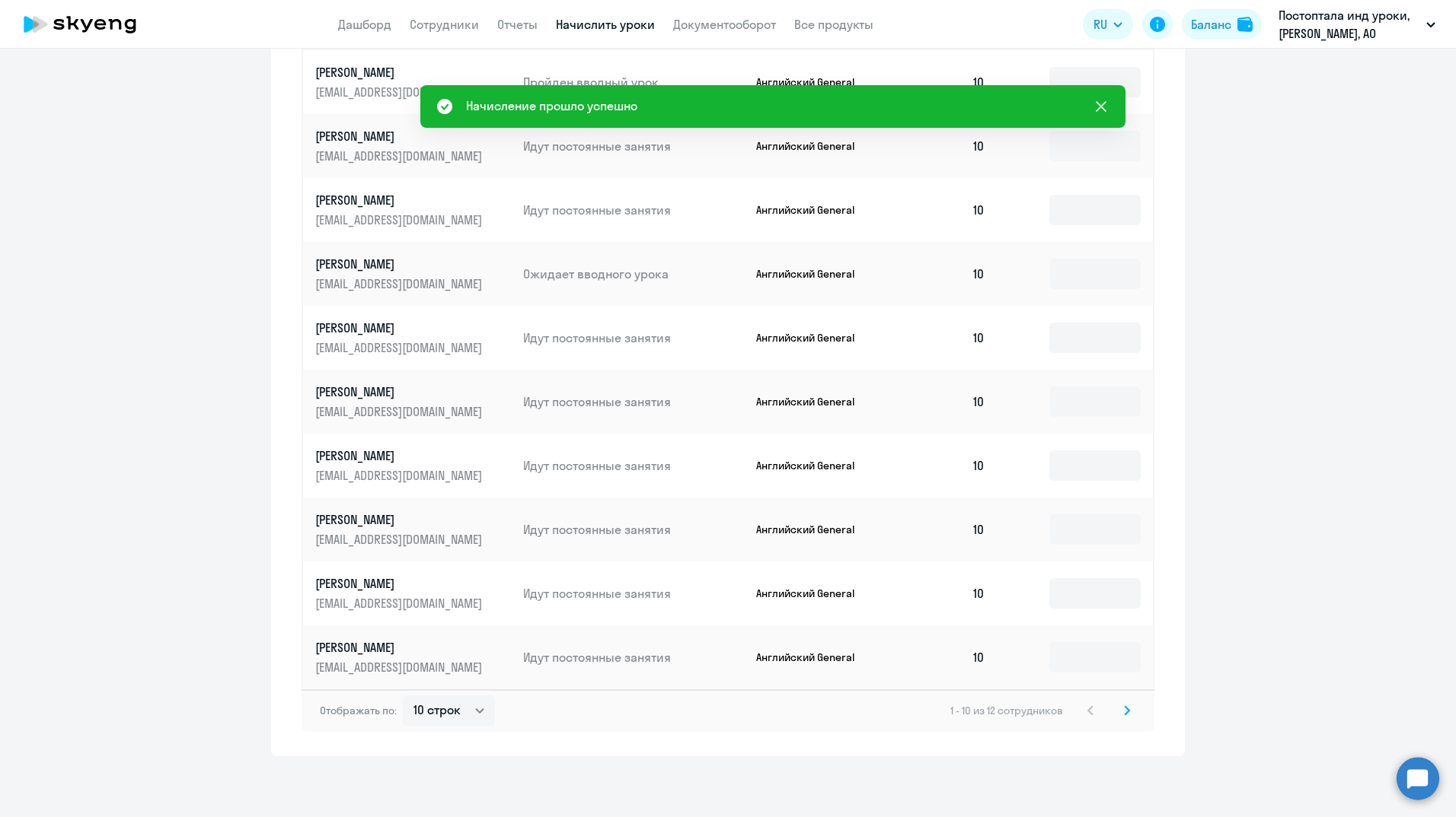
click at [1108, 100] on icon at bounding box center [1101, 106] width 19 height 19
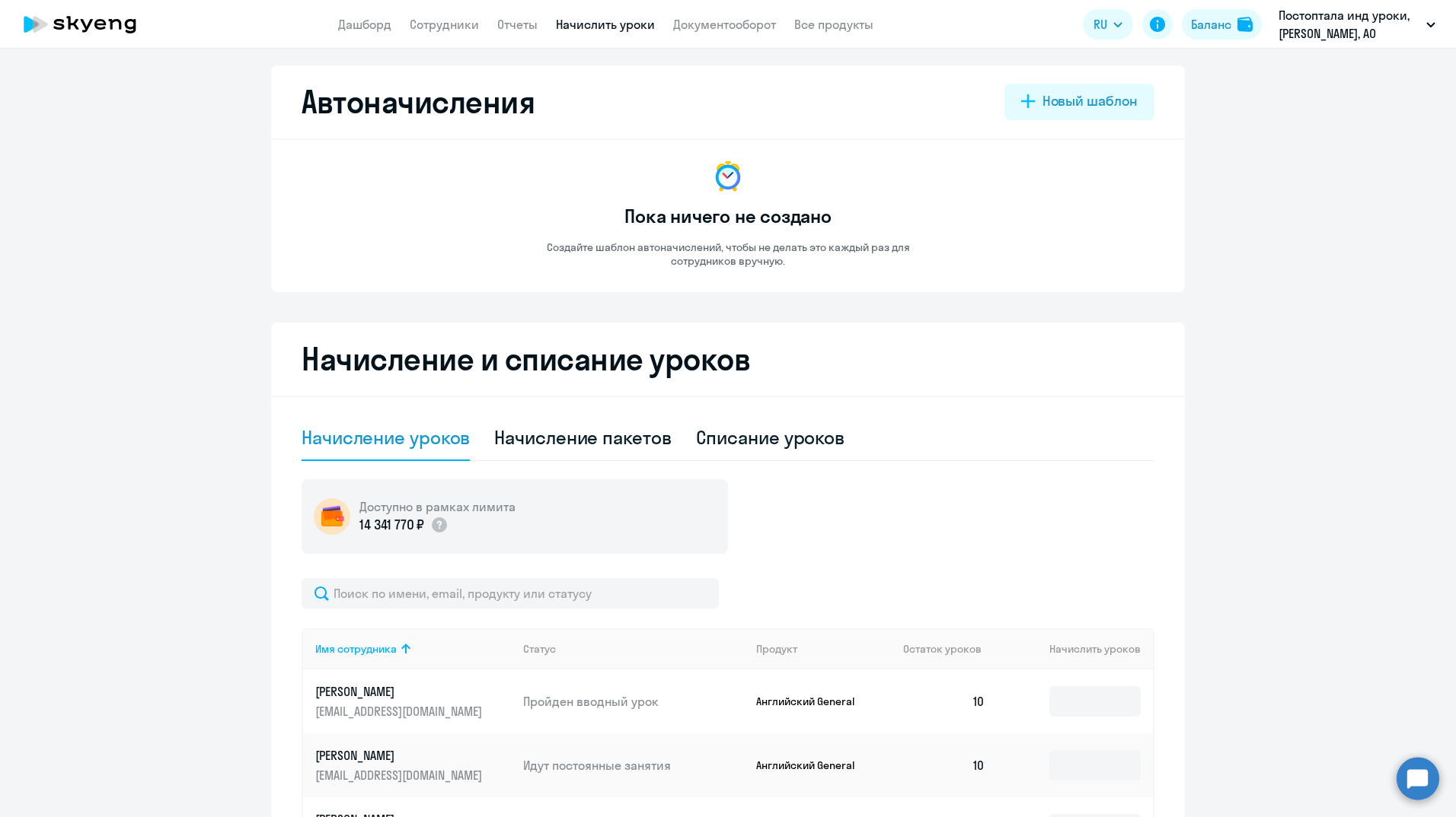
scroll to position [0, 0]
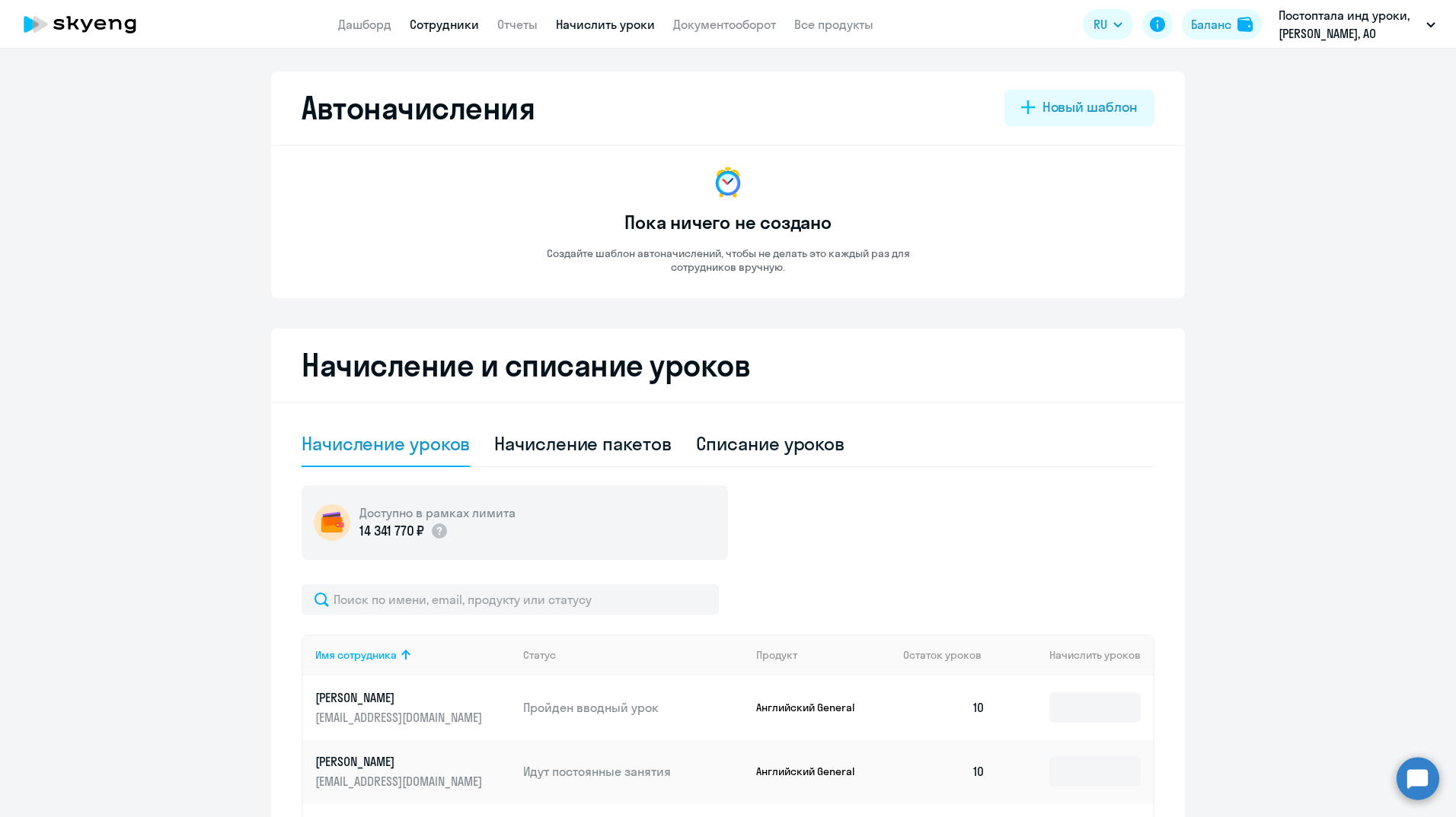
click at [461, 25] on link "Сотрудники" at bounding box center [445, 24] width 69 height 15
select select "30"
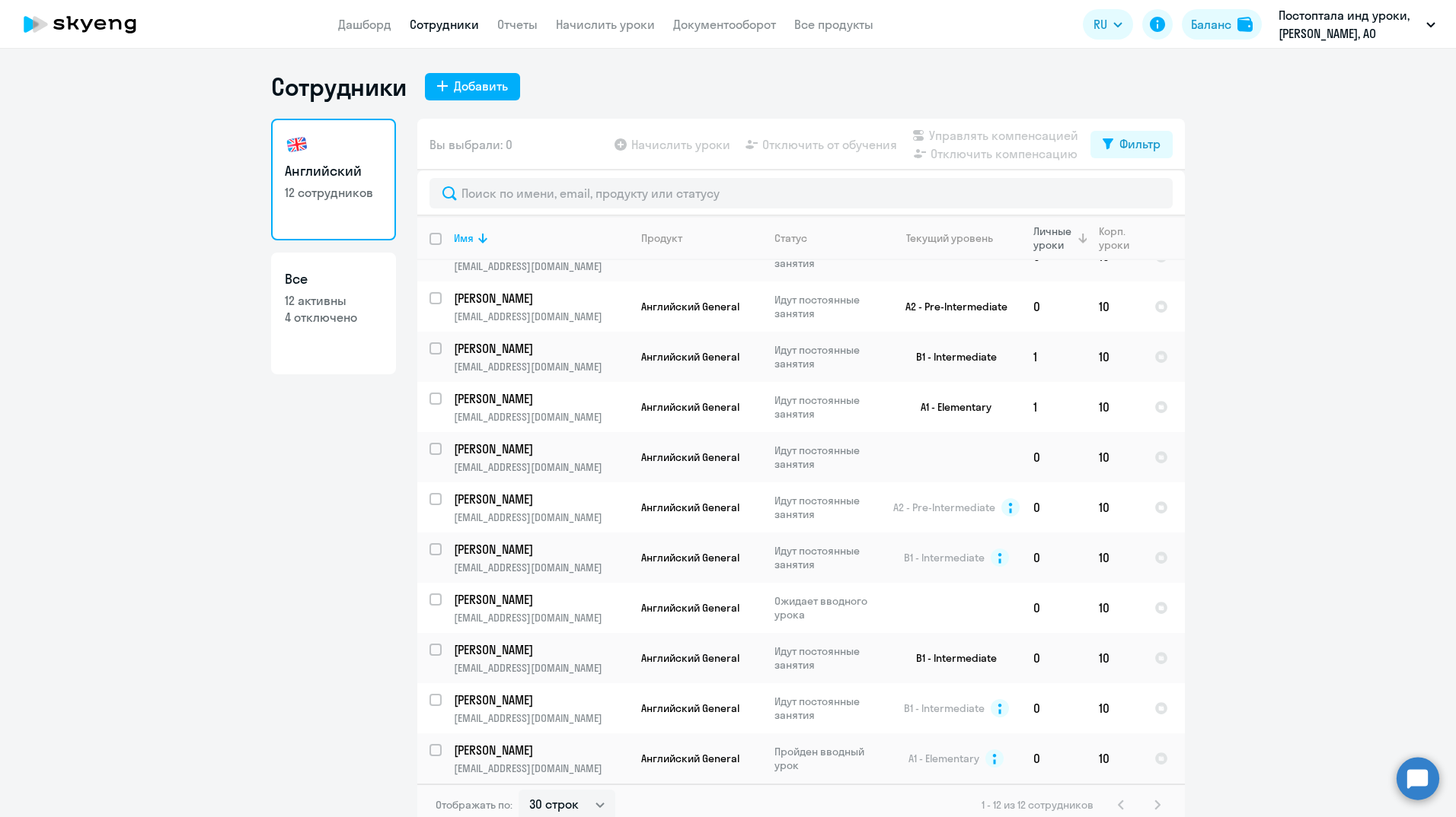
scroll to position [9, 0]
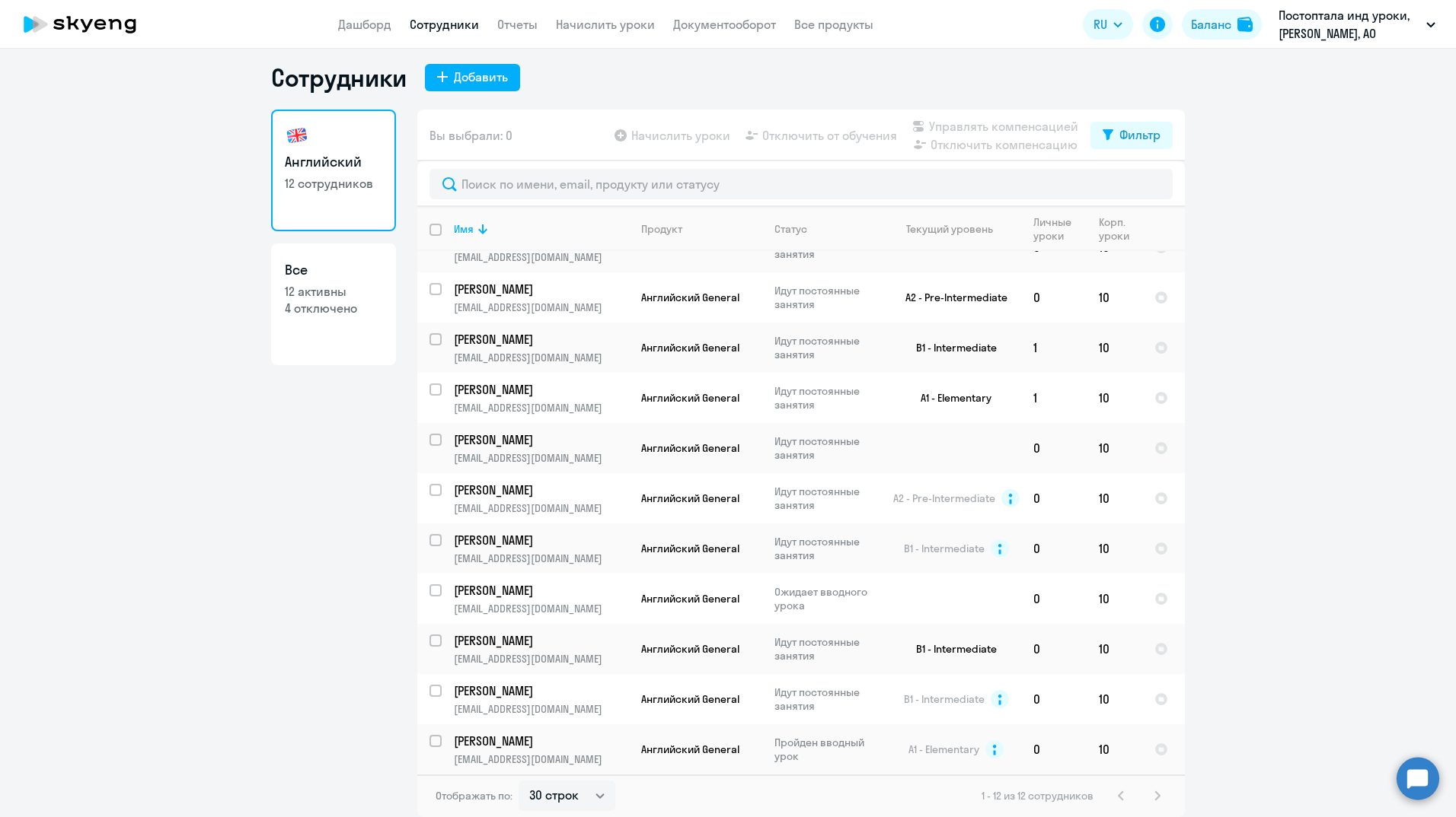
click at [112, 464] on ng-component "Сотрудники Добавить Английский 12 сотрудников Все 12 активны 4 отключено Вы выб…" at bounding box center [728, 439] width 1456 height 755
click at [197, 682] on ng-component "Сотрудники Добавить Английский 12 сотрудников Все 12 активны 4 отключено Вы выб…" at bounding box center [728, 439] width 1456 height 755
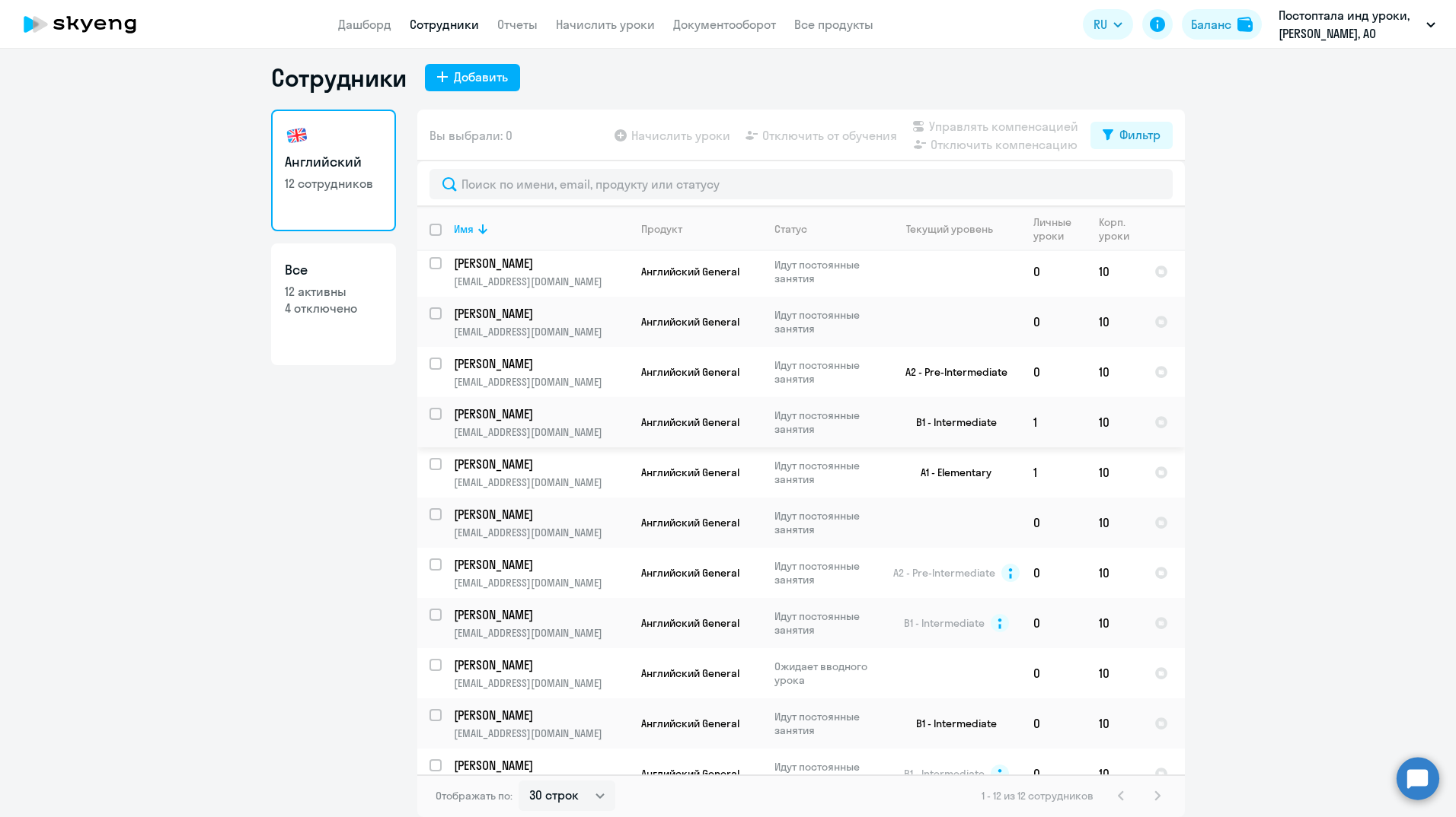
scroll to position [0, 0]
